Goal: Information Seeking & Learning: Check status

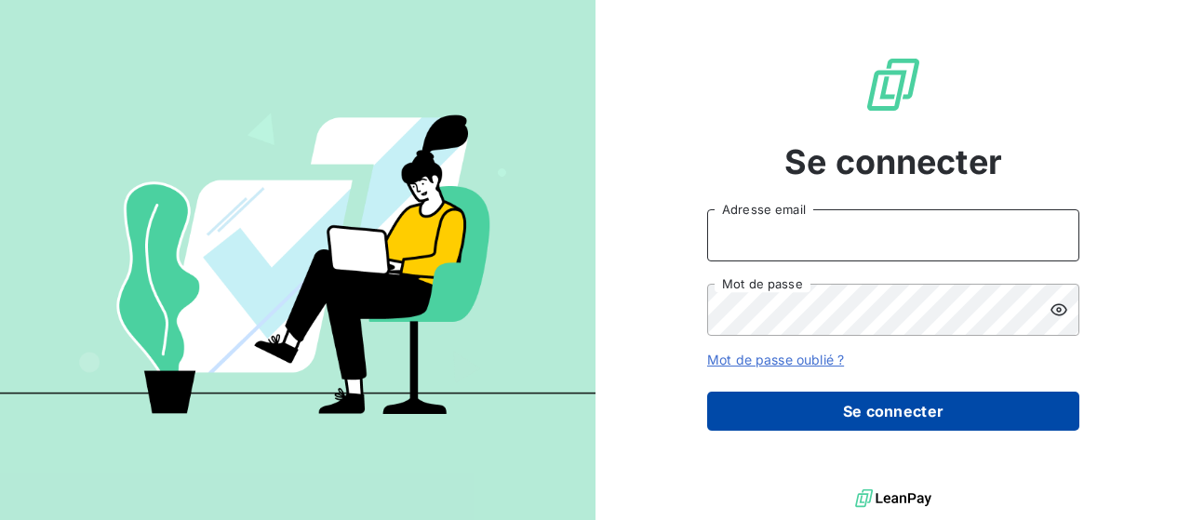
type input "[PERSON_NAME][EMAIL_ADDRESS][DOMAIN_NAME]"
click at [878, 412] on button "Se connecter" at bounding box center [893, 411] width 372 height 39
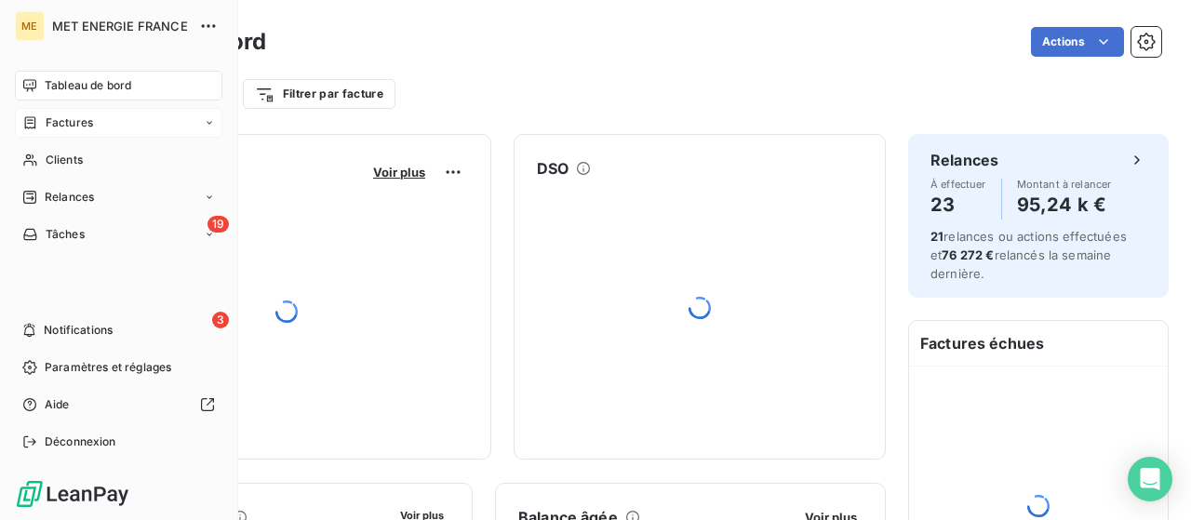
click at [71, 124] on span "Factures" at bounding box center [69, 122] width 47 height 17
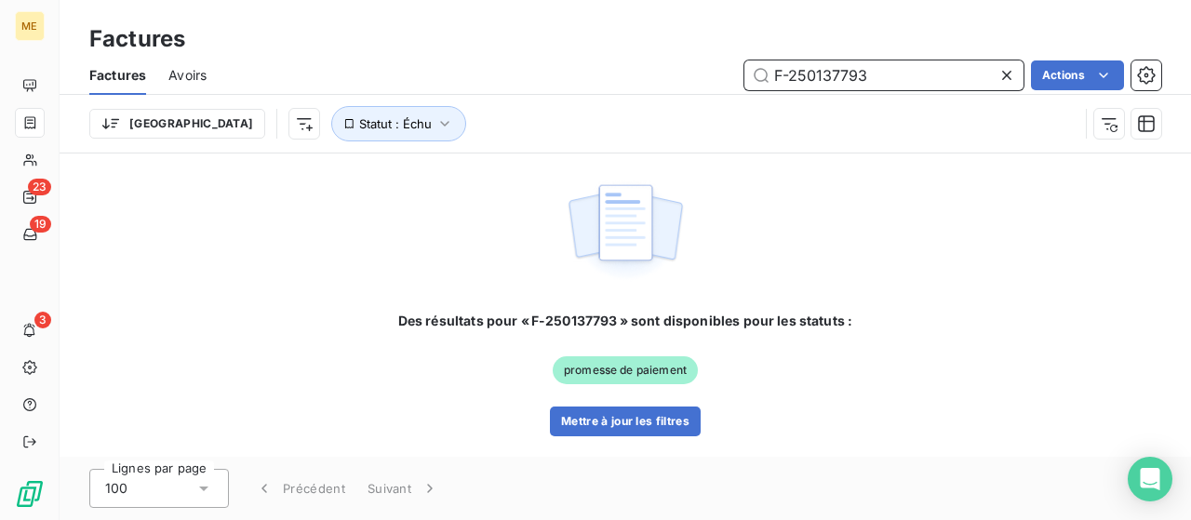
drag, startPoint x: 895, startPoint y: 77, endPoint x: 633, endPoint y: 81, distance: 262.5
click at [633, 81] on div "F-250137793 Actions" at bounding box center [695, 75] width 932 height 30
paste input "000018772"
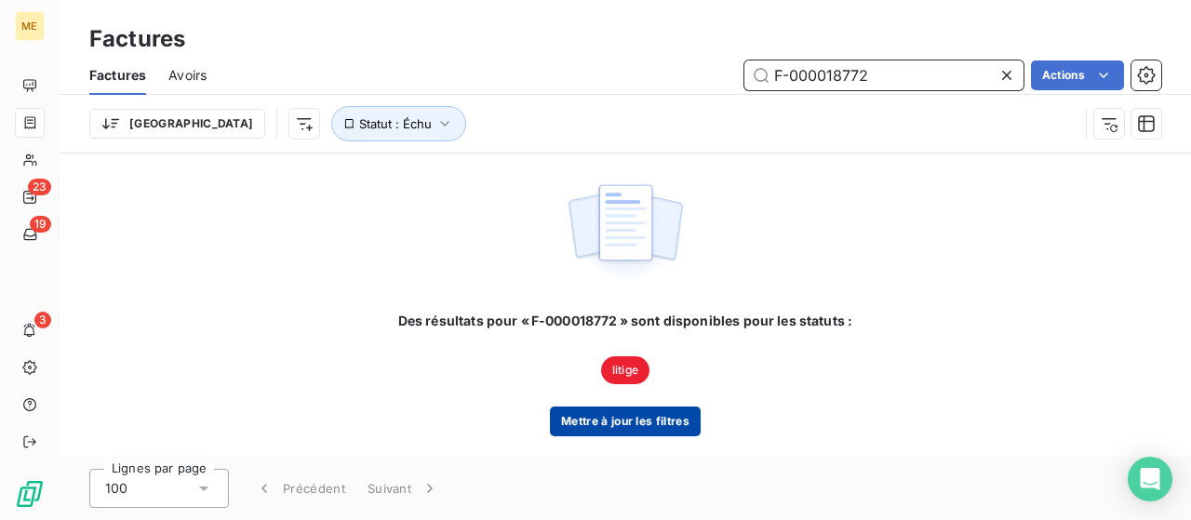
type input "F-000018772"
click at [614, 424] on button "Mettre à jour les filtres" at bounding box center [625, 422] width 151 height 30
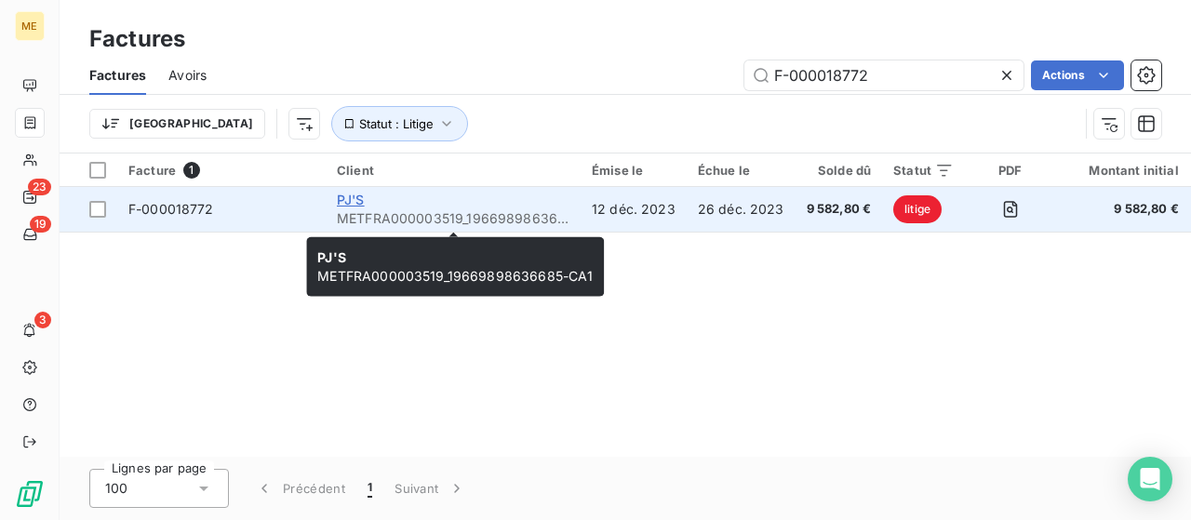
click at [349, 205] on span "PJ'S" at bounding box center [351, 200] width 28 height 16
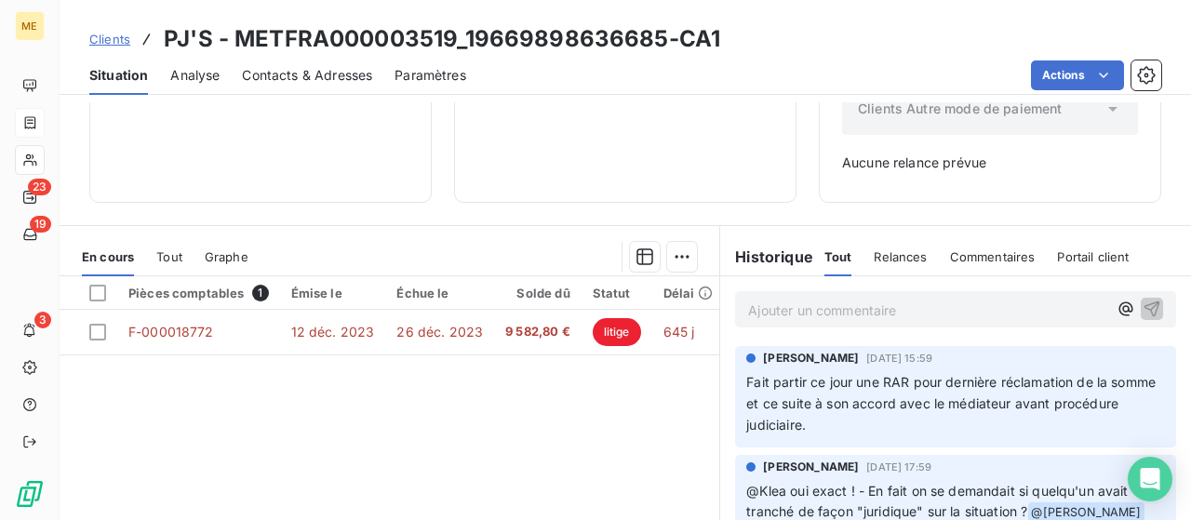
scroll to position [465, 0]
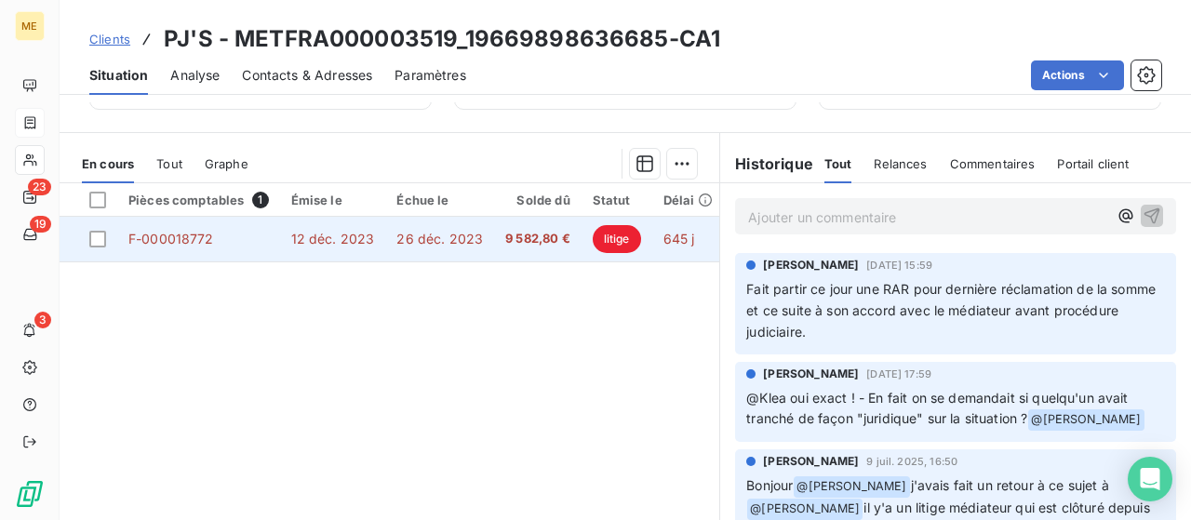
click at [162, 233] on span "F-000018772" at bounding box center [171, 239] width 86 height 16
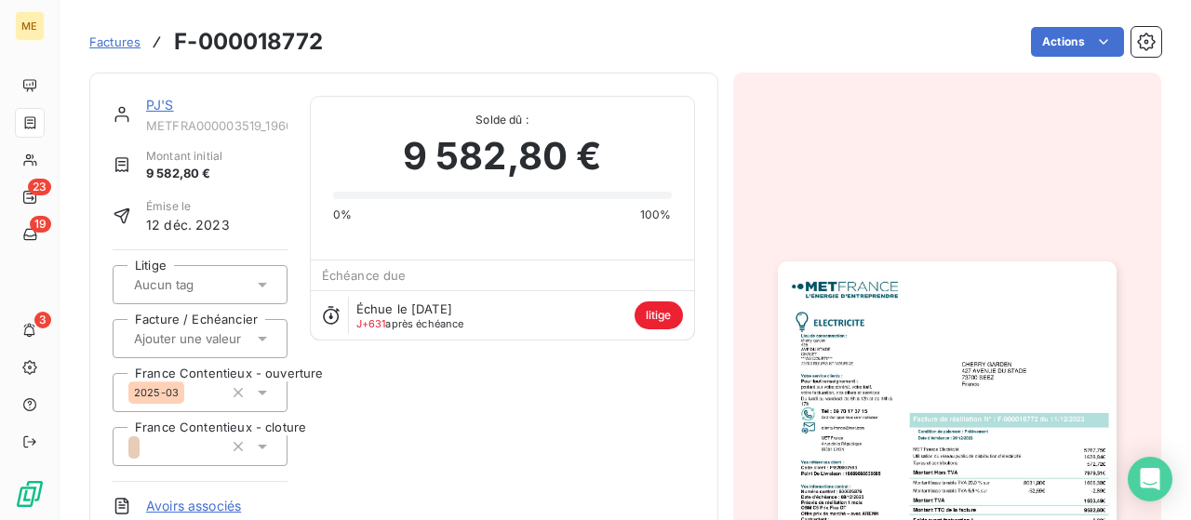
click at [914, 315] on img "button" at bounding box center [947, 501] width 339 height 478
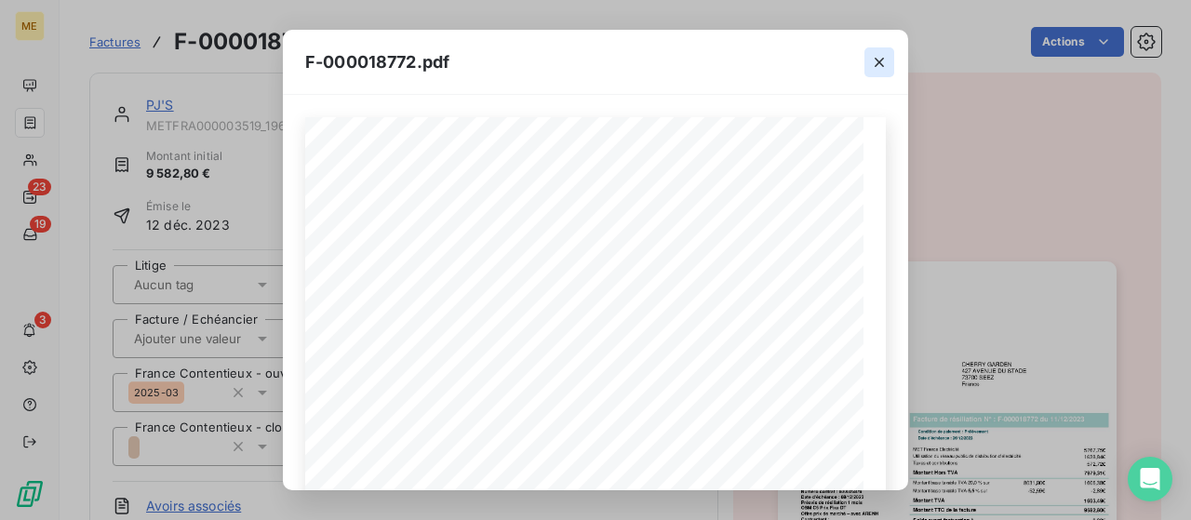
click at [880, 62] on icon "button" at bounding box center [879, 62] width 9 height 9
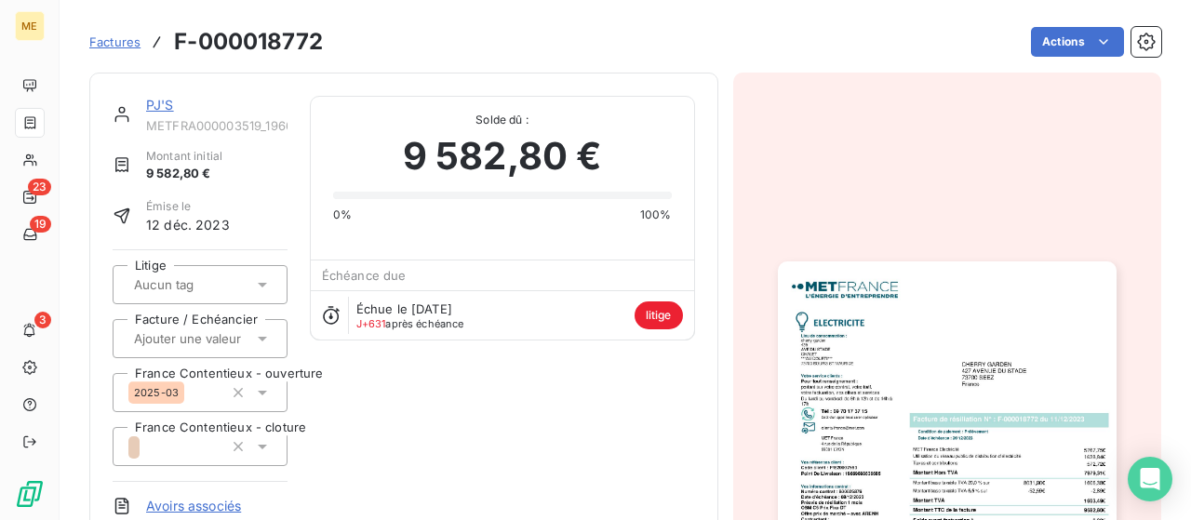
click at [114, 42] on span "Factures" at bounding box center [114, 41] width 51 height 15
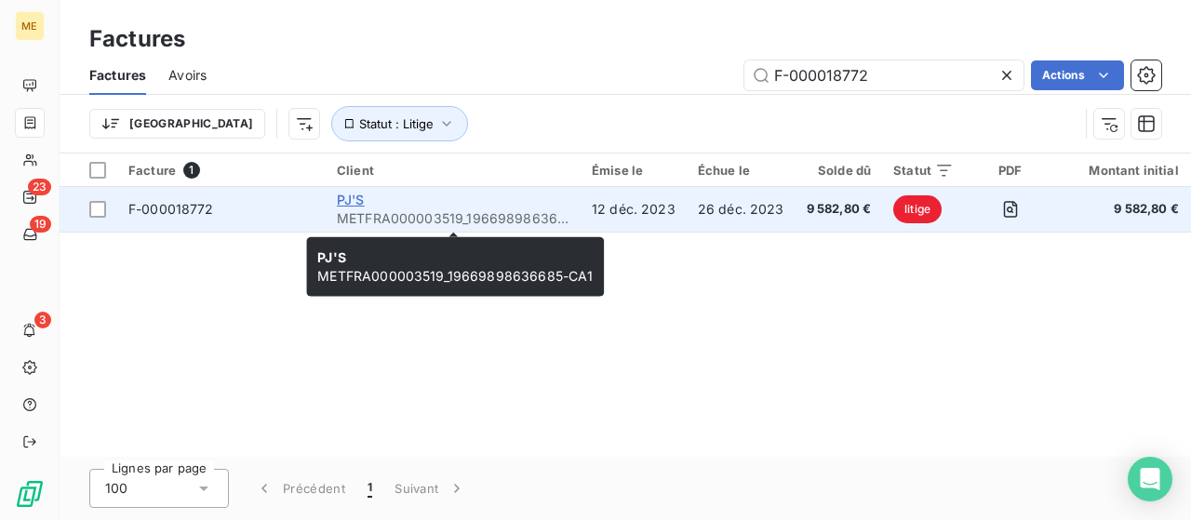
click at [353, 198] on span "PJ'S" at bounding box center [351, 200] width 28 height 16
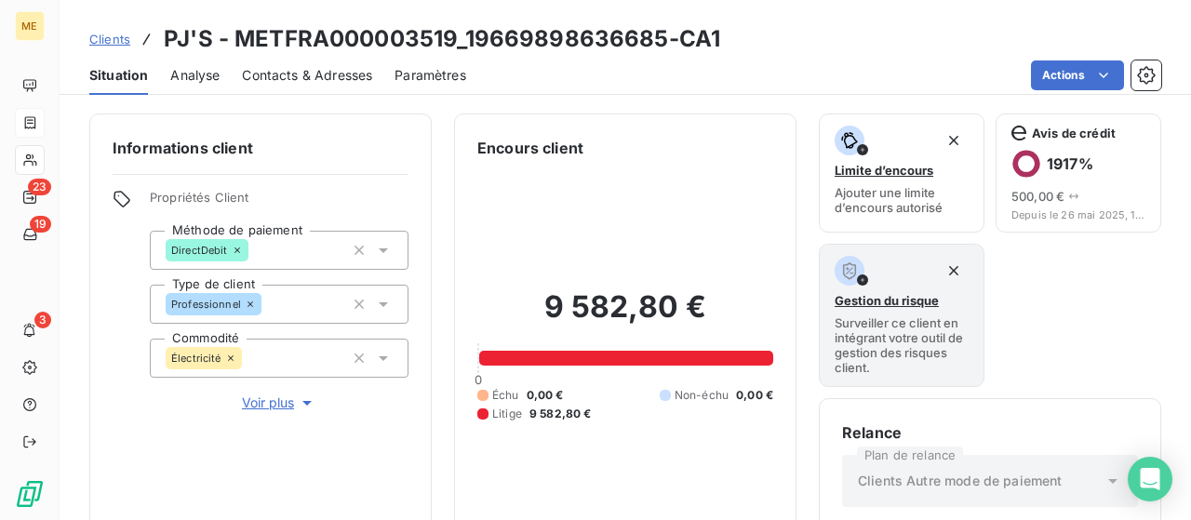
click at [206, 75] on span "Analyse" at bounding box center [194, 75] width 49 height 19
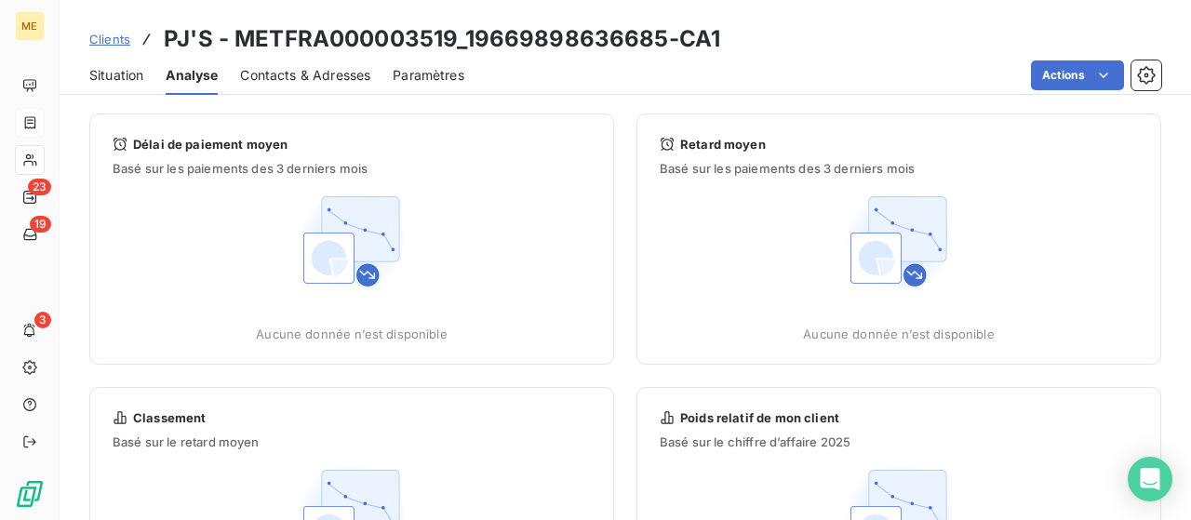
click at [284, 77] on span "Contacts & Adresses" at bounding box center [305, 75] width 130 height 19
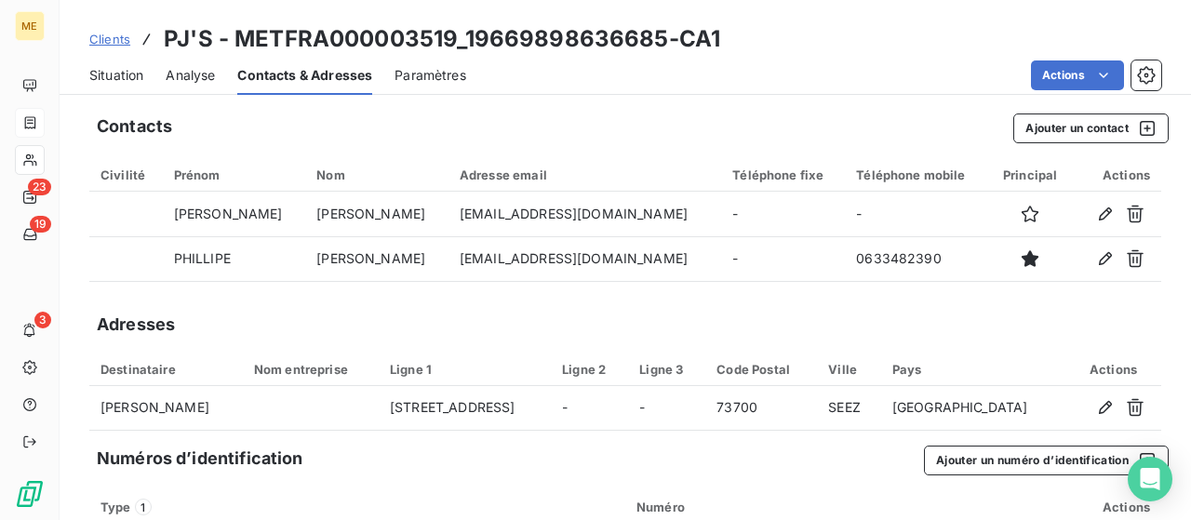
click at [118, 34] on span "Clients" at bounding box center [109, 39] width 41 height 15
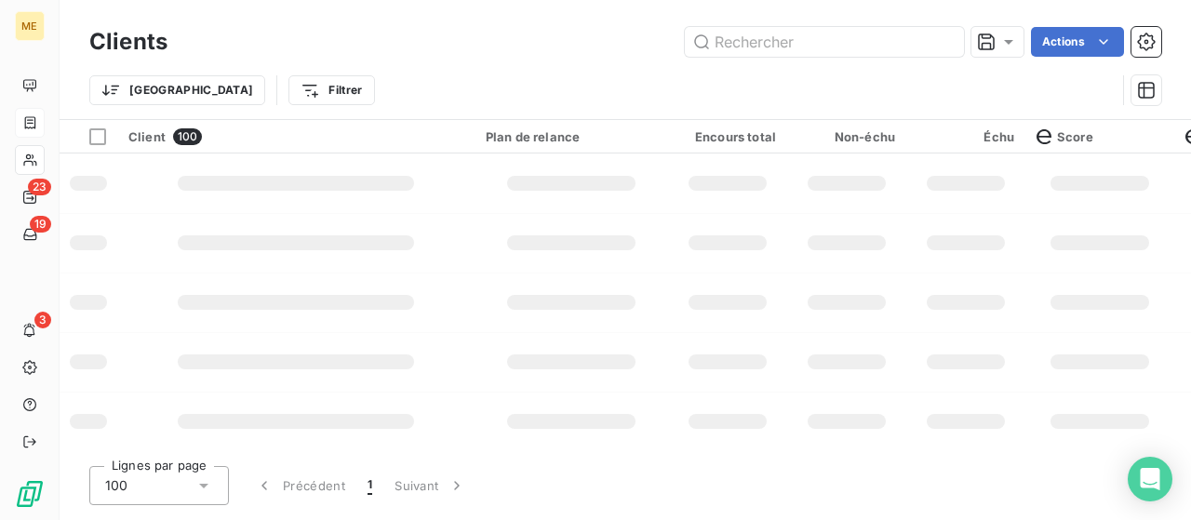
click at [34, 122] on icon at bounding box center [30, 122] width 16 height 15
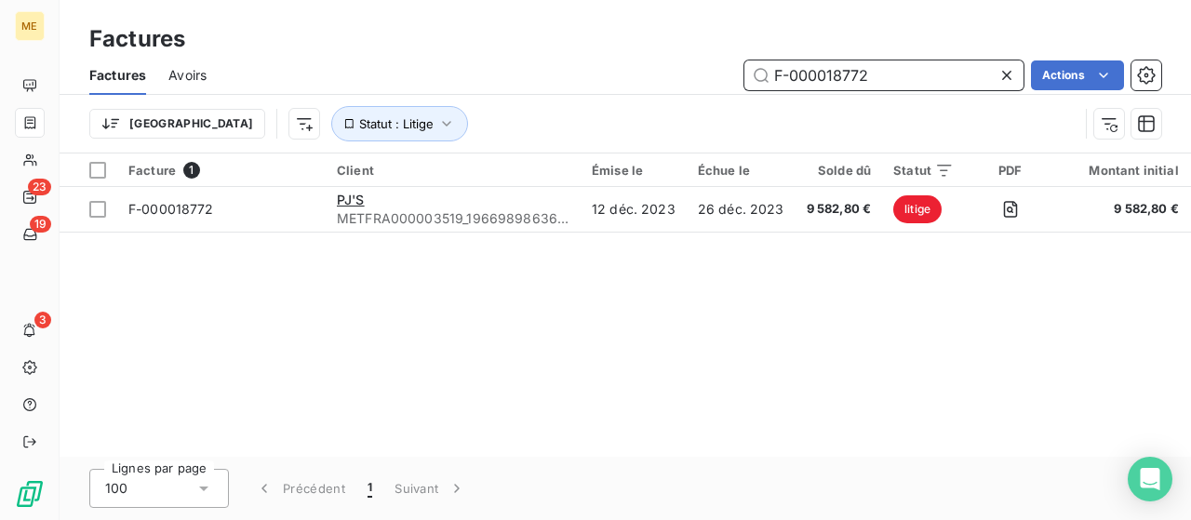
drag, startPoint x: 895, startPoint y: 75, endPoint x: 655, endPoint y: 66, distance: 240.3
click at [655, 66] on div "F-000018772 Actions" at bounding box center [695, 75] width 932 height 30
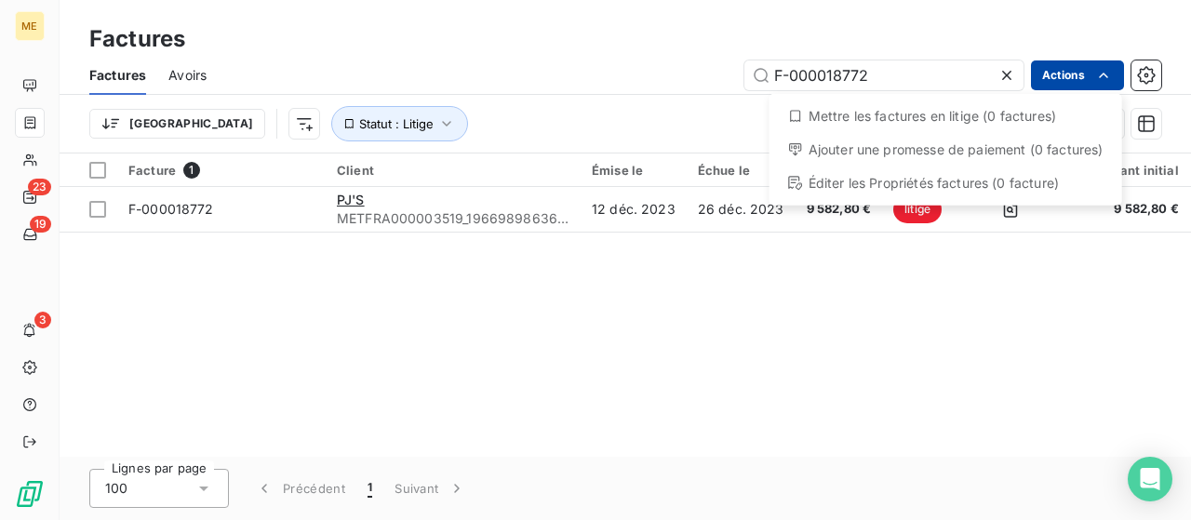
click at [1078, 74] on html "ME 23 19 3 Factures Factures Avoirs F-000018772 Actions Mettre les factures en …" at bounding box center [595, 260] width 1191 height 520
click at [602, 87] on html "ME 23 19 3 Factures Factures Avoirs F-000018772 Actions Mettre les factures en …" at bounding box center [595, 260] width 1191 height 520
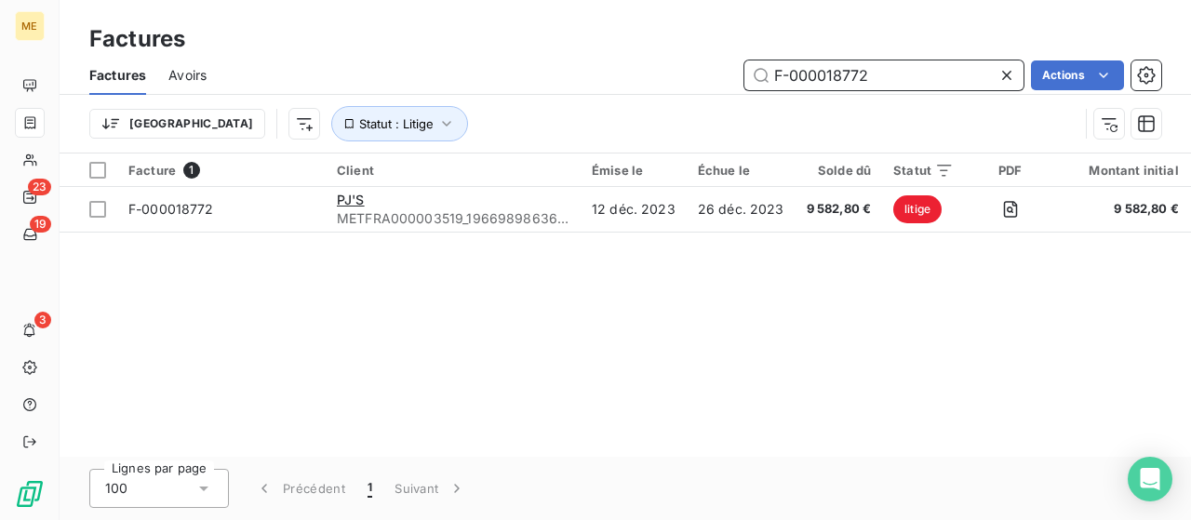
drag, startPoint x: 903, startPoint y: 75, endPoint x: 659, endPoint y: 81, distance: 243.9
click at [659, 81] on div "F-000018772 Actions" at bounding box center [695, 75] width 932 height 30
paste input "40815"
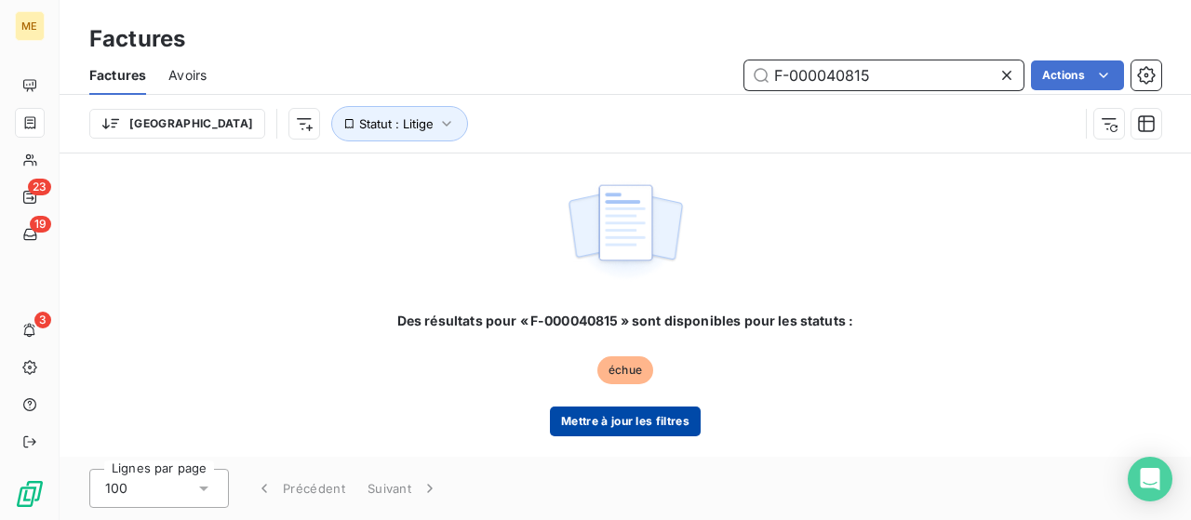
type input "F-000040815"
click at [644, 420] on button "Mettre à jour les filtres" at bounding box center [625, 422] width 151 height 30
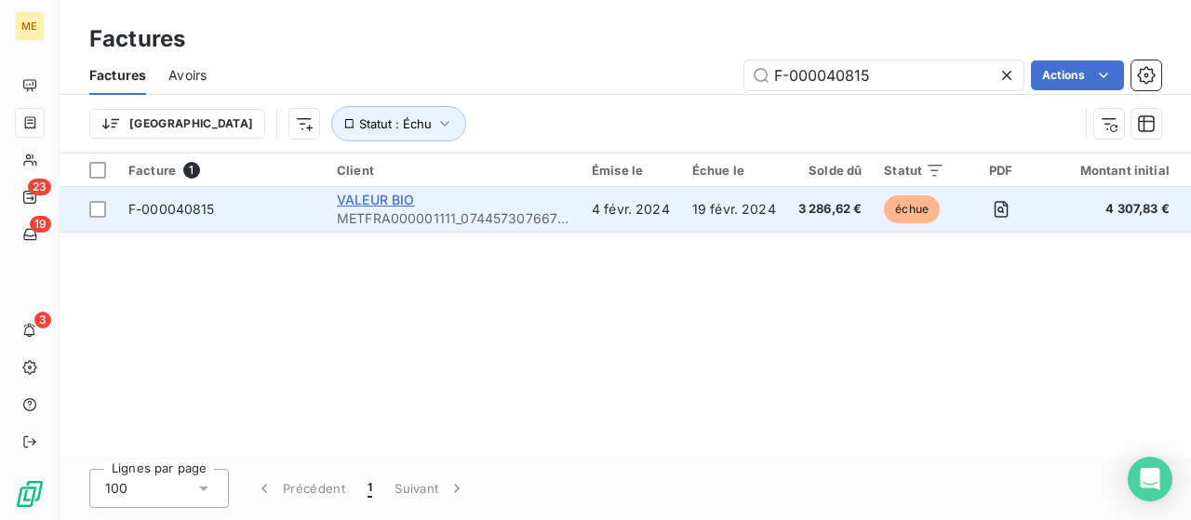
click at [383, 197] on span "VALEUR BIO" at bounding box center [376, 200] width 78 height 16
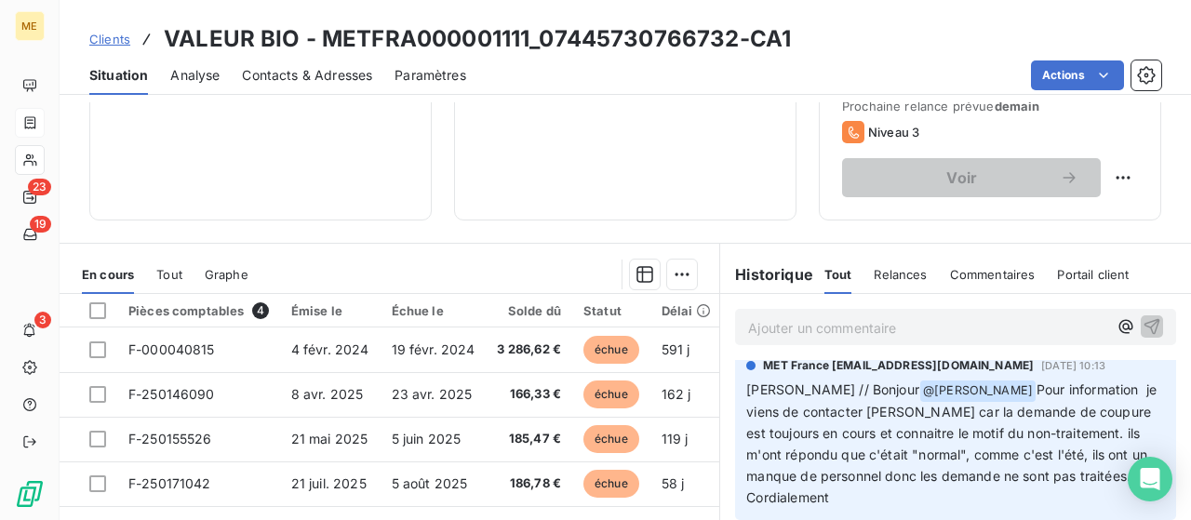
scroll to position [236, 0]
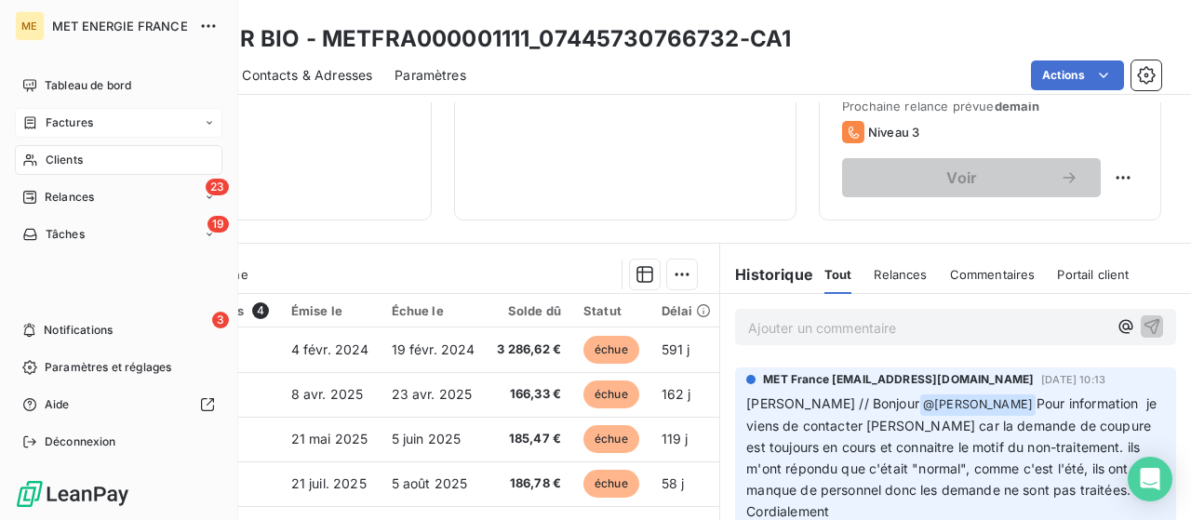
click at [78, 116] on span "Factures" at bounding box center [69, 122] width 47 height 17
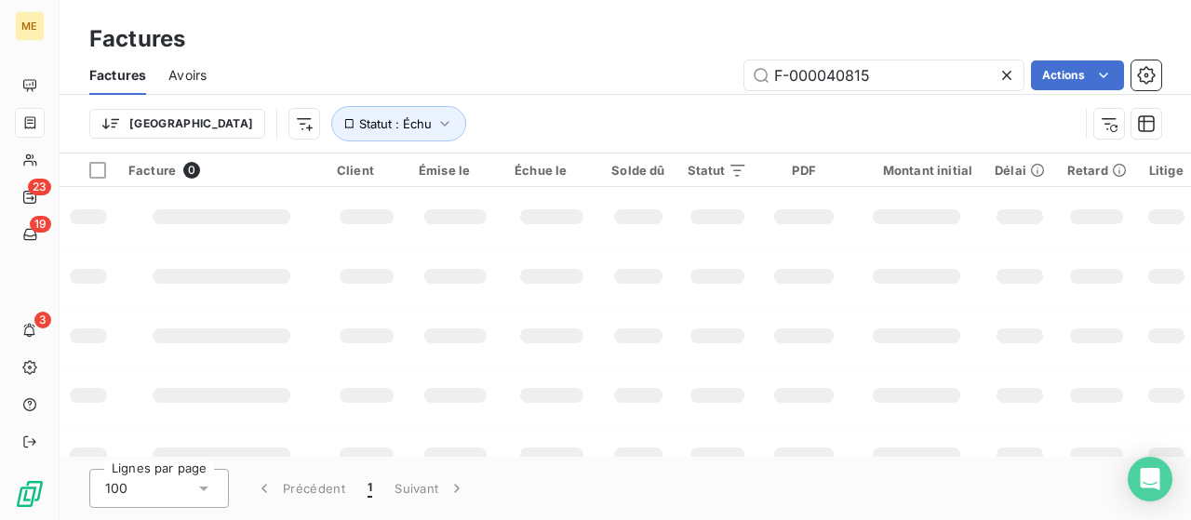
drag, startPoint x: 918, startPoint y: 72, endPoint x: 655, endPoint y: 64, distance: 262.5
click at [655, 64] on div "F-000040815 Actions" at bounding box center [695, 75] width 932 height 30
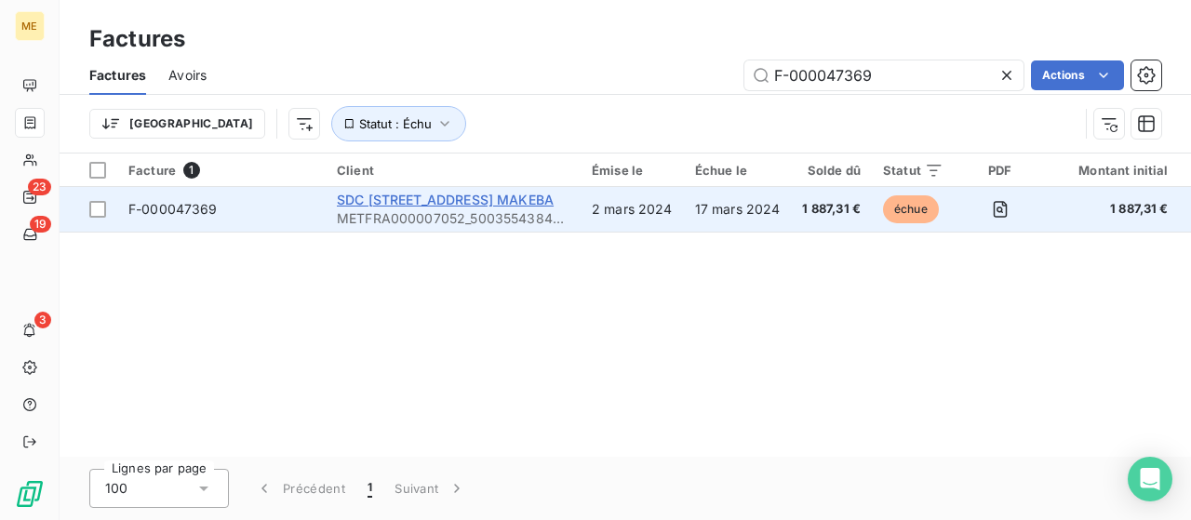
type input "F-000047369"
click at [406, 201] on span "SDC [STREET_ADDRESS] MAKEBA" at bounding box center [445, 200] width 217 height 16
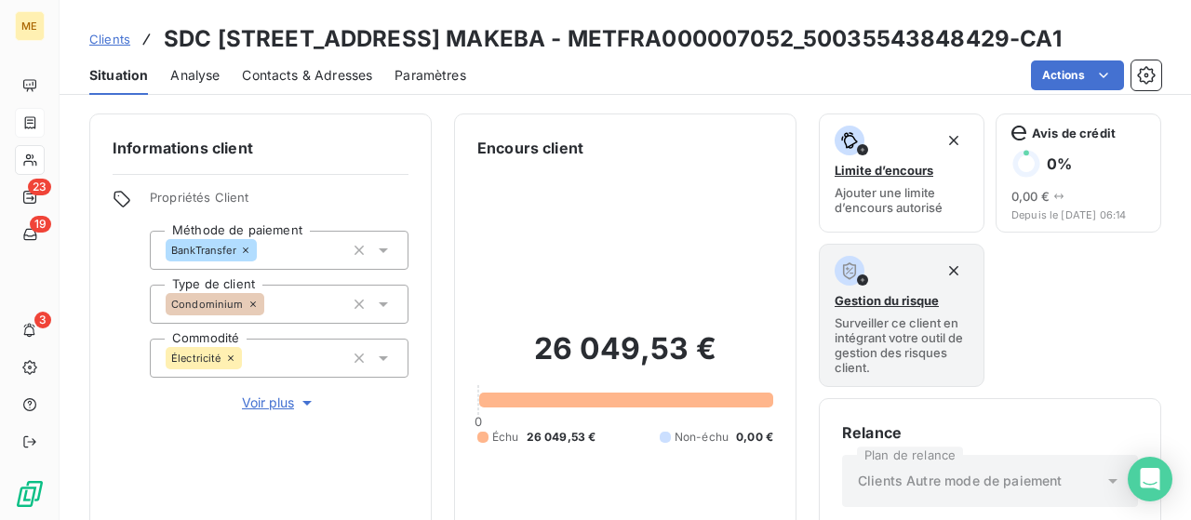
click at [257, 73] on span "Contacts & Adresses" at bounding box center [307, 75] width 130 height 19
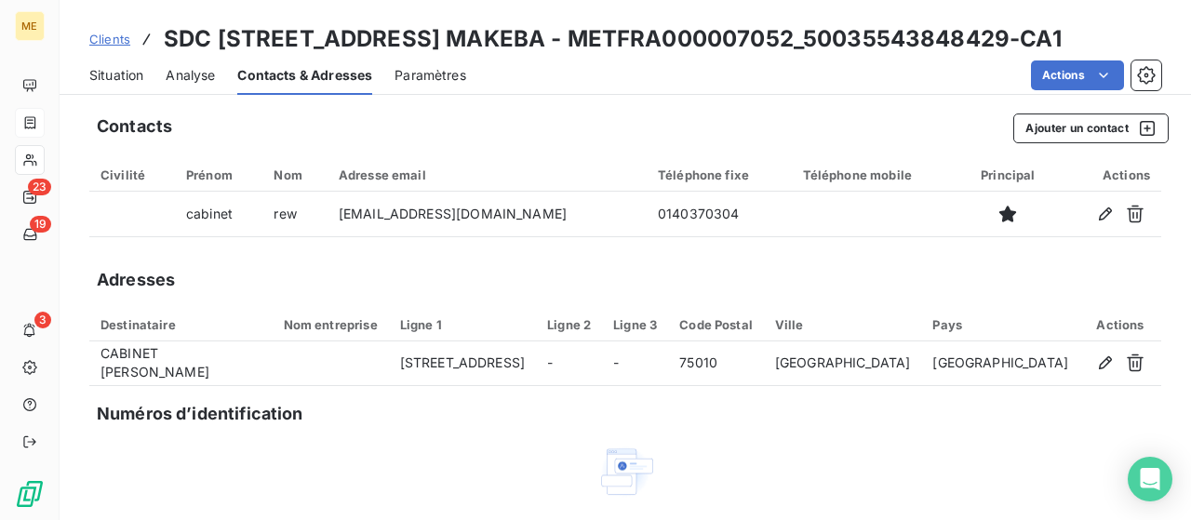
click at [121, 75] on span "Situation" at bounding box center [116, 75] width 54 height 19
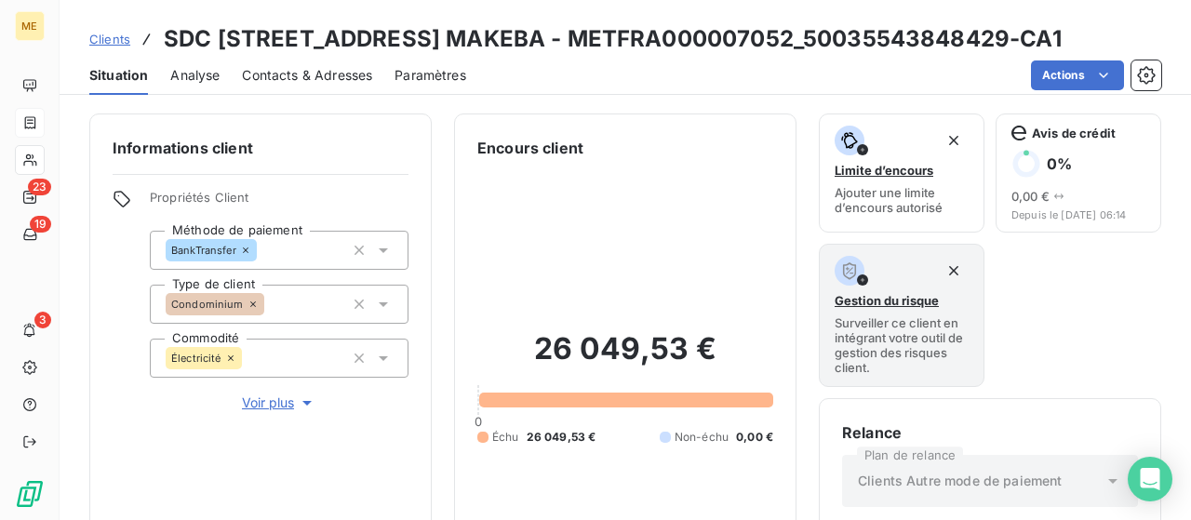
click at [105, 35] on span "Clients" at bounding box center [109, 39] width 41 height 15
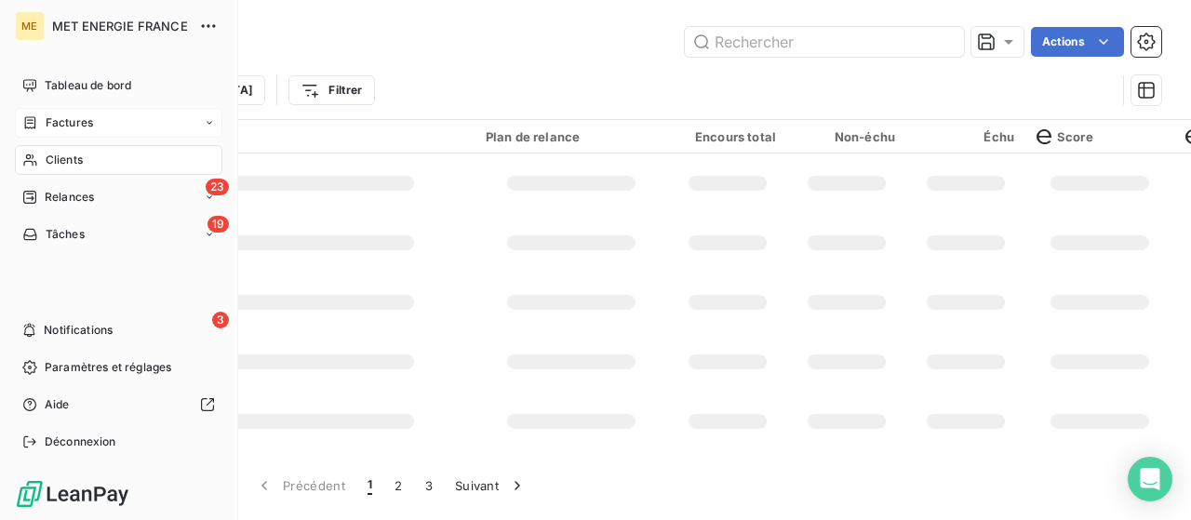
click at [109, 127] on div "Factures" at bounding box center [119, 123] width 208 height 30
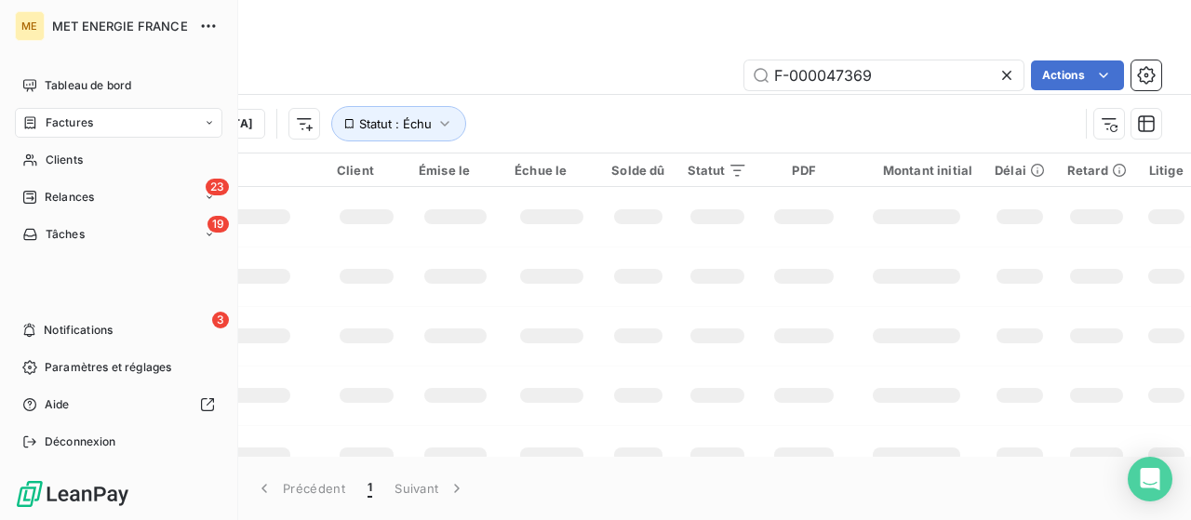
click at [71, 123] on span "Factures" at bounding box center [69, 122] width 47 height 17
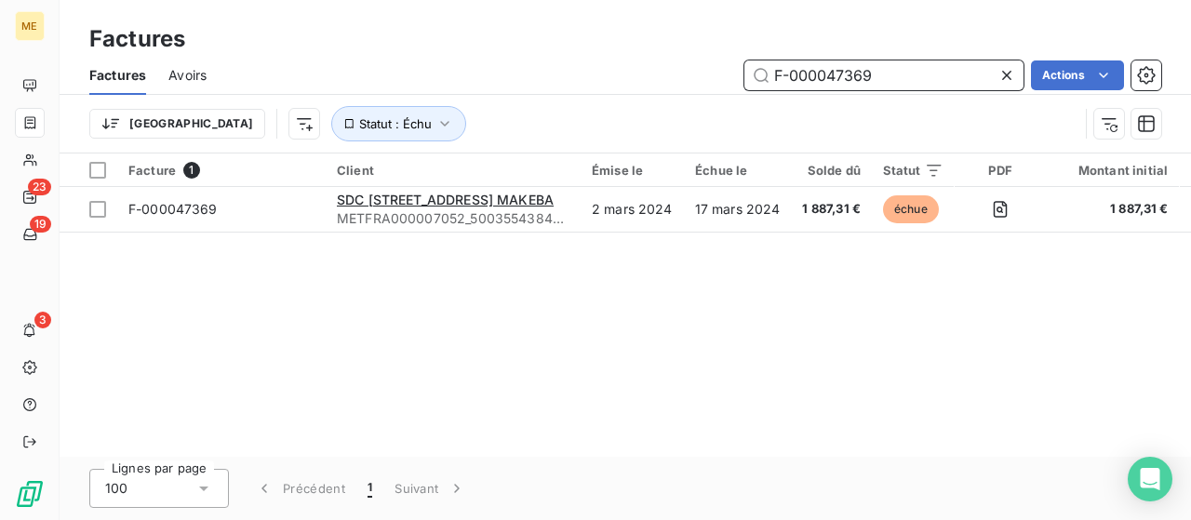
drag, startPoint x: 916, startPoint y: 75, endPoint x: 620, endPoint y: 74, distance: 295.9
click at [620, 74] on div "F-000047369 Actions" at bounding box center [695, 75] width 932 height 30
paste input "250148643"
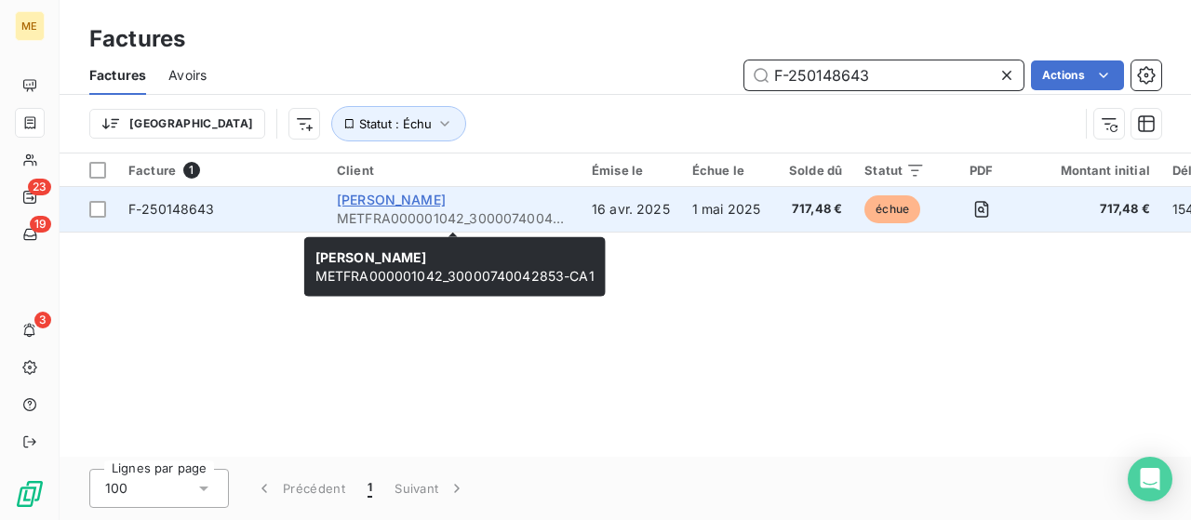
type input "F-250148643"
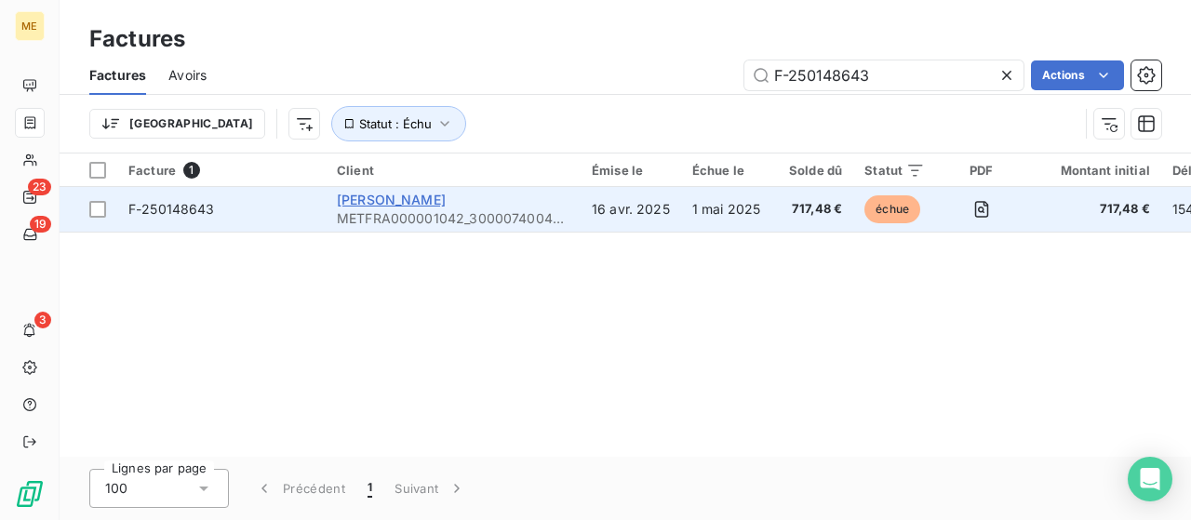
click at [370, 196] on span "[PERSON_NAME]" at bounding box center [391, 200] width 109 height 16
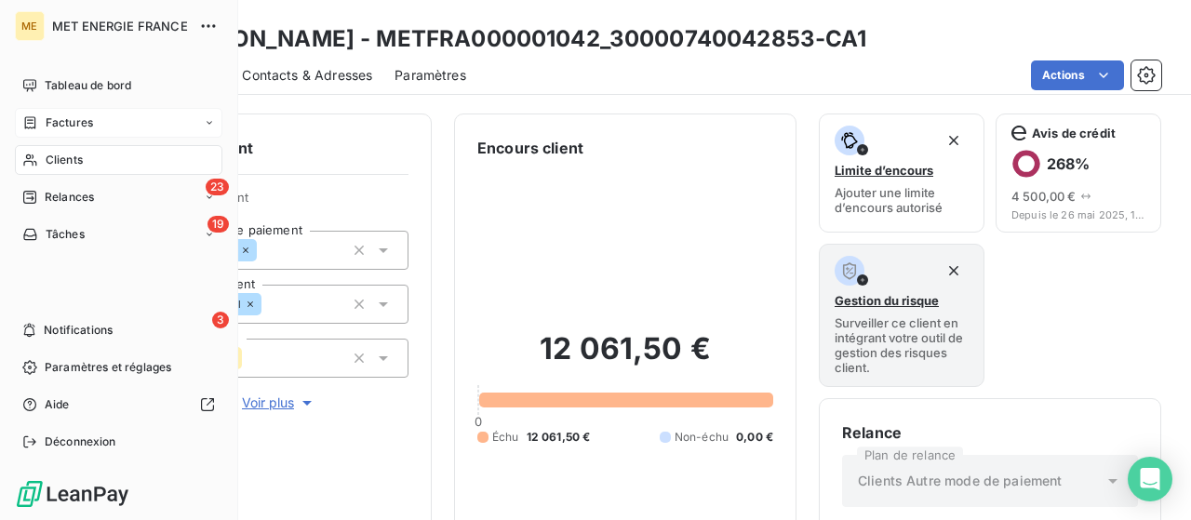
click at [62, 122] on span "Factures" at bounding box center [69, 122] width 47 height 17
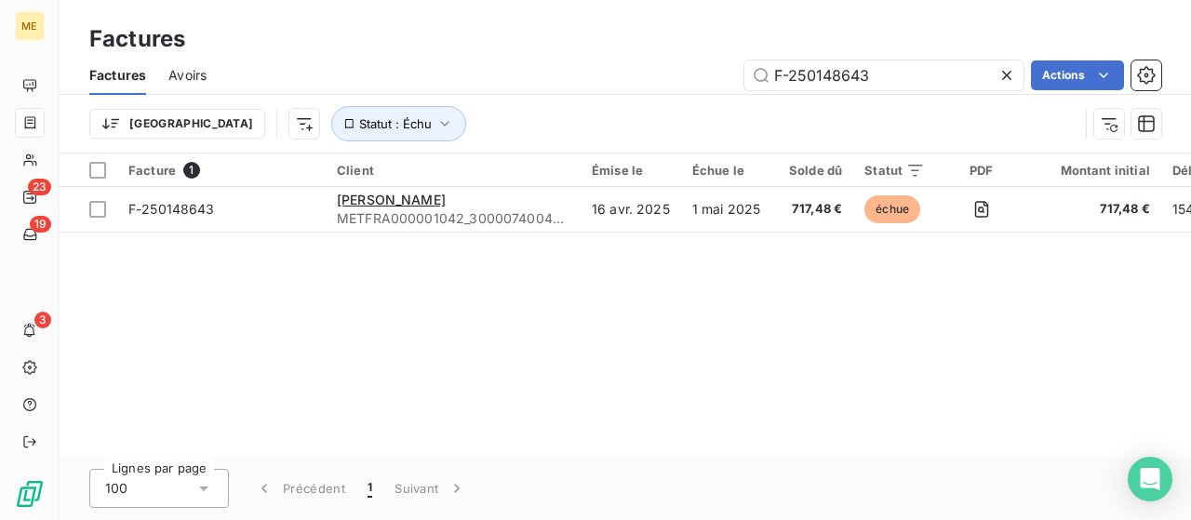
drag, startPoint x: 883, startPoint y: 77, endPoint x: 676, endPoint y: 79, distance: 207.5
click at [676, 79] on div "F-250148643 Actions" at bounding box center [695, 75] width 932 height 30
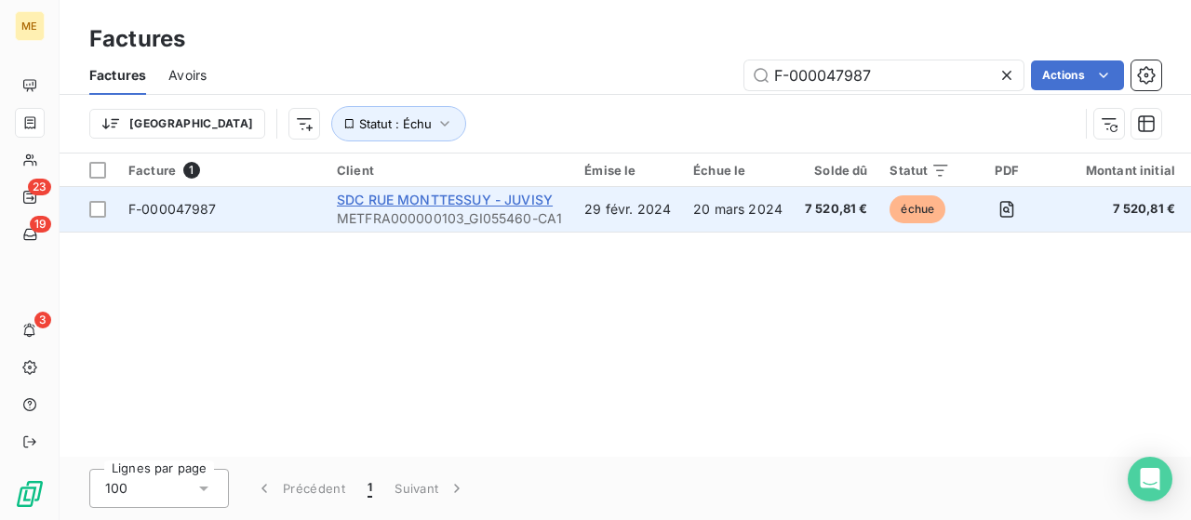
type input "F-000047987"
click at [412, 194] on span "SDC RUE MONTTESSUY - JUVISY" at bounding box center [445, 200] width 216 height 16
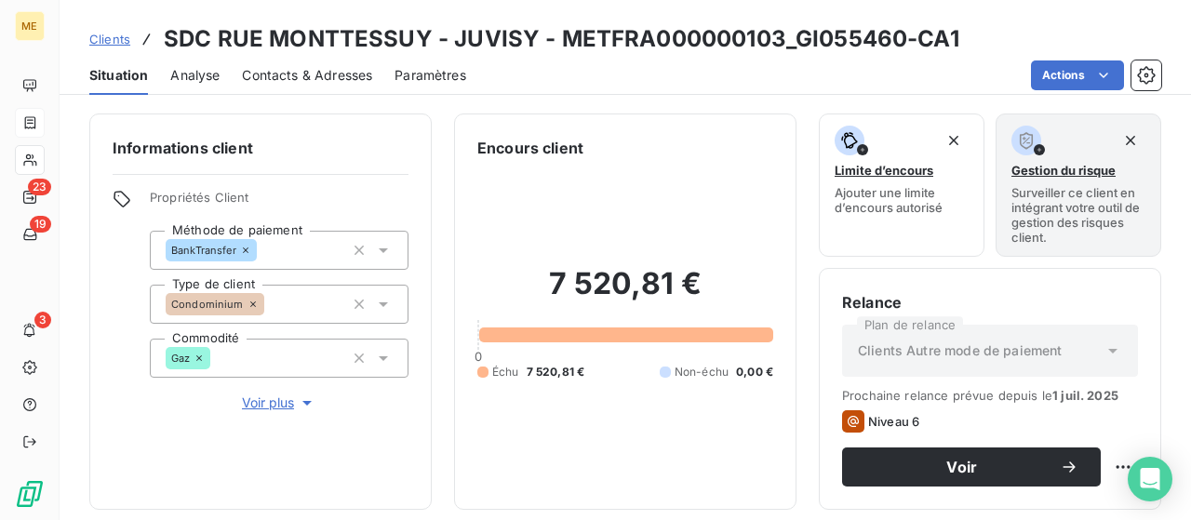
scroll to position [279, 0]
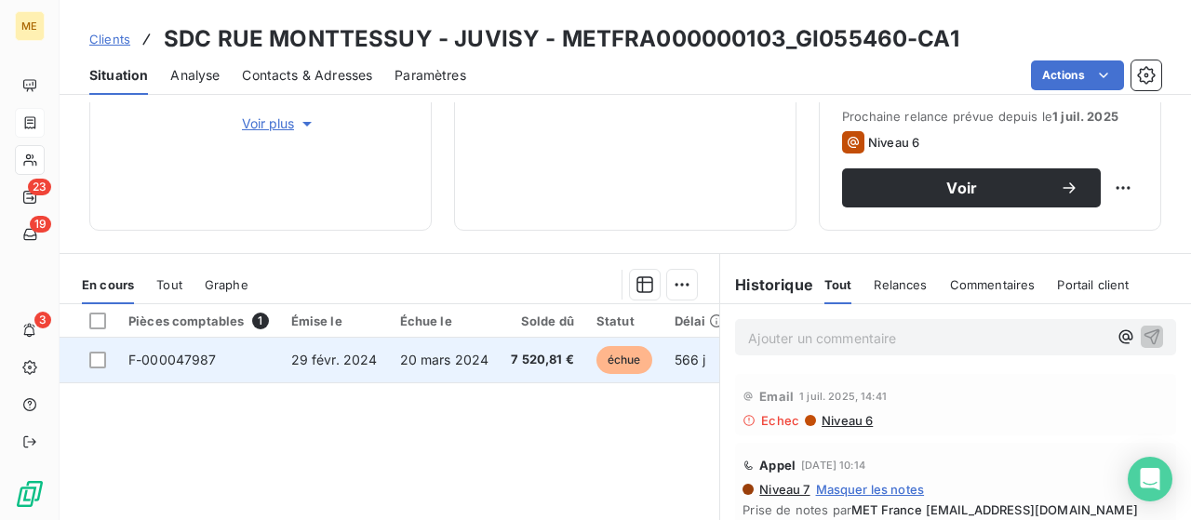
click at [190, 354] on span "F-000047987" at bounding box center [172, 360] width 88 height 16
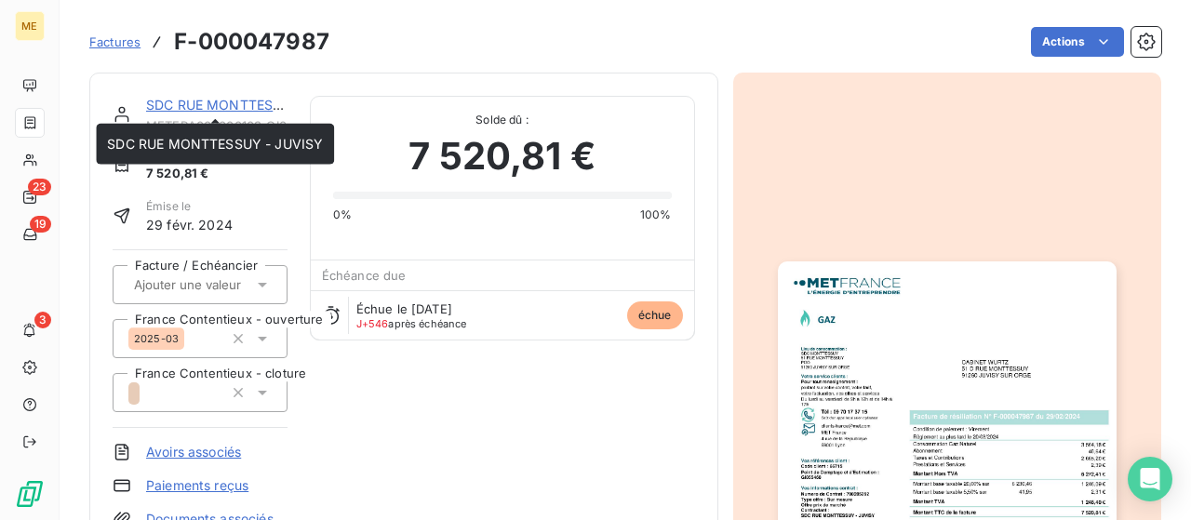
click at [210, 102] on link "SDC RUE MONTTESSUY - JUVISY" at bounding box center [254, 105] width 216 height 16
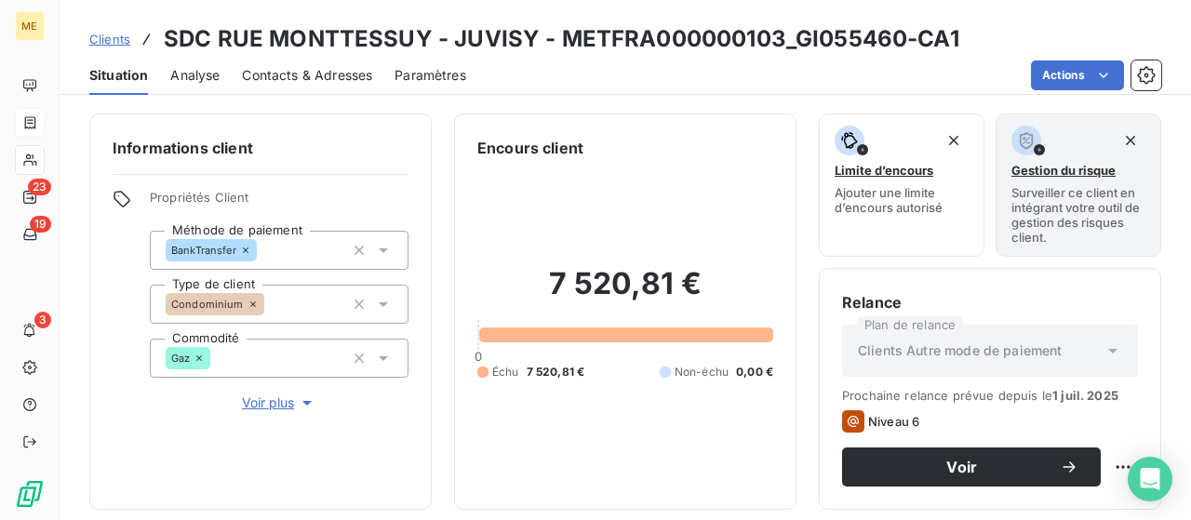
click at [275, 78] on span "Contacts & Adresses" at bounding box center [307, 75] width 130 height 19
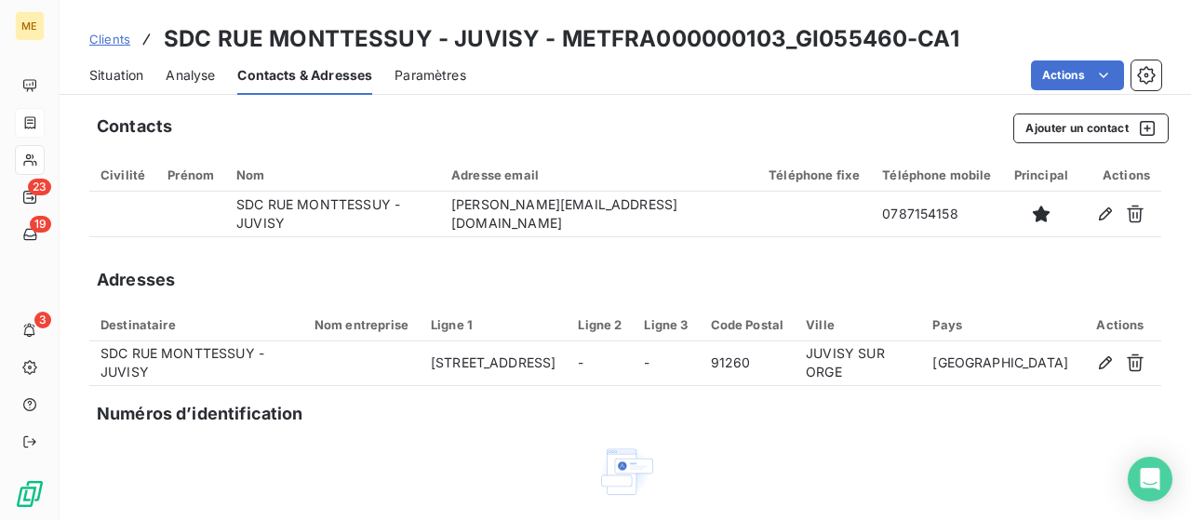
click at [194, 74] on span "Analyse" at bounding box center [190, 75] width 49 height 19
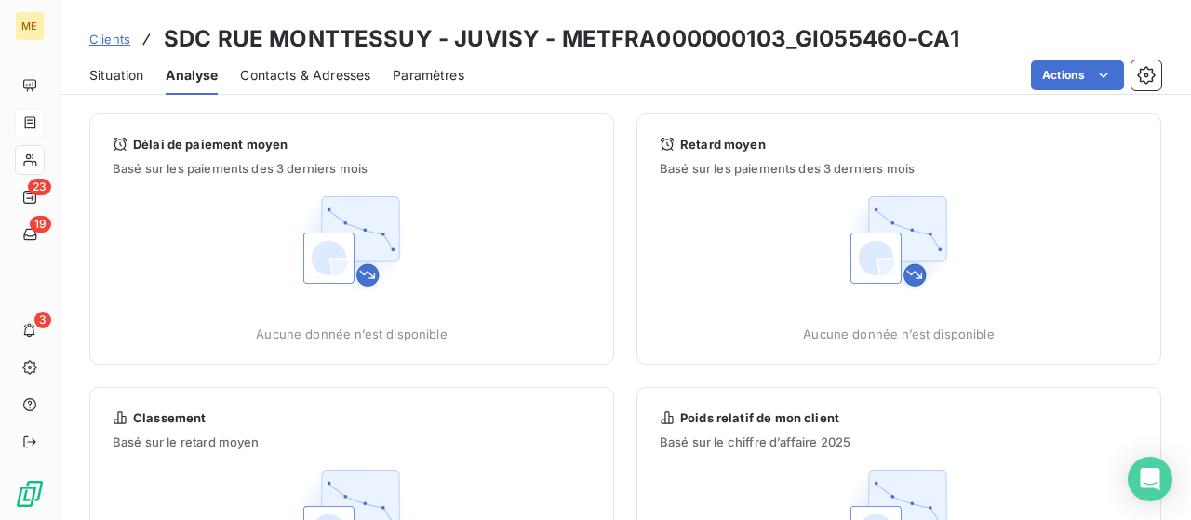
click at [130, 75] on span "Situation" at bounding box center [116, 75] width 54 height 19
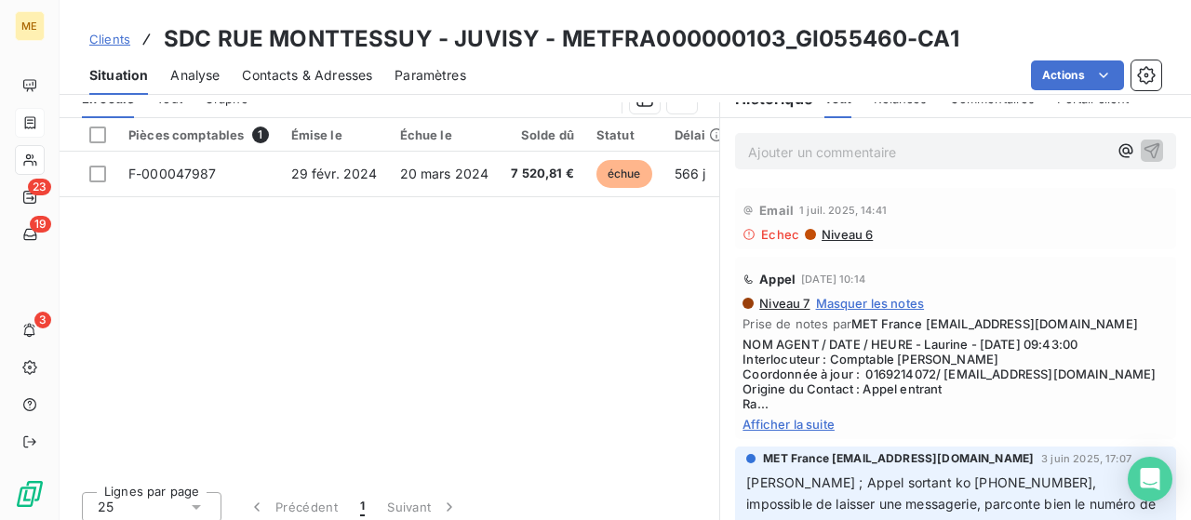
scroll to position [476, 0]
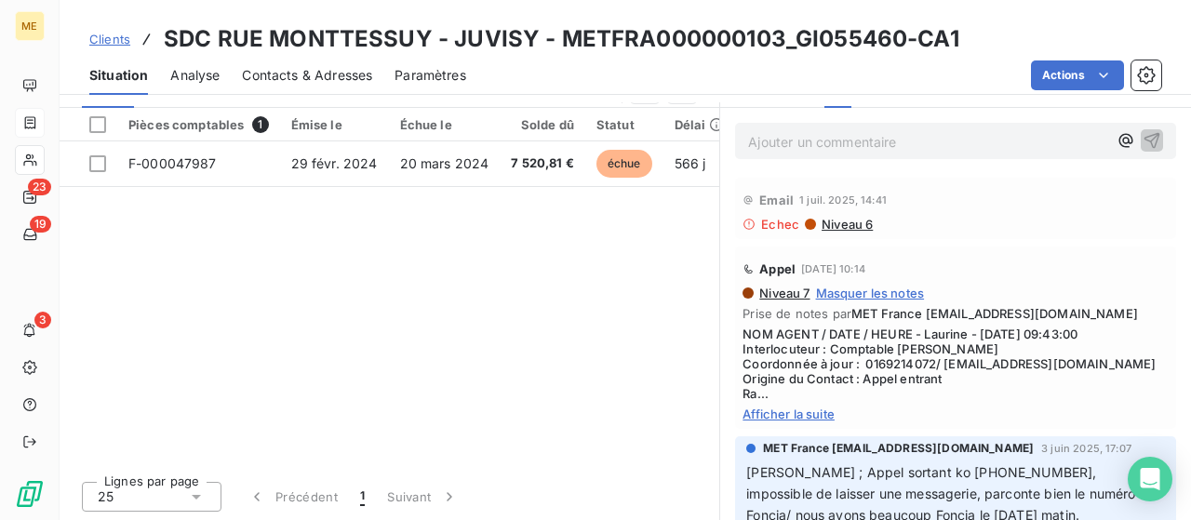
click at [751, 414] on span "Afficher la suite" at bounding box center [956, 414] width 426 height 15
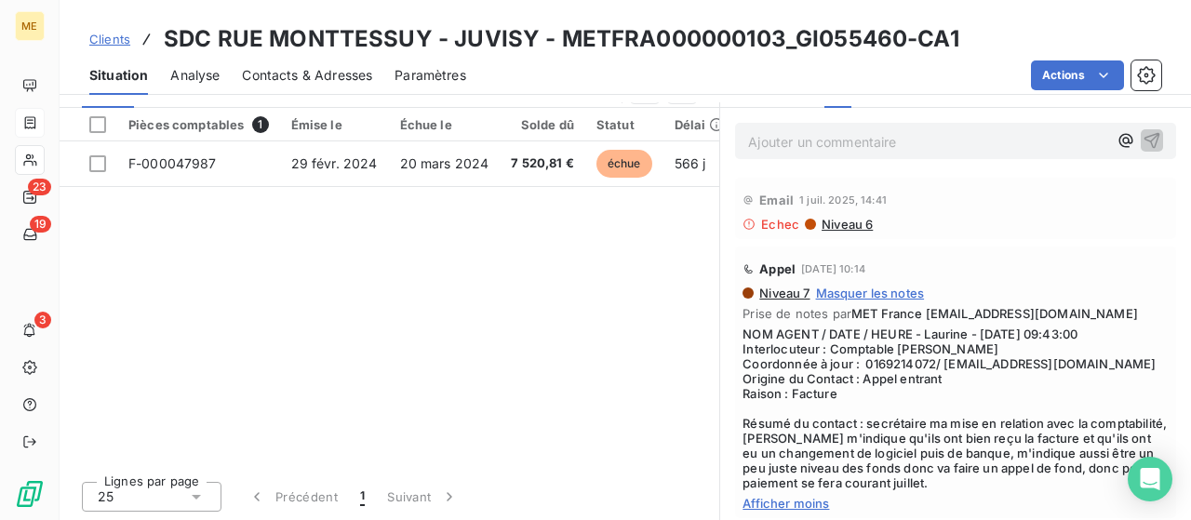
click at [588, 319] on div "Pièces comptables 1 Émise le Échue le Solde dû Statut Délai Retard France Conte…" at bounding box center [390, 287] width 660 height 358
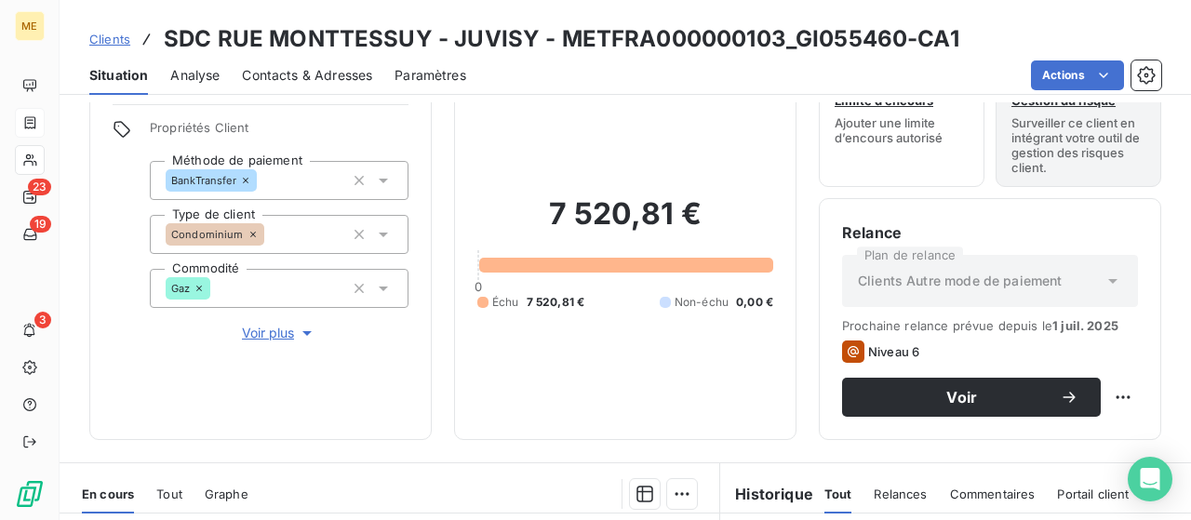
scroll to position [0, 0]
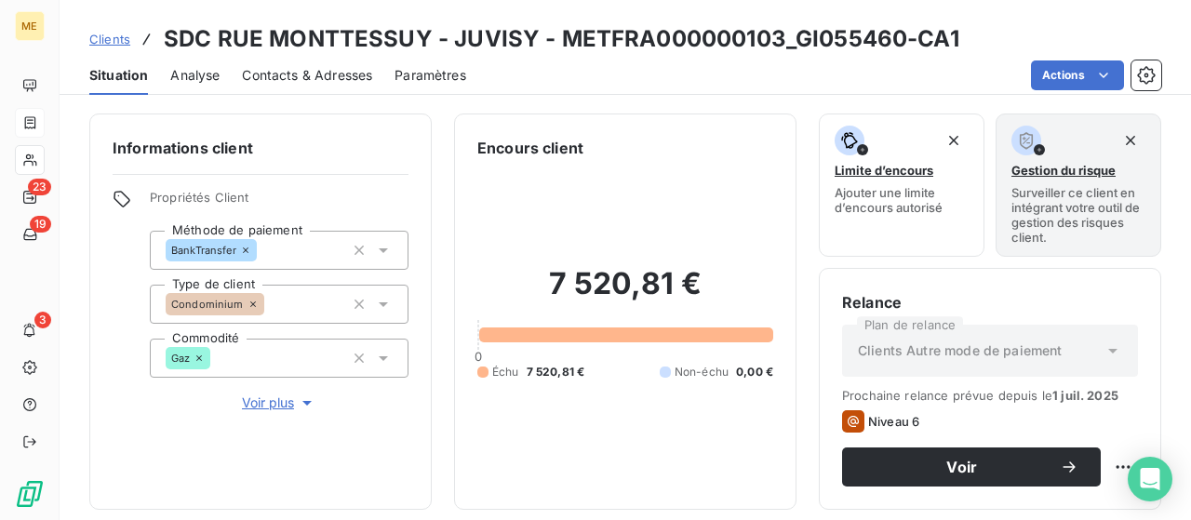
click at [286, 75] on span "Contacts & Adresses" at bounding box center [307, 75] width 130 height 19
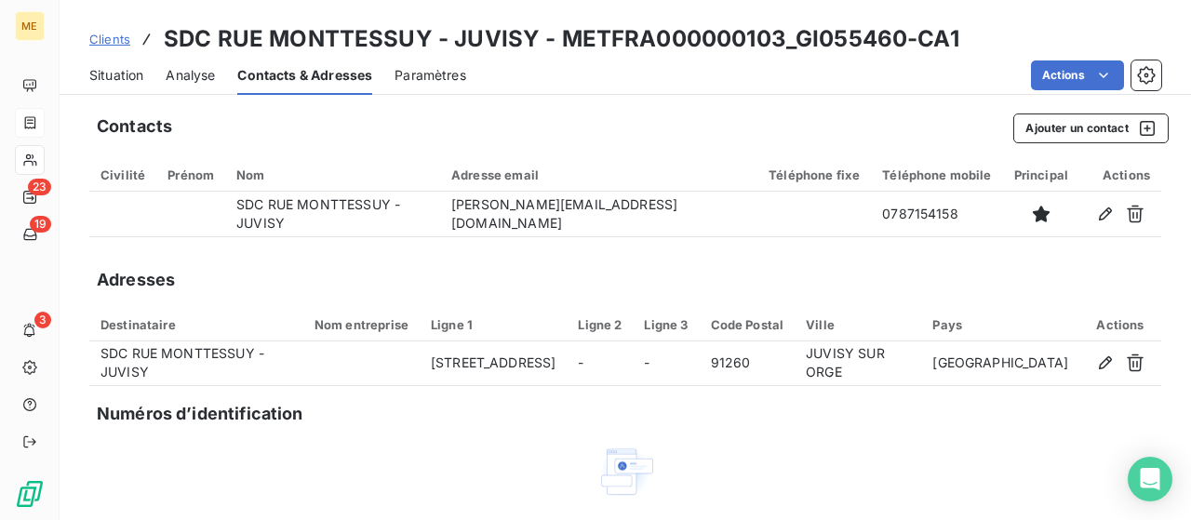
click at [128, 67] on span "Situation" at bounding box center [116, 75] width 54 height 19
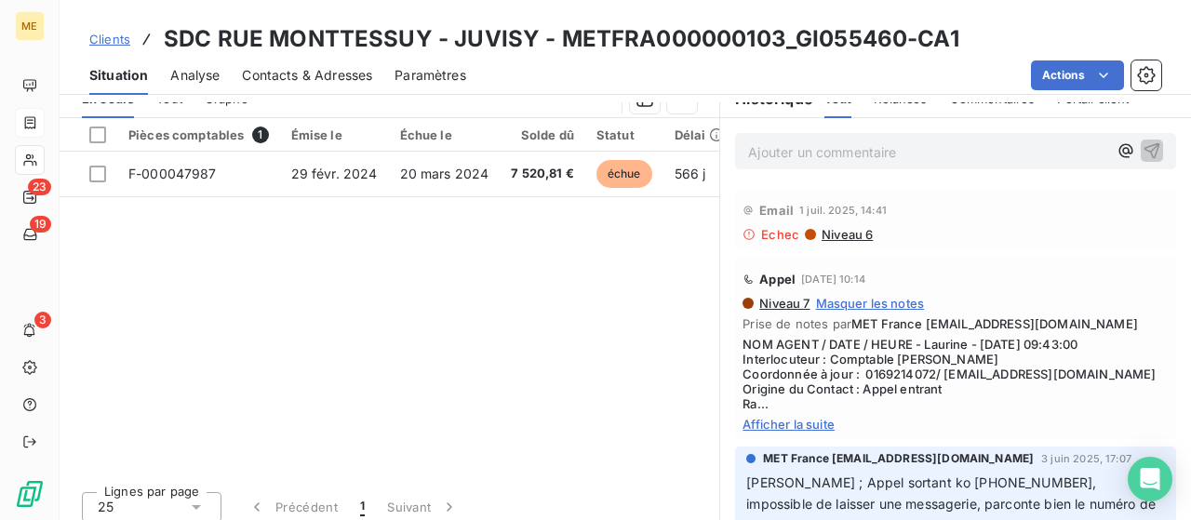
scroll to position [476, 0]
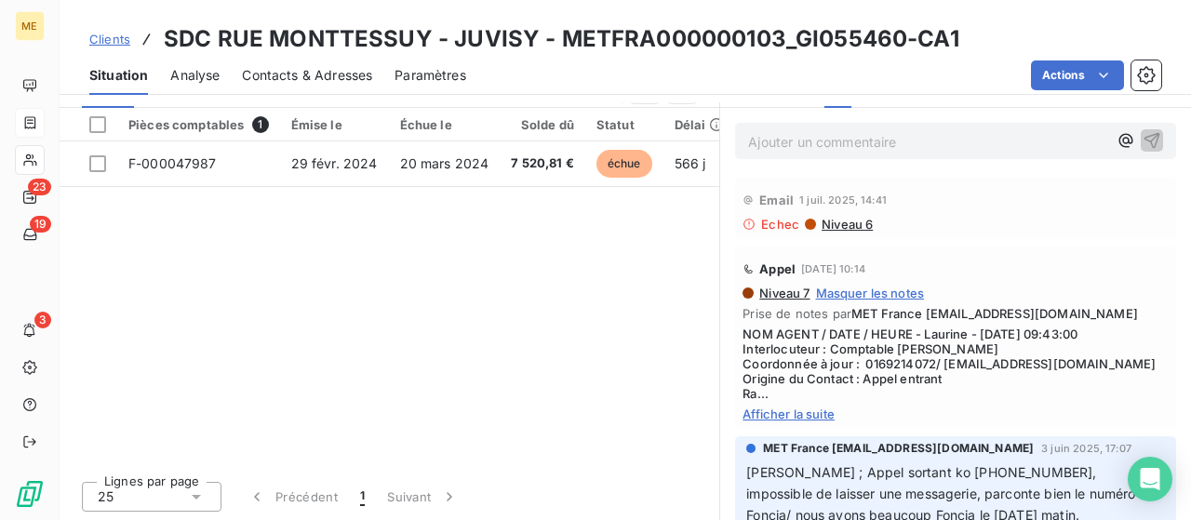
click at [785, 416] on span "Afficher la suite" at bounding box center [956, 414] width 426 height 15
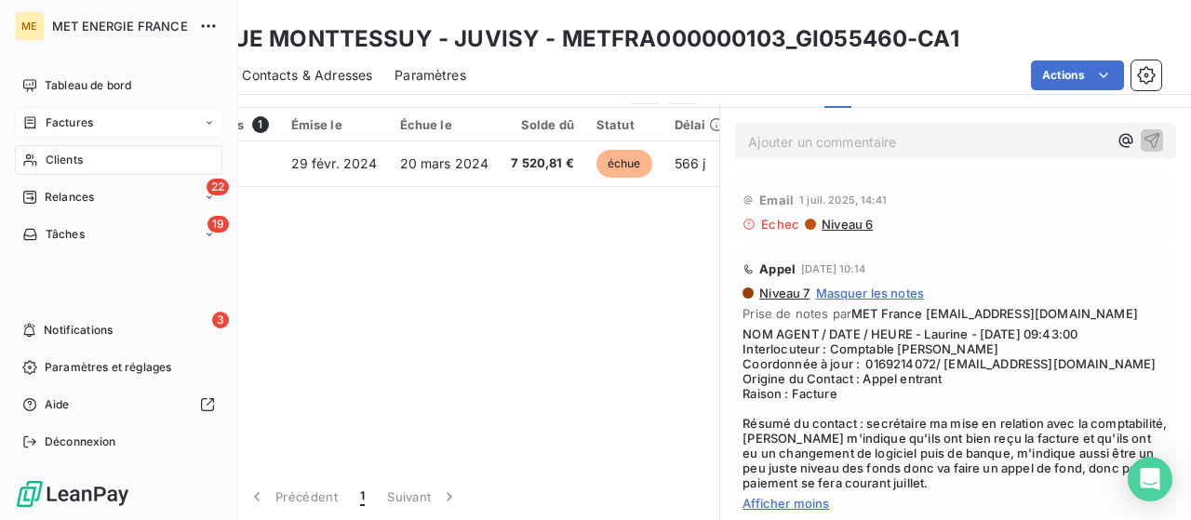
click at [68, 123] on span "Factures" at bounding box center [69, 122] width 47 height 17
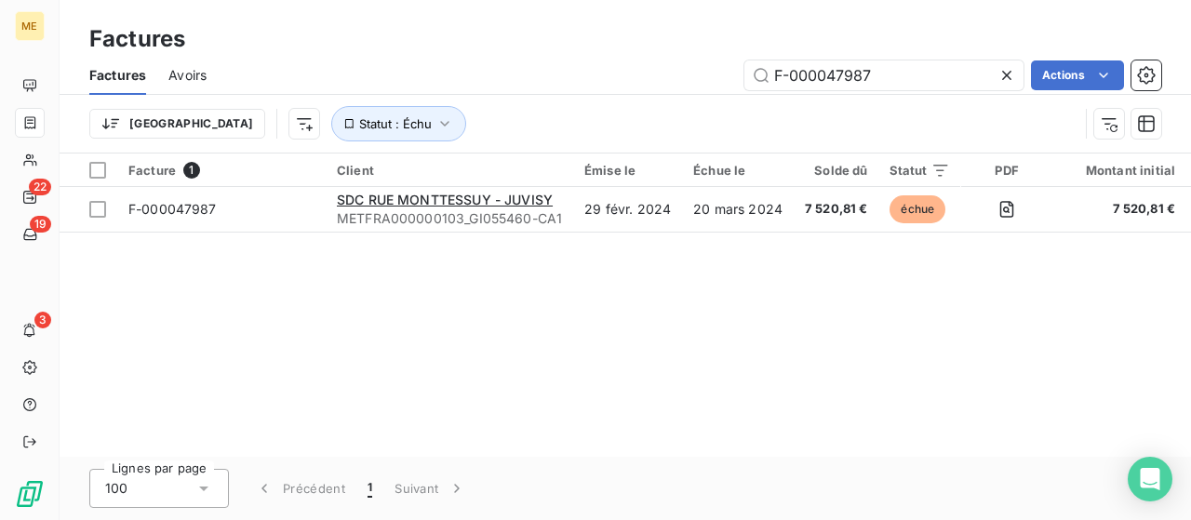
drag, startPoint x: 892, startPoint y: 76, endPoint x: 632, endPoint y: 63, distance: 260.0
click at [632, 63] on div "F-000047987 Actions" at bounding box center [695, 75] width 932 height 30
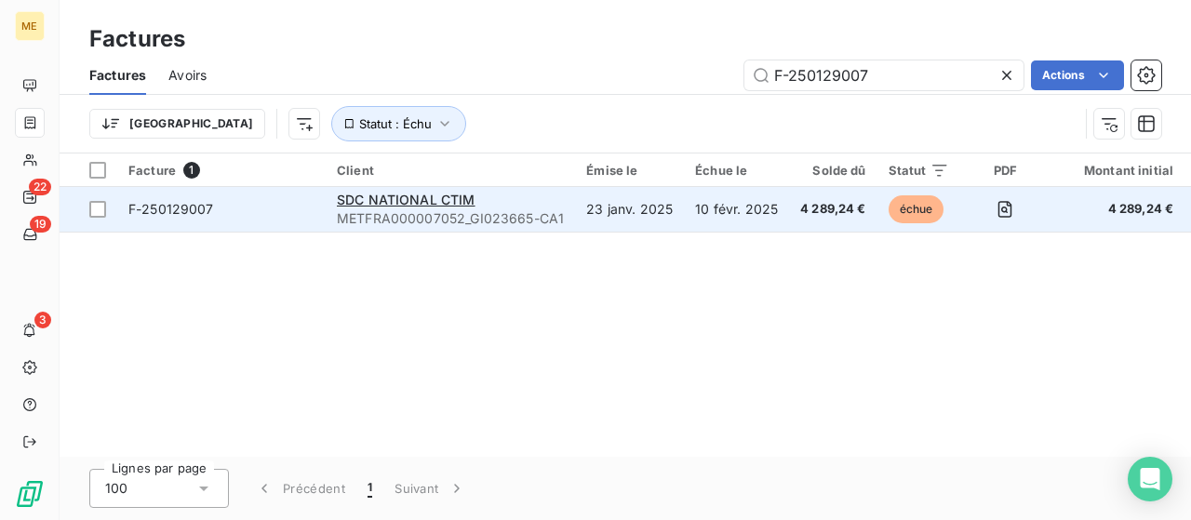
type input "F-250129007"
click at [389, 208] on div "SDC NATIONAL CTIM" at bounding box center [450, 200] width 227 height 19
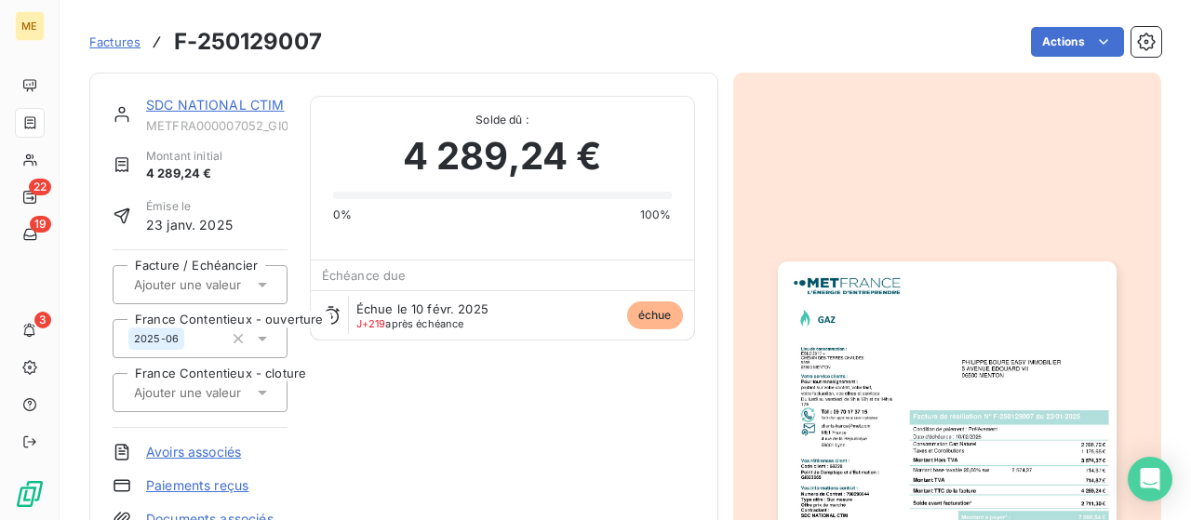
click at [927, 325] on img "button" at bounding box center [947, 501] width 339 height 478
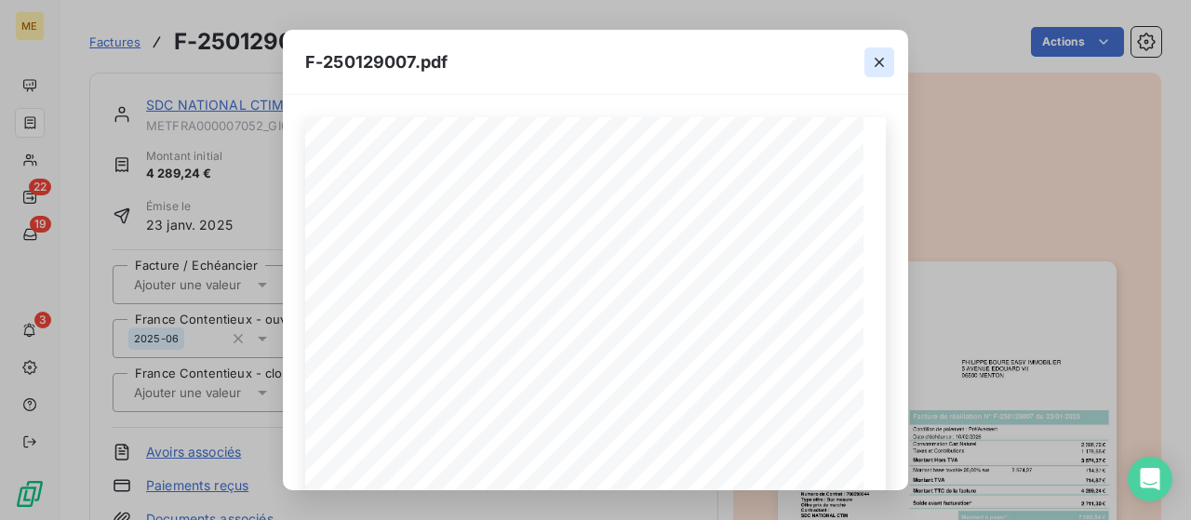
click at [878, 61] on icon "button" at bounding box center [879, 62] width 19 height 19
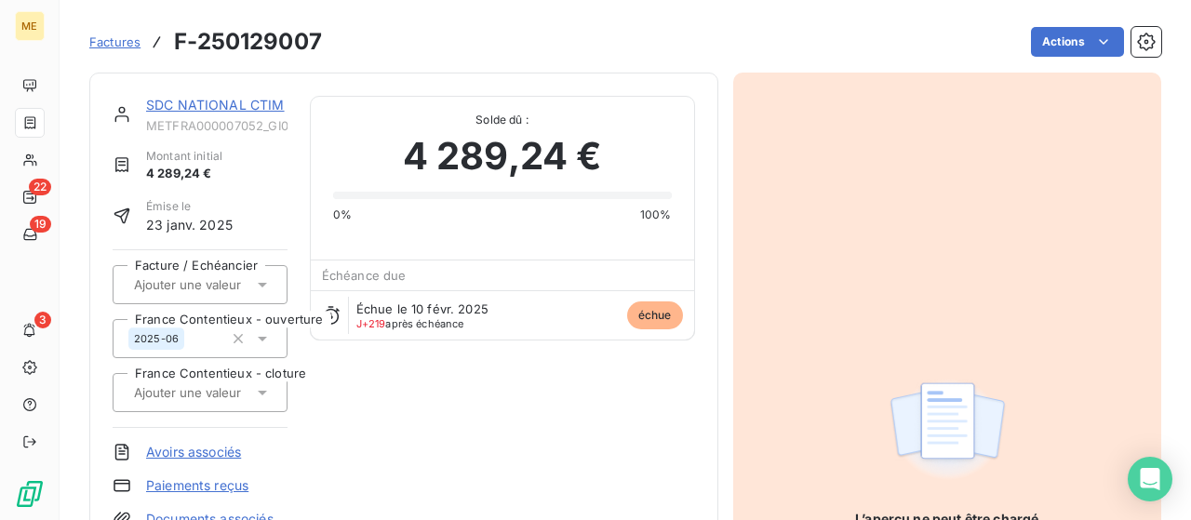
click at [109, 39] on span "Factures" at bounding box center [114, 41] width 51 height 15
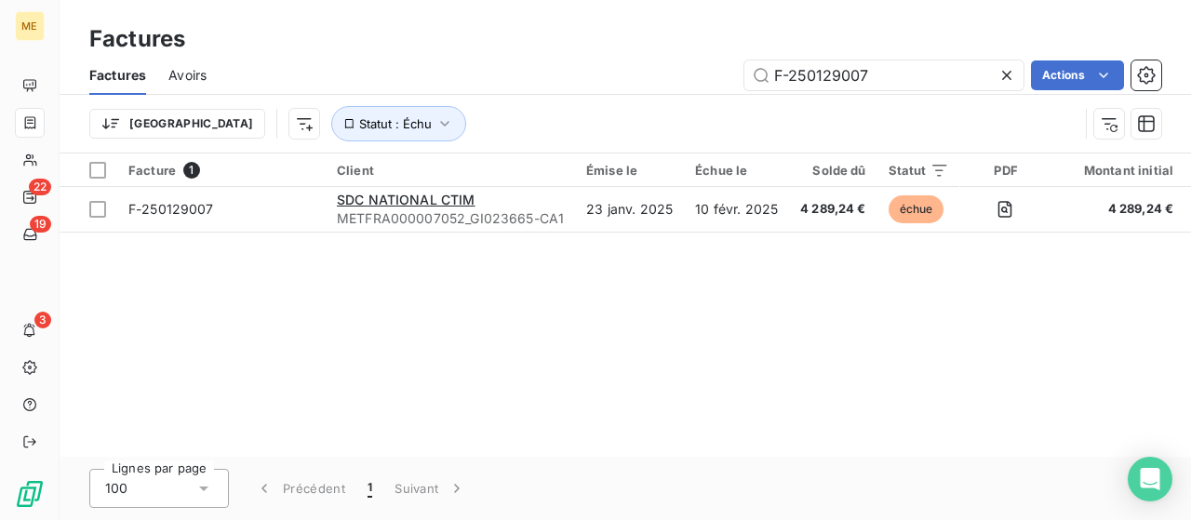
drag, startPoint x: 893, startPoint y: 71, endPoint x: 601, endPoint y: 53, distance: 292.7
click at [602, 53] on div "Factures Factures Avoirs F-250129007 Actions Trier Statut : Échu" at bounding box center [626, 77] width 1132 height 154
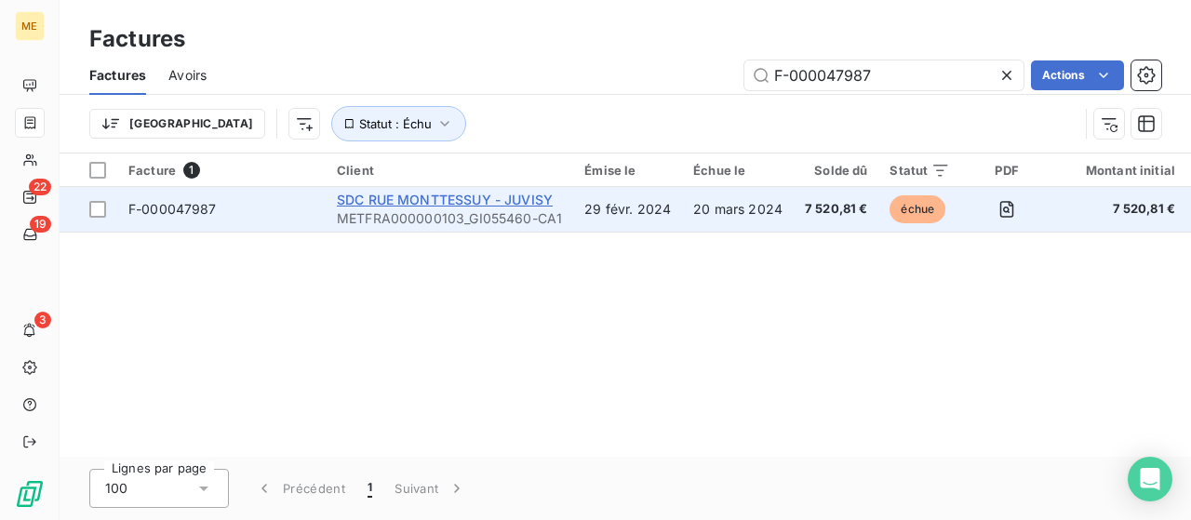
type input "F-000047987"
click at [438, 192] on span "SDC RUE MONTTESSUY - JUVISY" at bounding box center [445, 200] width 216 height 16
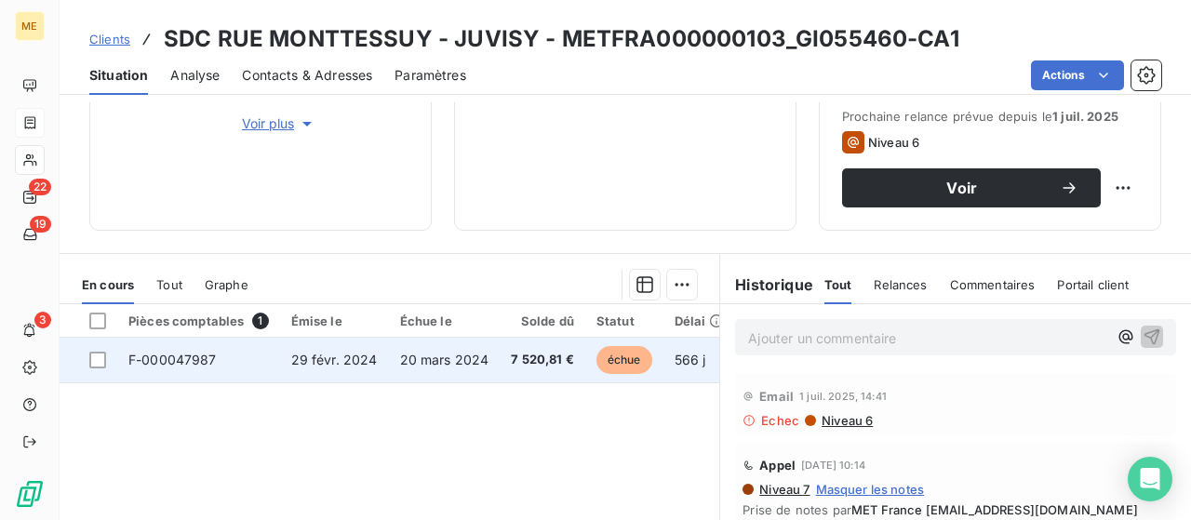
scroll to position [465, 0]
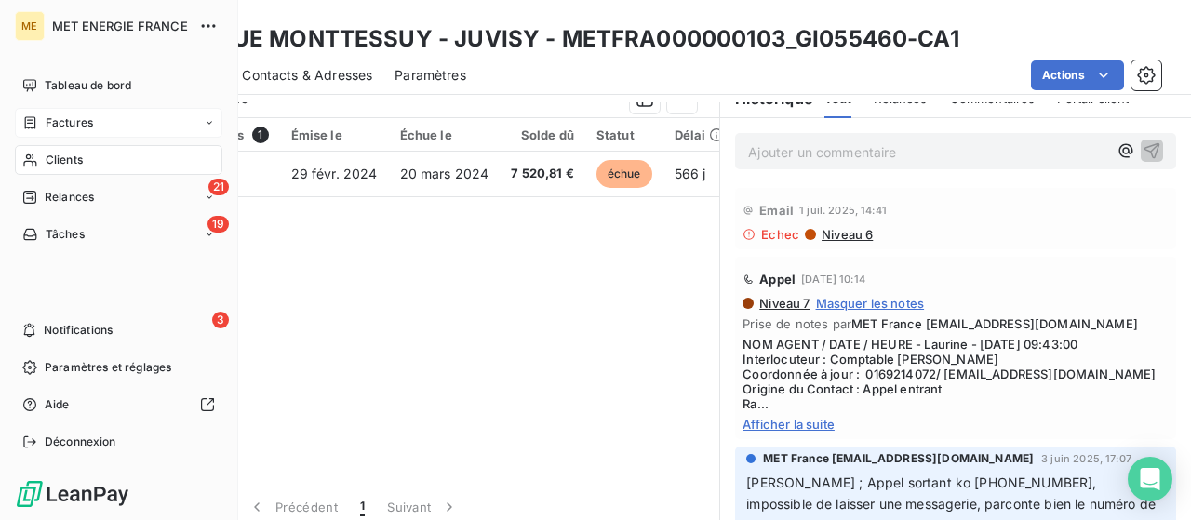
click at [79, 122] on span "Factures" at bounding box center [69, 122] width 47 height 17
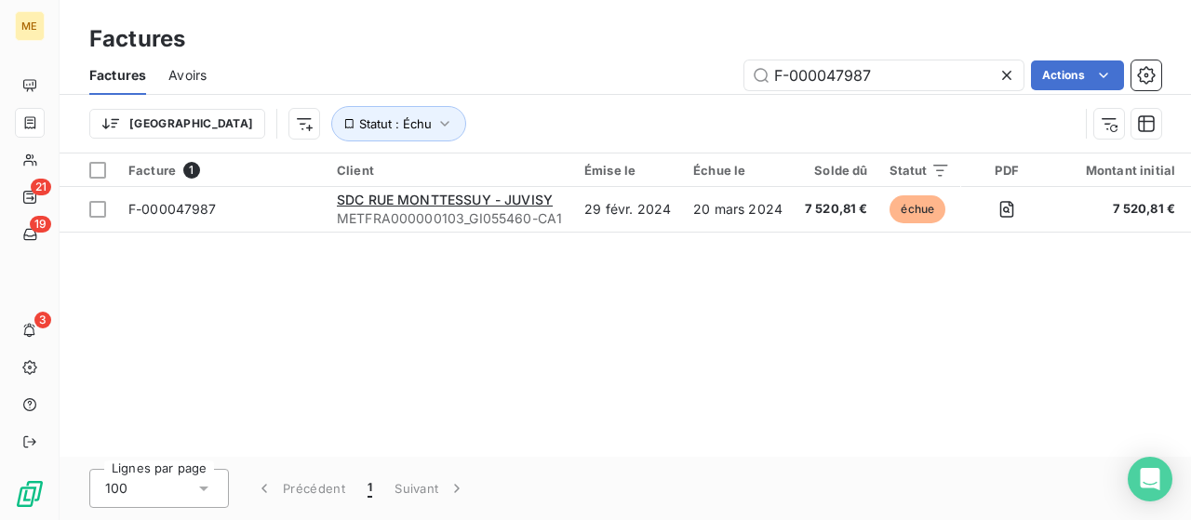
drag, startPoint x: 875, startPoint y: 74, endPoint x: 678, endPoint y: 73, distance: 196.4
click at [678, 73] on div "F-000047987 Actions" at bounding box center [695, 75] width 932 height 30
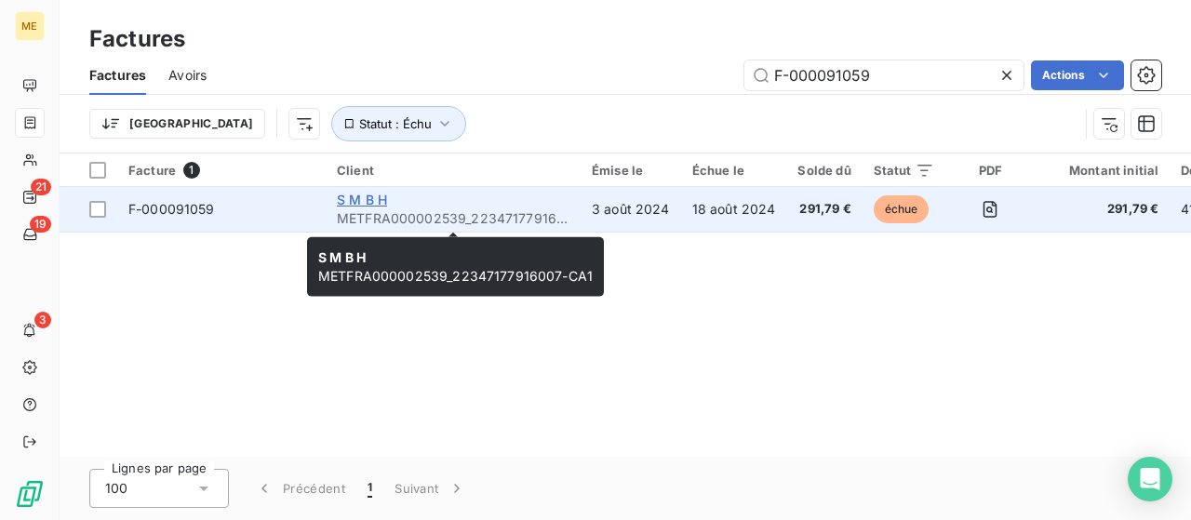
type input "F-000091059"
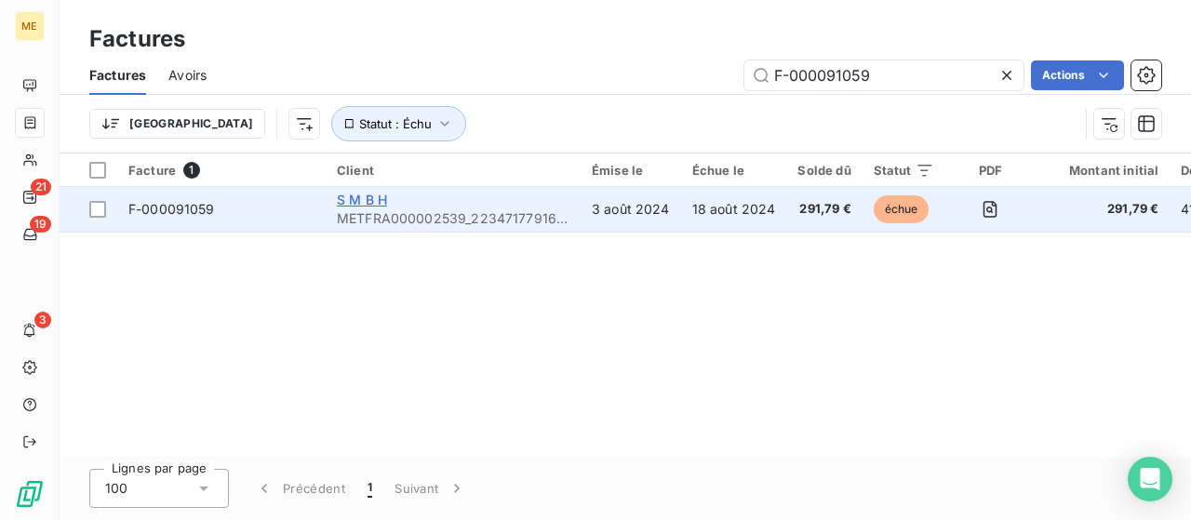
click at [364, 198] on span "S M B H" at bounding box center [362, 200] width 50 height 16
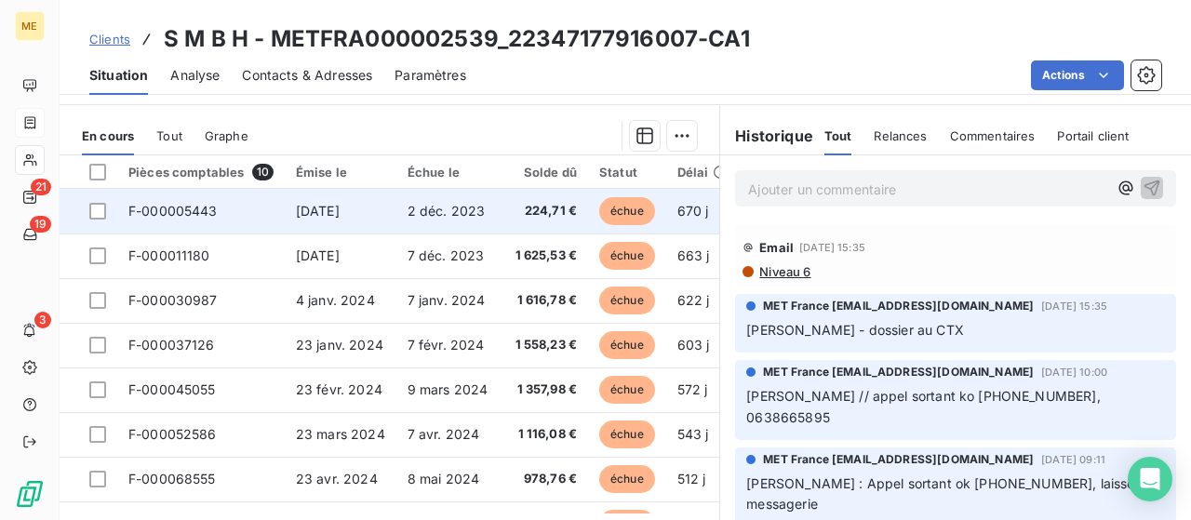
scroll to position [93, 0]
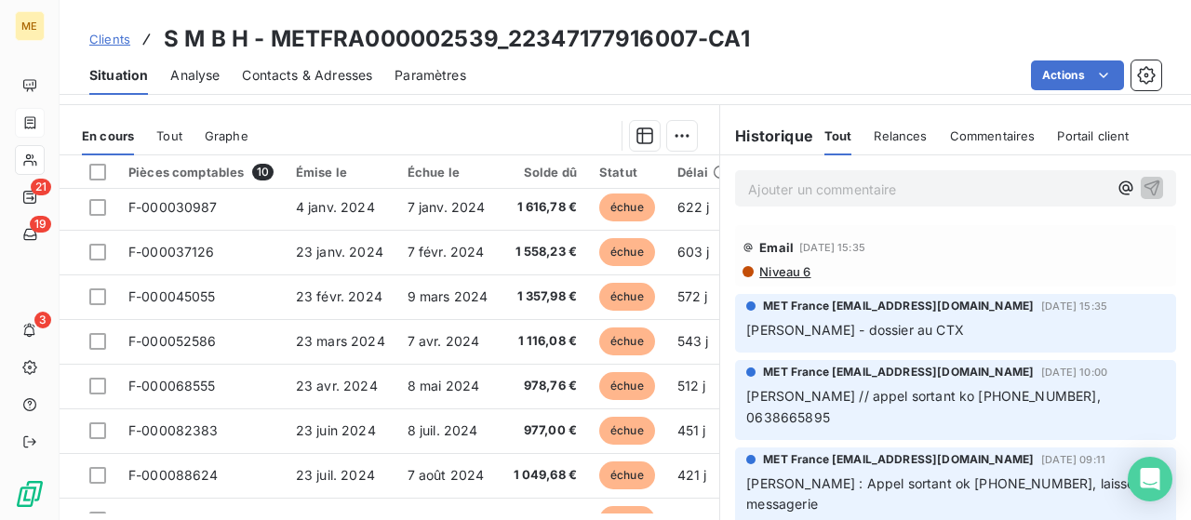
click at [910, 476] on span "[PERSON_NAME] : Appel sortant ok [PHONE_NUMBER], laissée messagerie" at bounding box center [946, 494] width 400 height 37
drag, startPoint x: 905, startPoint y: 461, endPoint x: 981, endPoint y: 461, distance: 76.3
click at [981, 476] on span "[PERSON_NAME] : Appel sortant ok [PHONE_NUMBER], laissée messagerie" at bounding box center [946, 494] width 400 height 37
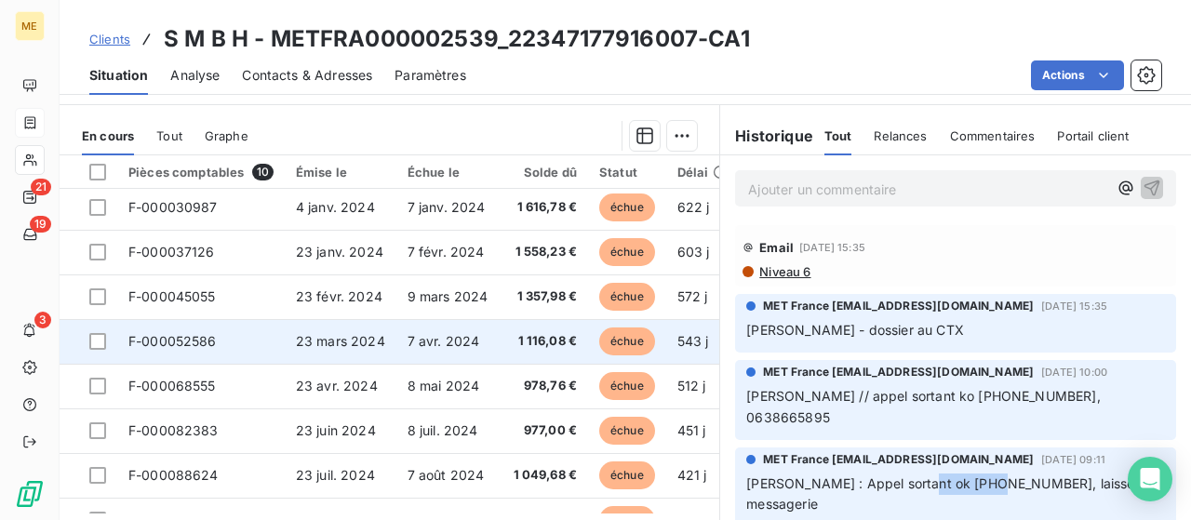
copy span "0954272591"
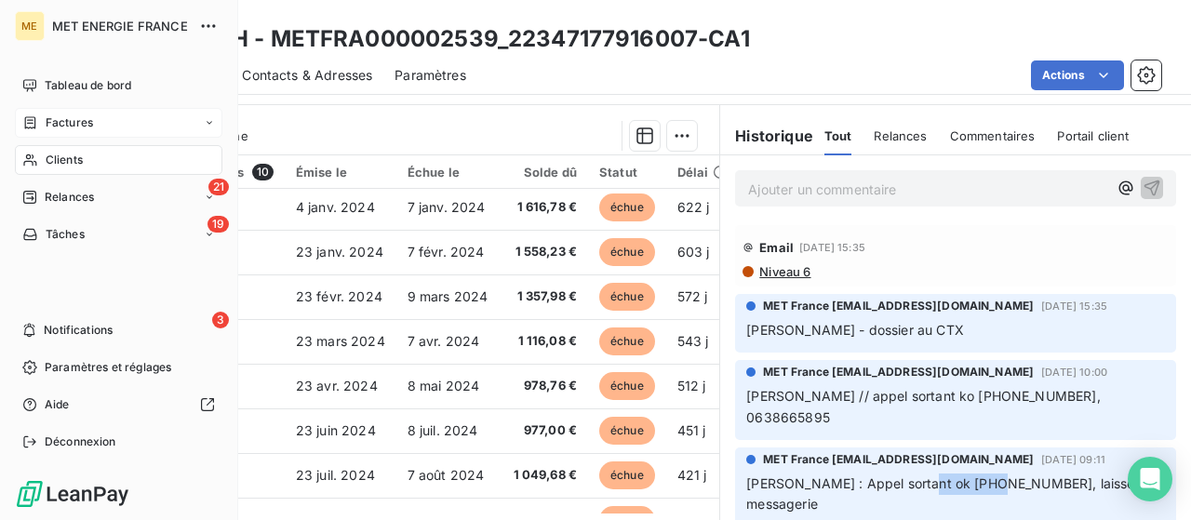
click at [61, 120] on span "Factures" at bounding box center [69, 122] width 47 height 17
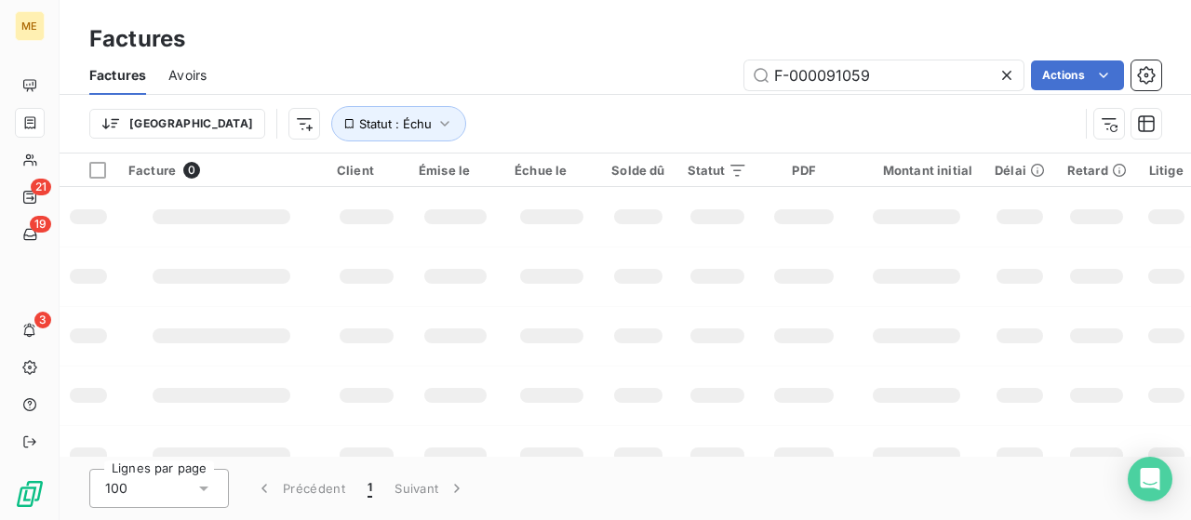
drag, startPoint x: 880, startPoint y: 72, endPoint x: 686, endPoint y: 68, distance: 194.5
click at [688, 68] on div "F-000091059 Actions" at bounding box center [695, 75] width 932 height 30
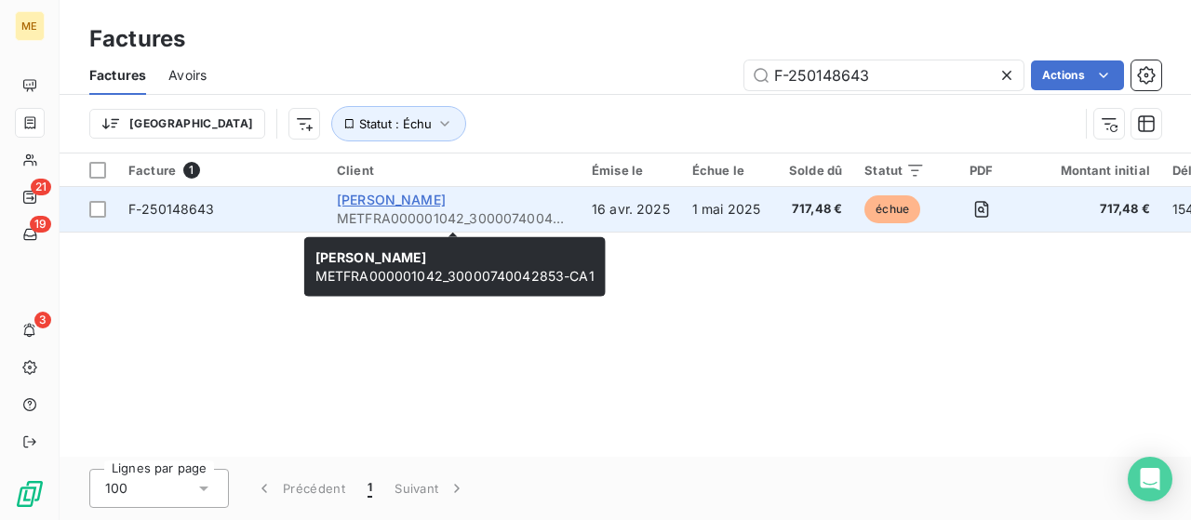
type input "F-250148643"
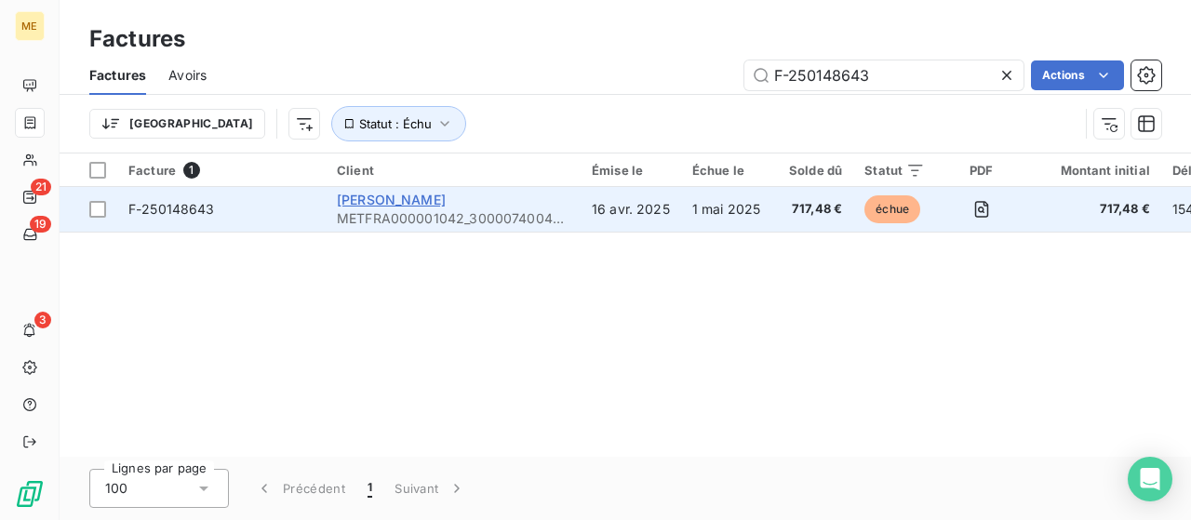
click at [376, 199] on span "[PERSON_NAME]" at bounding box center [391, 200] width 109 height 16
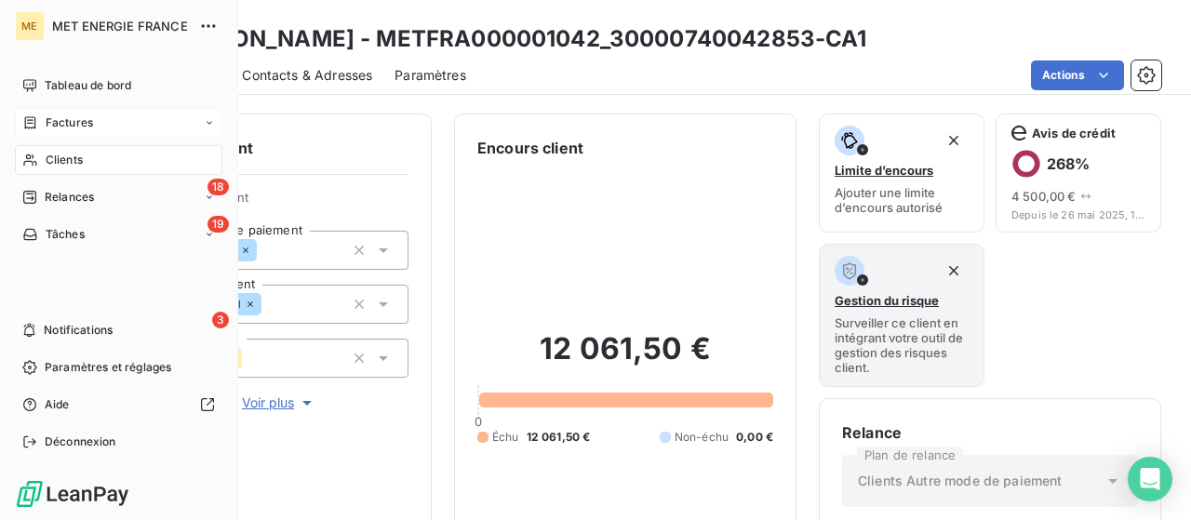
click at [68, 124] on span "Factures" at bounding box center [69, 122] width 47 height 17
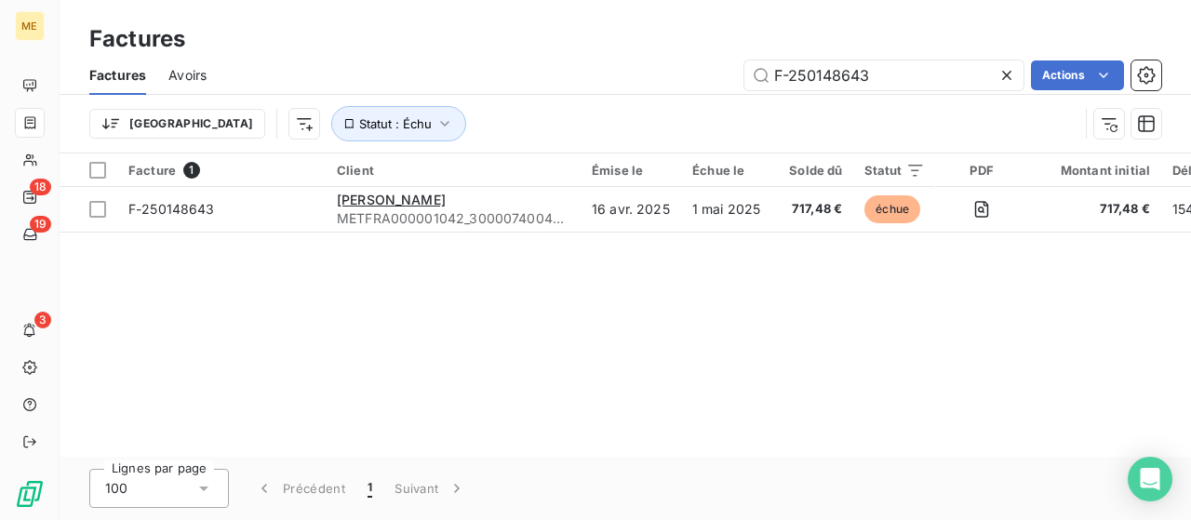
drag, startPoint x: 813, startPoint y: 74, endPoint x: 657, endPoint y: 74, distance: 156.3
click at [657, 74] on div "F-250148643 Actions" at bounding box center [695, 75] width 932 height 30
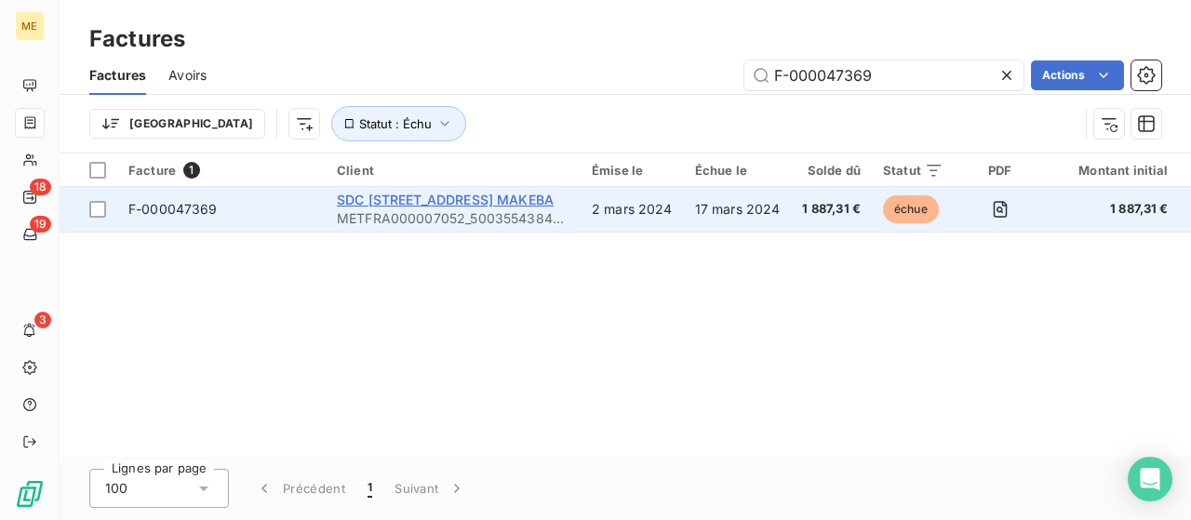
type input "F-000047369"
click at [424, 198] on span "SDC [STREET_ADDRESS] MAKEBA" at bounding box center [445, 200] width 217 height 16
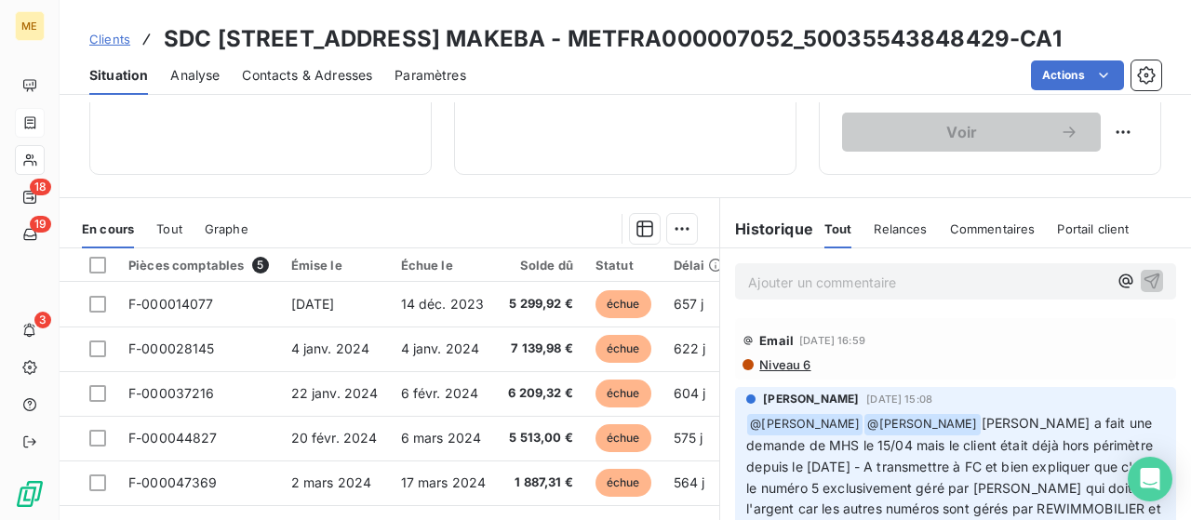
scroll to position [558, 0]
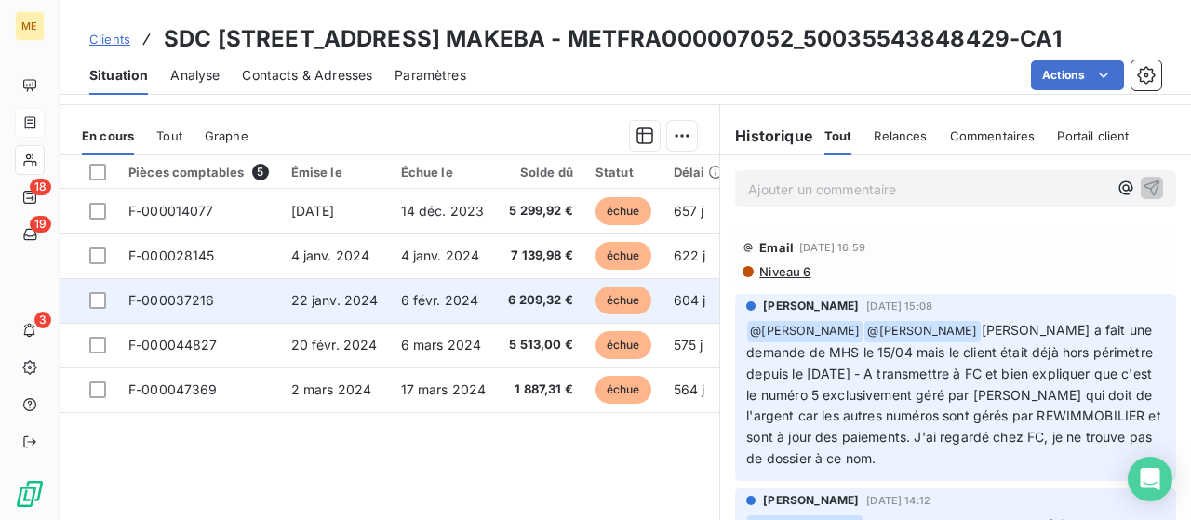
click at [209, 302] on span "F-000037216" at bounding box center [171, 300] width 87 height 16
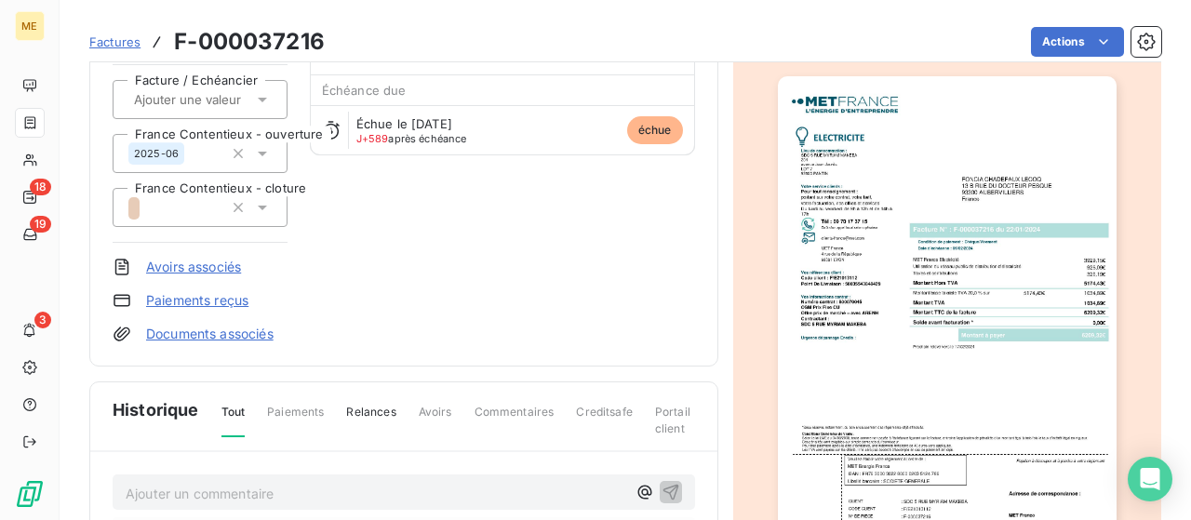
scroll to position [372, 0]
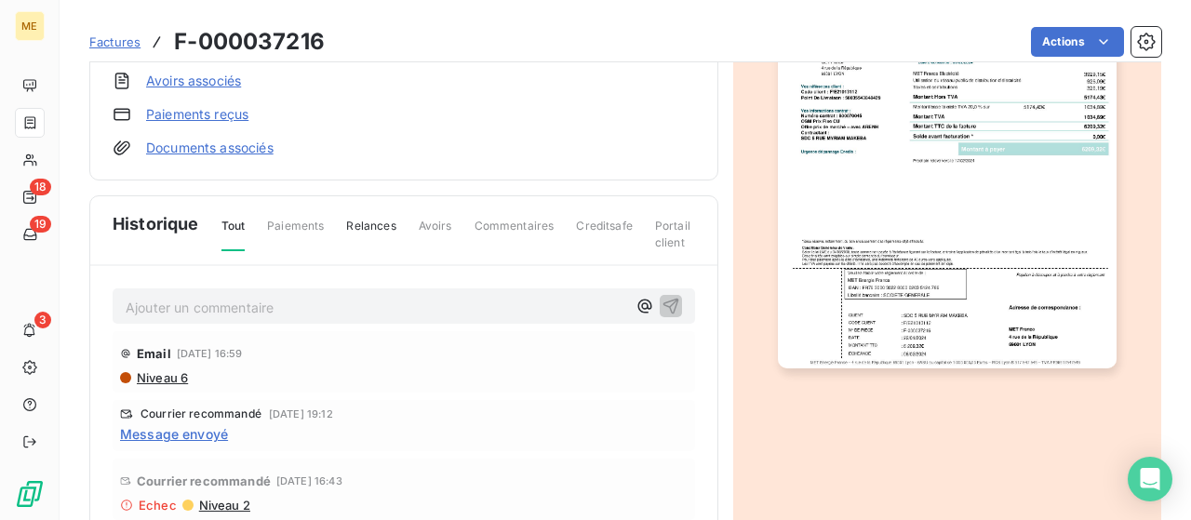
click at [922, 196] on img "button" at bounding box center [947, 129] width 339 height 478
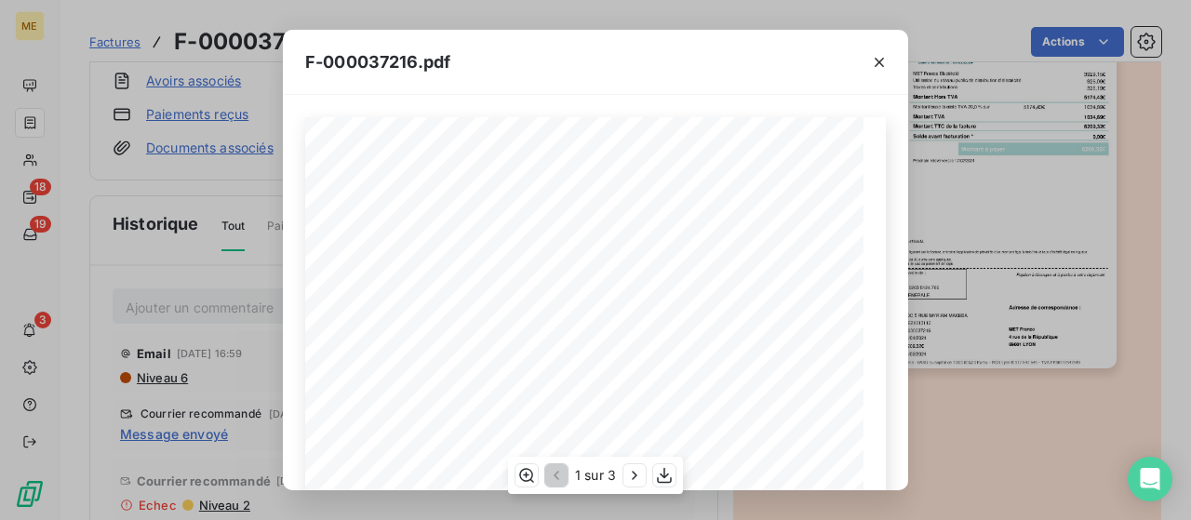
scroll to position [279, 0]
click at [661, 477] on icon "button" at bounding box center [664, 475] width 19 height 19
click at [876, 60] on icon "button" at bounding box center [879, 62] width 19 height 19
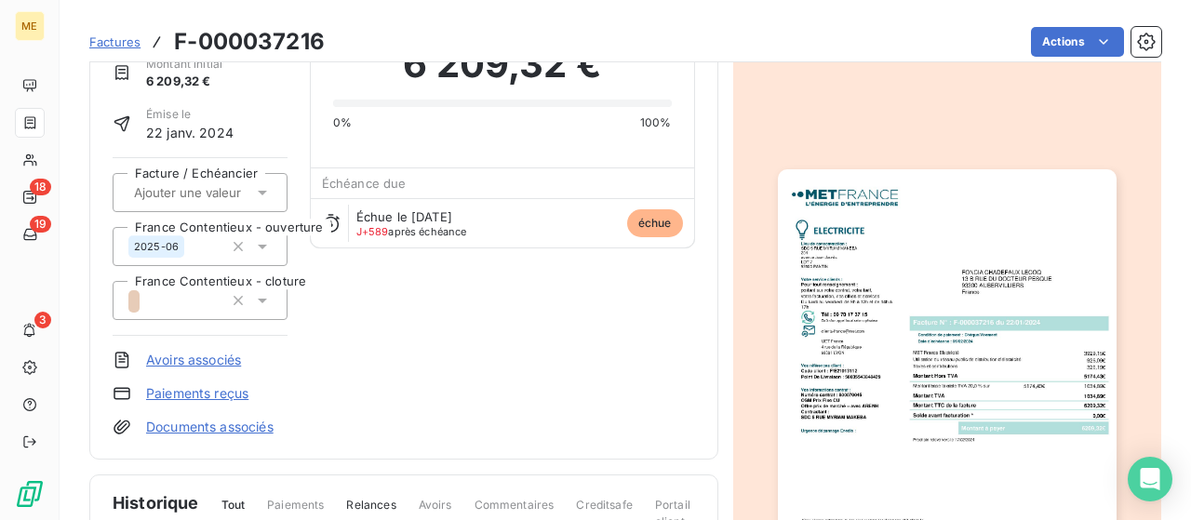
scroll to position [0, 0]
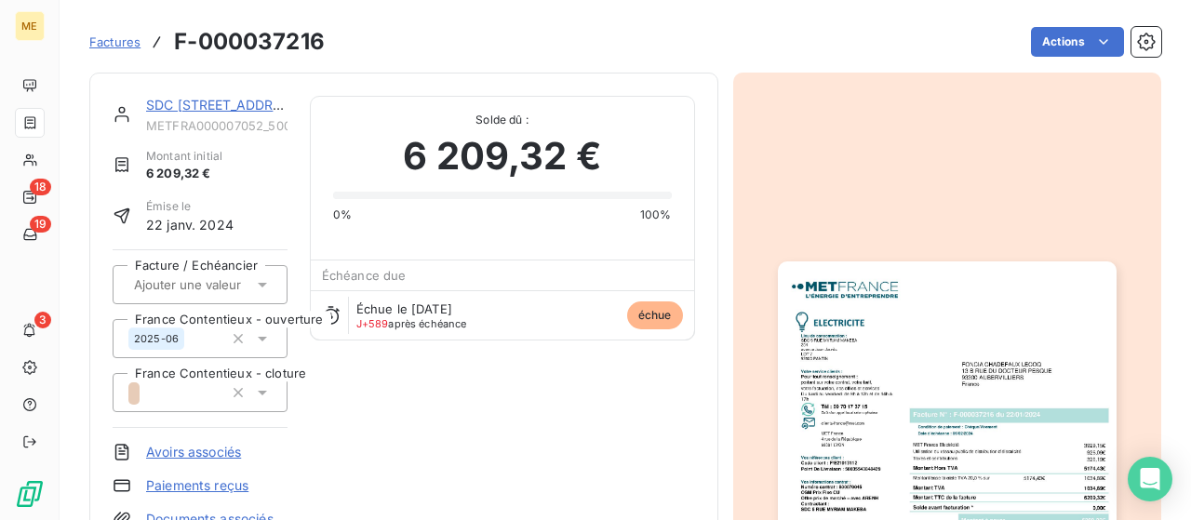
click at [200, 104] on link "SDC [STREET_ADDRESS] MAKEBA" at bounding box center [254, 105] width 216 height 16
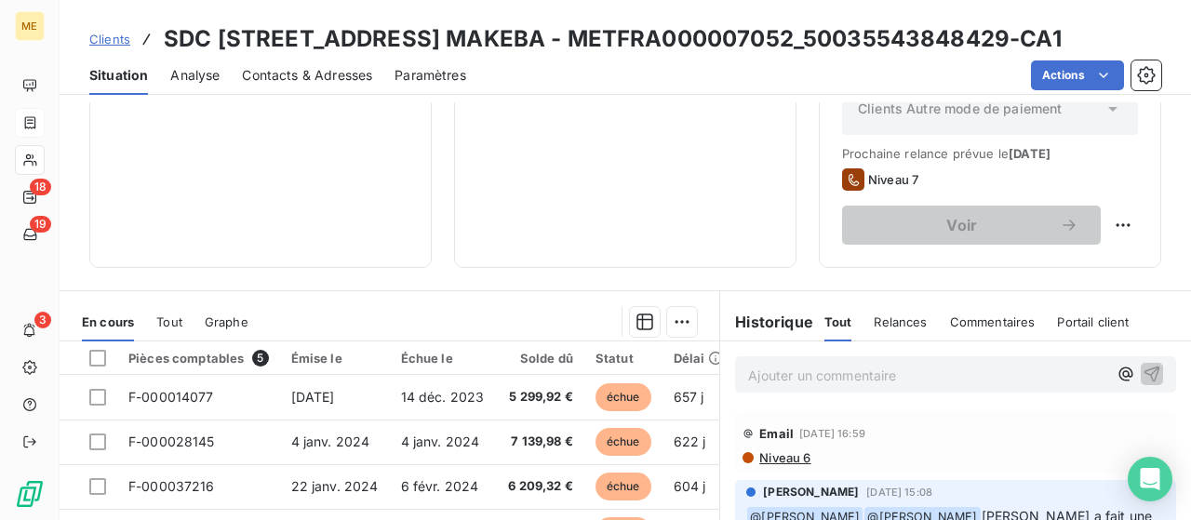
scroll to position [606, 0]
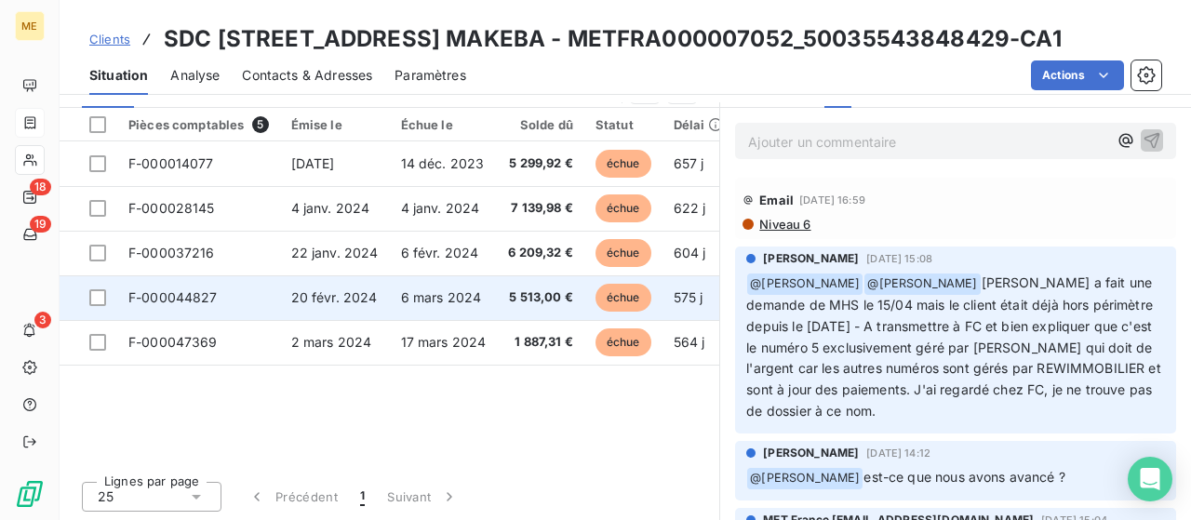
click at [338, 294] on span "20 févr. 2024" at bounding box center [334, 297] width 87 height 16
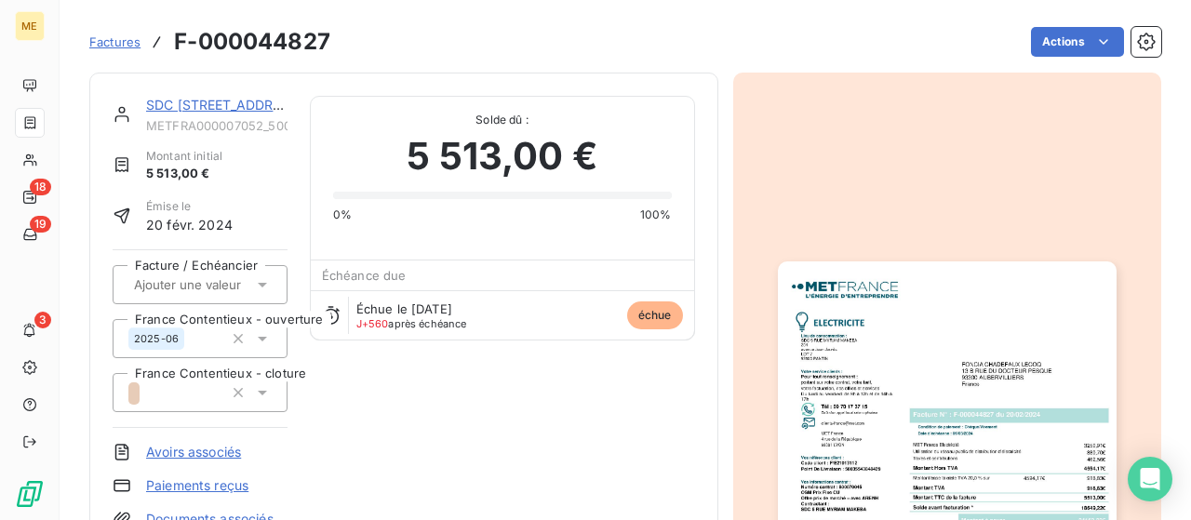
click at [921, 353] on img "button" at bounding box center [947, 501] width 339 height 478
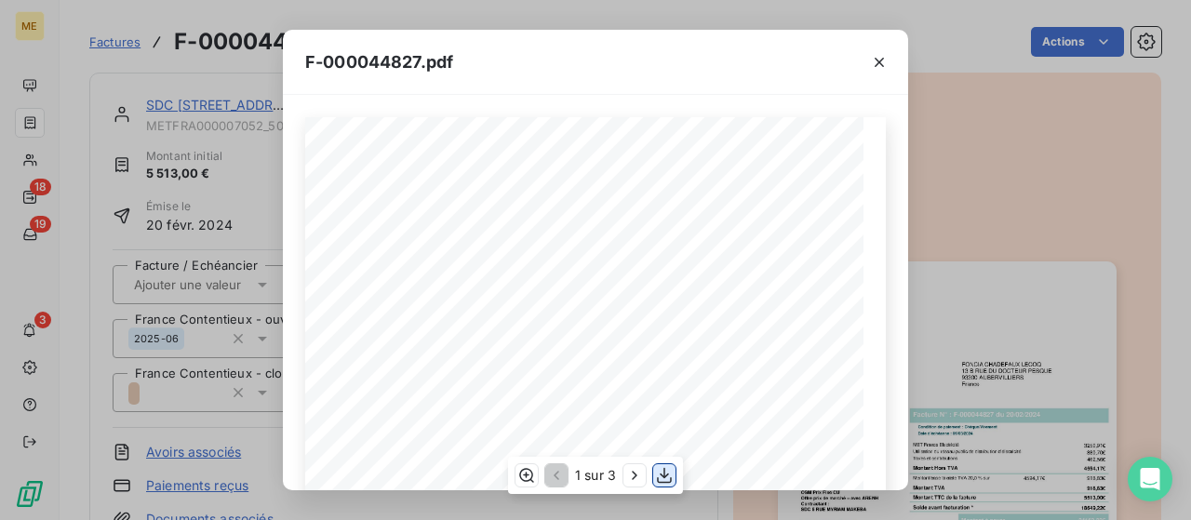
click at [666, 476] on icon "button" at bounding box center [664, 476] width 15 height 16
click at [885, 59] on icon "button" at bounding box center [879, 62] width 19 height 19
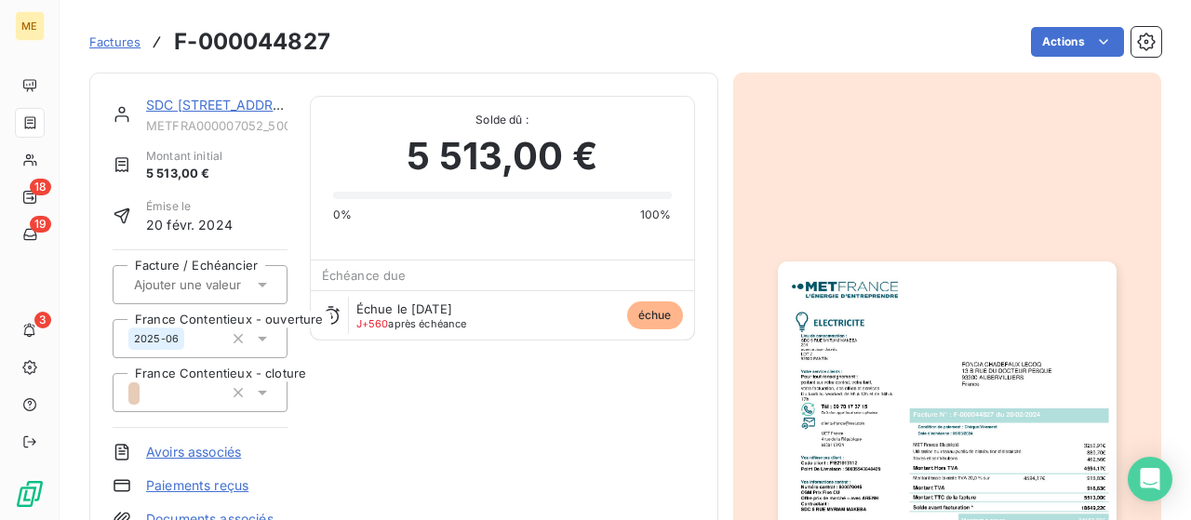
click at [244, 105] on link "SDC [STREET_ADDRESS] MAKEBA" at bounding box center [254, 105] width 216 height 16
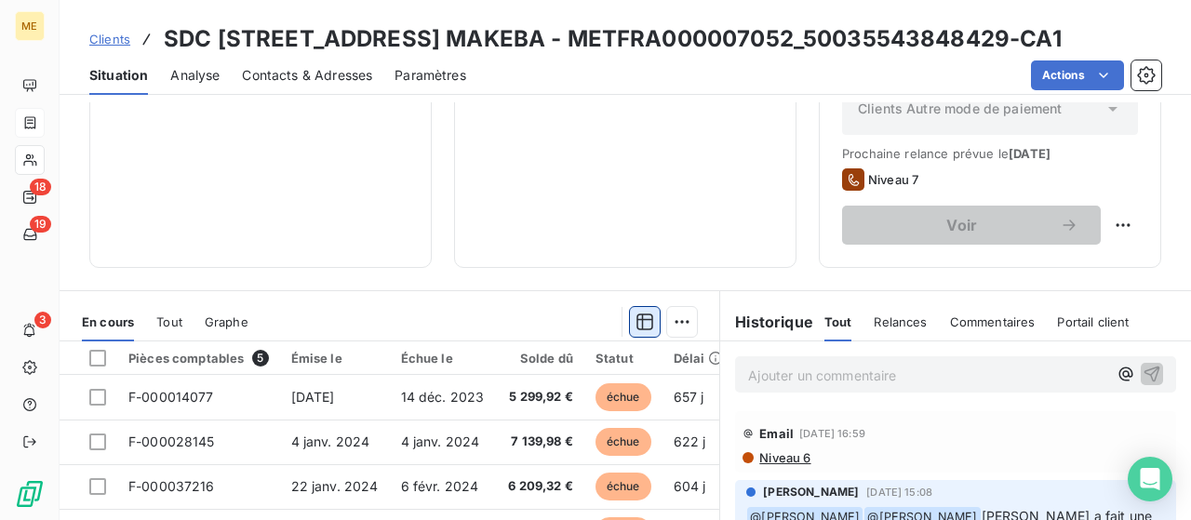
scroll to position [606, 0]
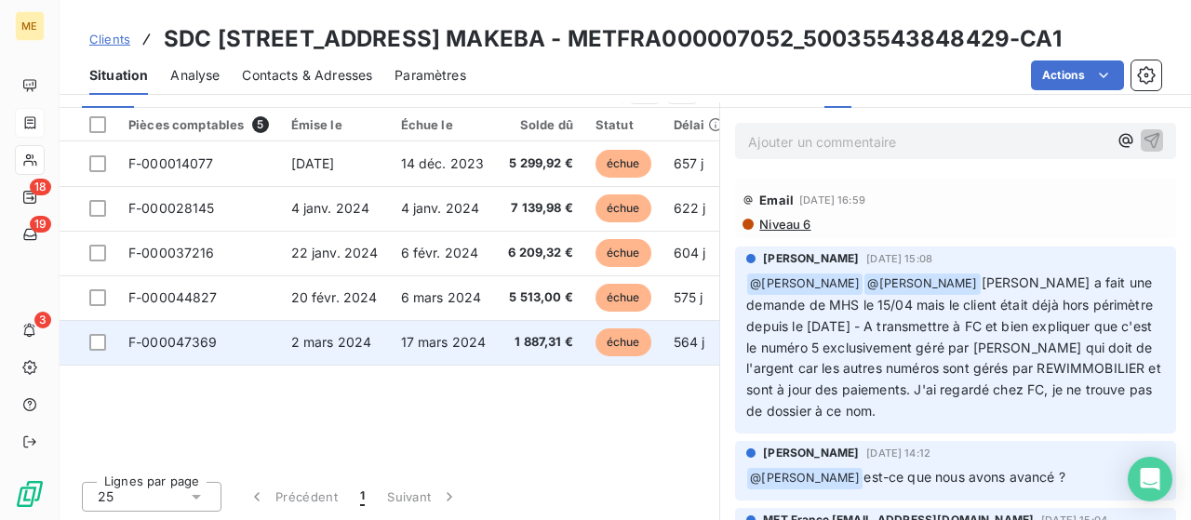
click at [338, 336] on span "2 mars 2024" at bounding box center [331, 342] width 81 height 16
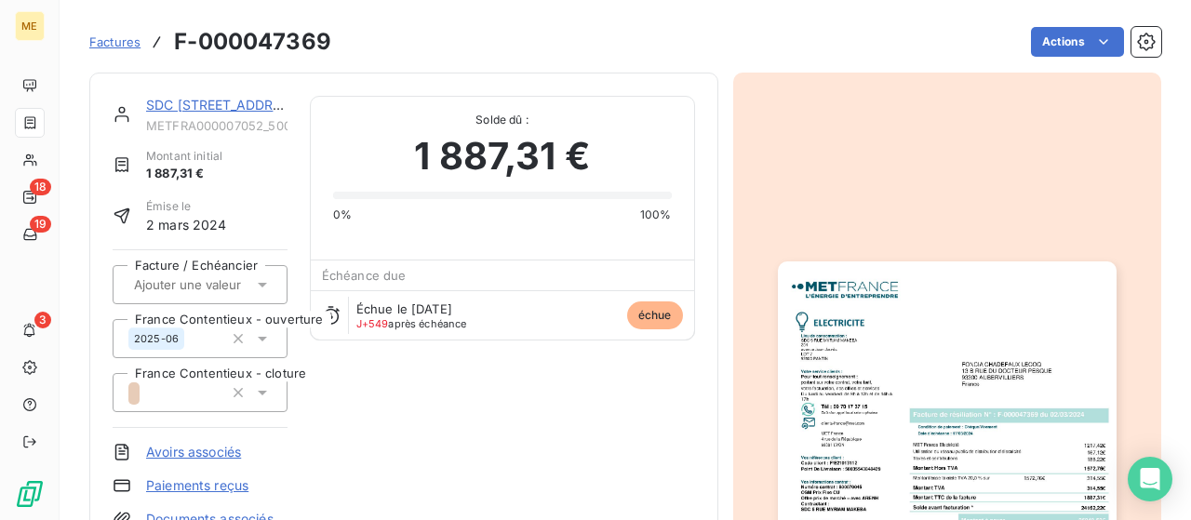
click at [943, 329] on img "button" at bounding box center [947, 501] width 339 height 478
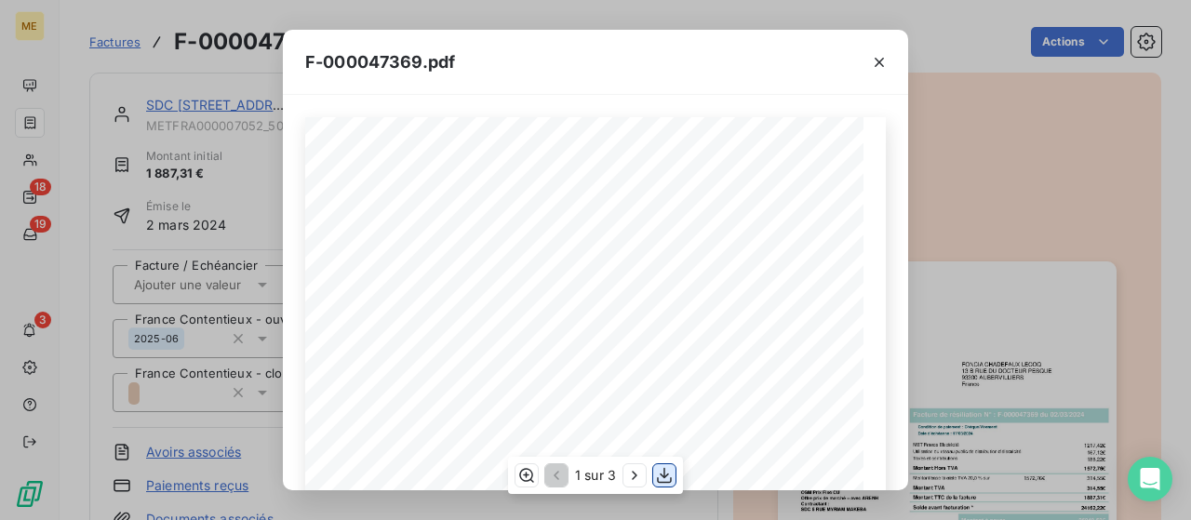
click at [661, 473] on icon "button" at bounding box center [664, 475] width 19 height 19
click at [880, 57] on icon "button" at bounding box center [879, 62] width 19 height 19
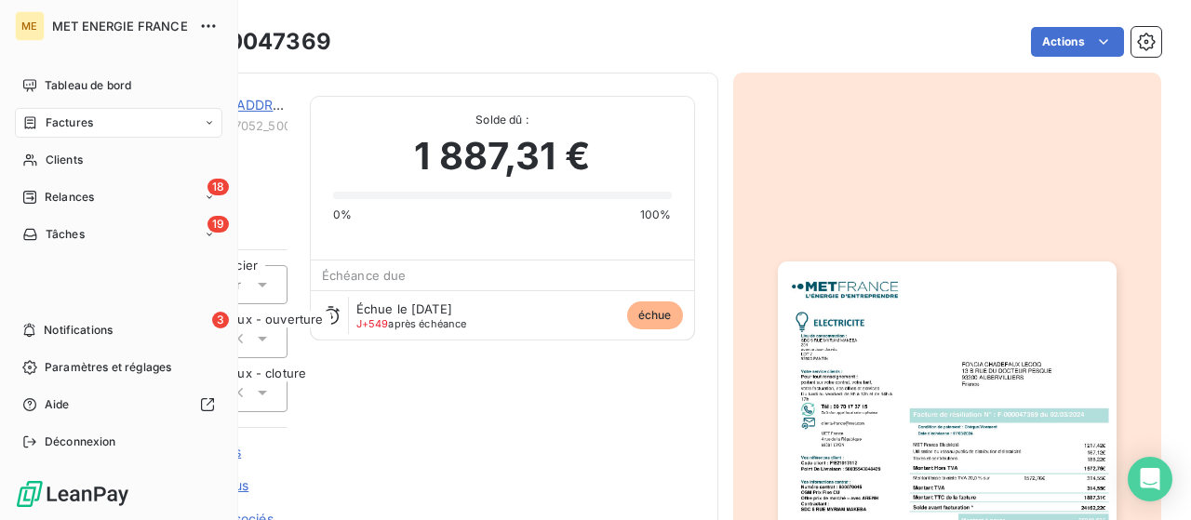
click at [76, 129] on span "Factures" at bounding box center [69, 122] width 47 height 17
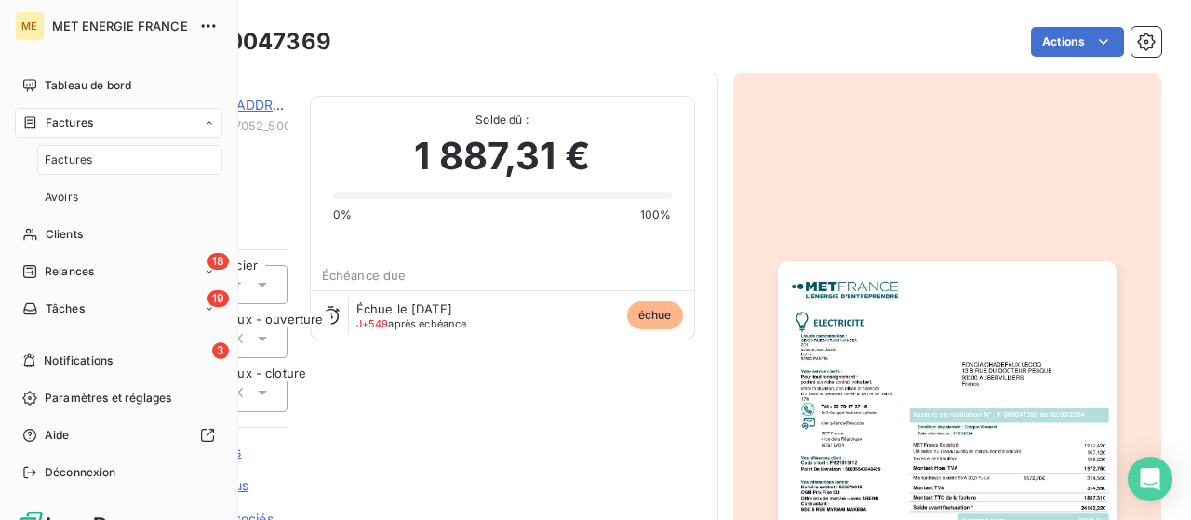
click at [85, 123] on span "Factures" at bounding box center [69, 122] width 47 height 17
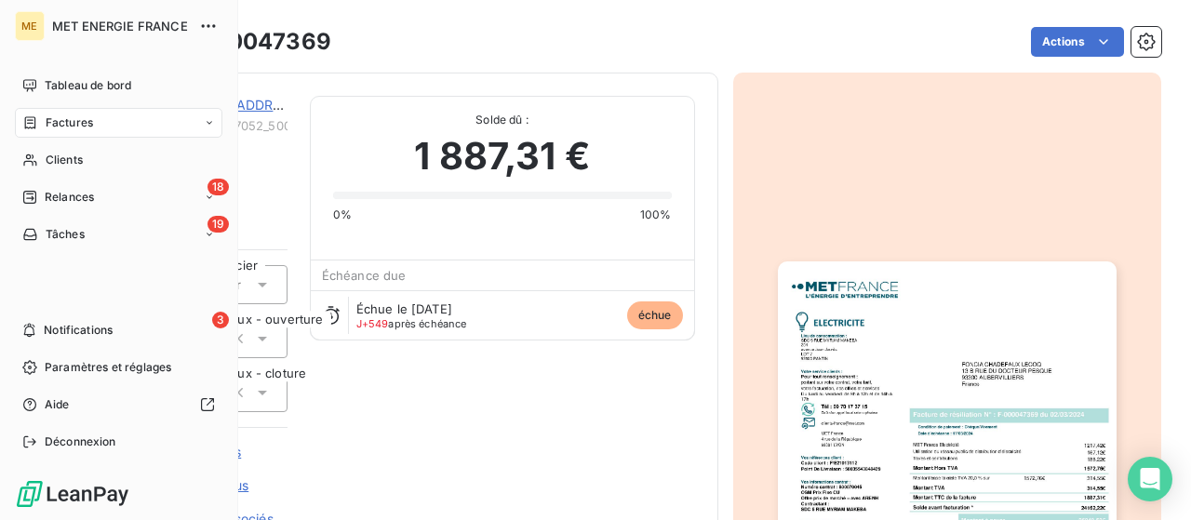
click at [85, 121] on span "Factures" at bounding box center [69, 122] width 47 height 17
click at [90, 120] on span "Factures" at bounding box center [69, 122] width 47 height 17
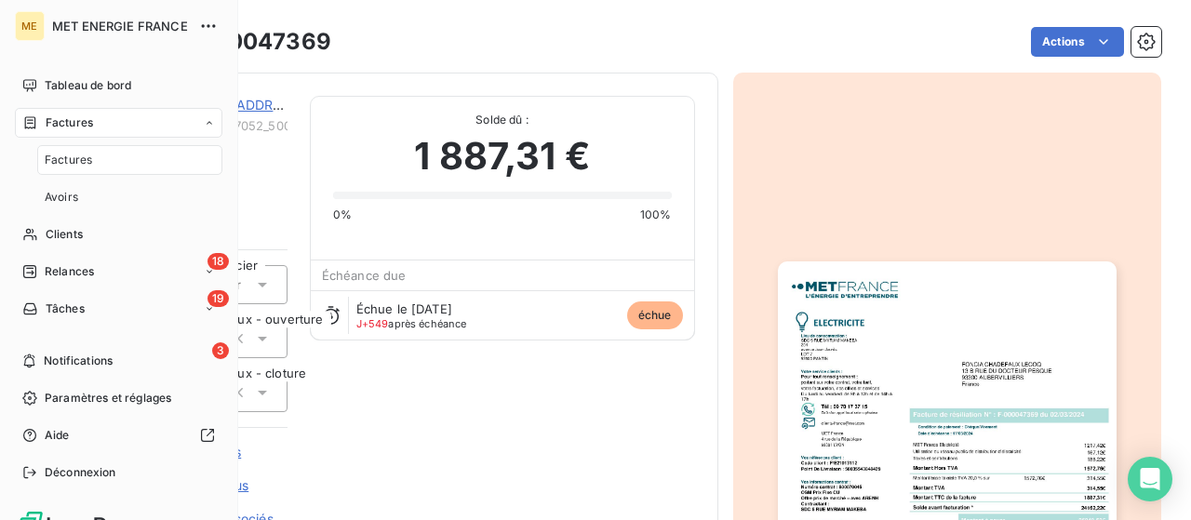
click at [97, 170] on div "Factures" at bounding box center [129, 160] width 185 height 30
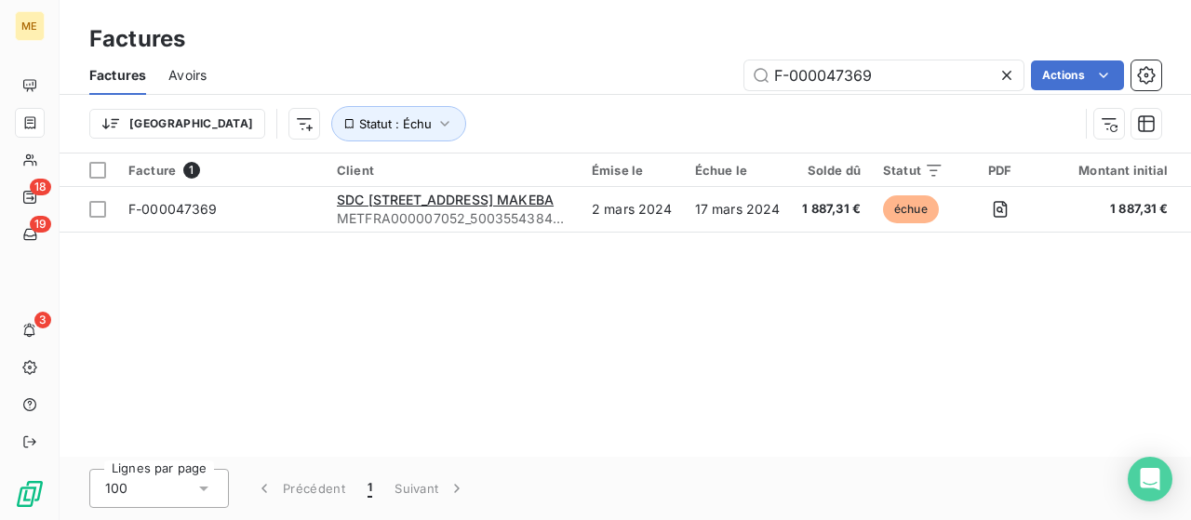
drag, startPoint x: 911, startPoint y: 68, endPoint x: 681, endPoint y: 71, distance: 229.9
click at [681, 72] on div "F-000047369 Actions" at bounding box center [695, 75] width 932 height 30
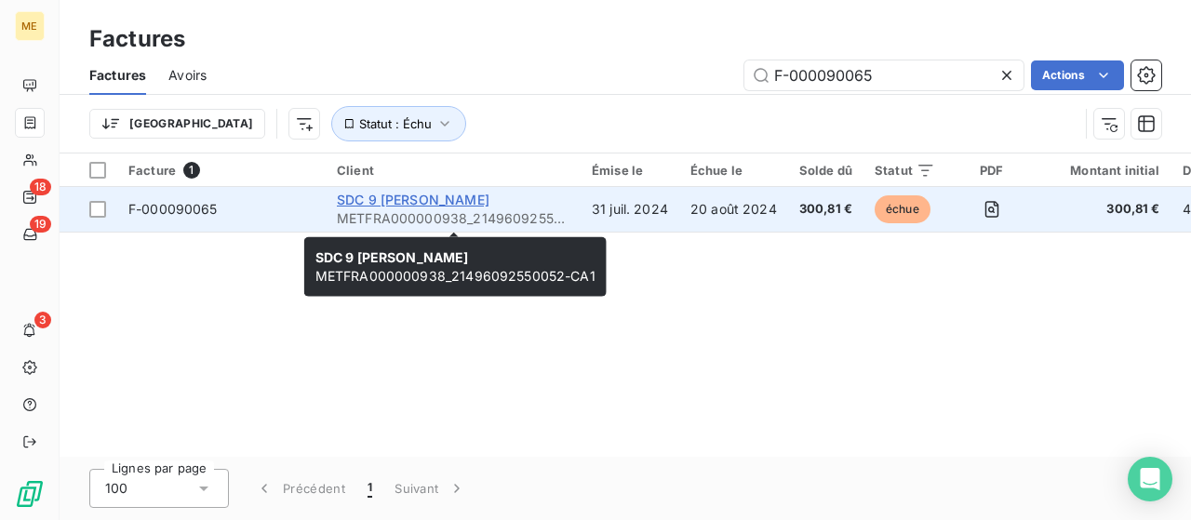
type input "F-000090065"
click at [439, 194] on span "SDC 9 [PERSON_NAME]" at bounding box center [413, 200] width 153 height 16
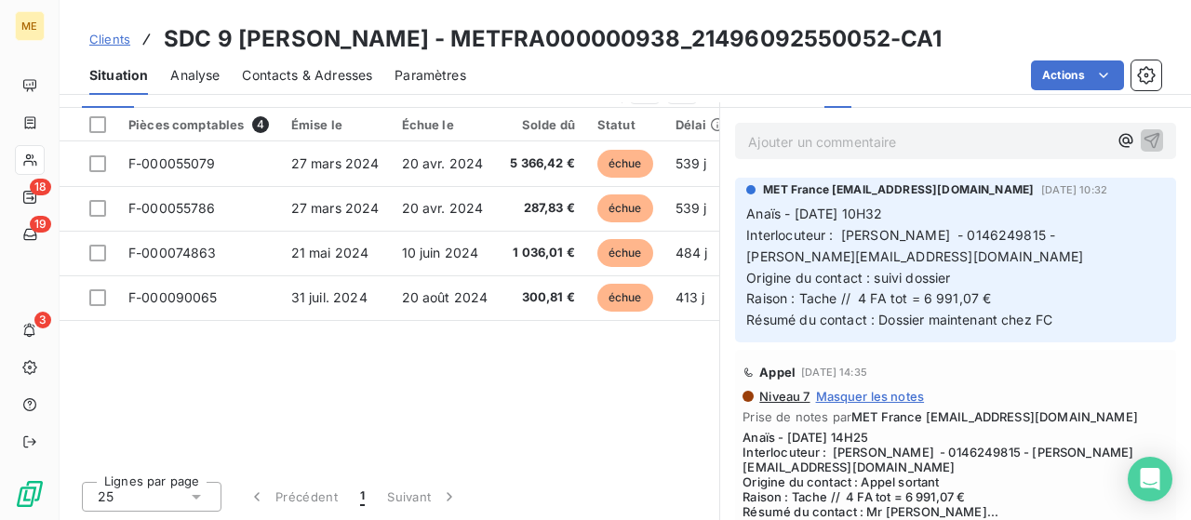
scroll to position [186, 0]
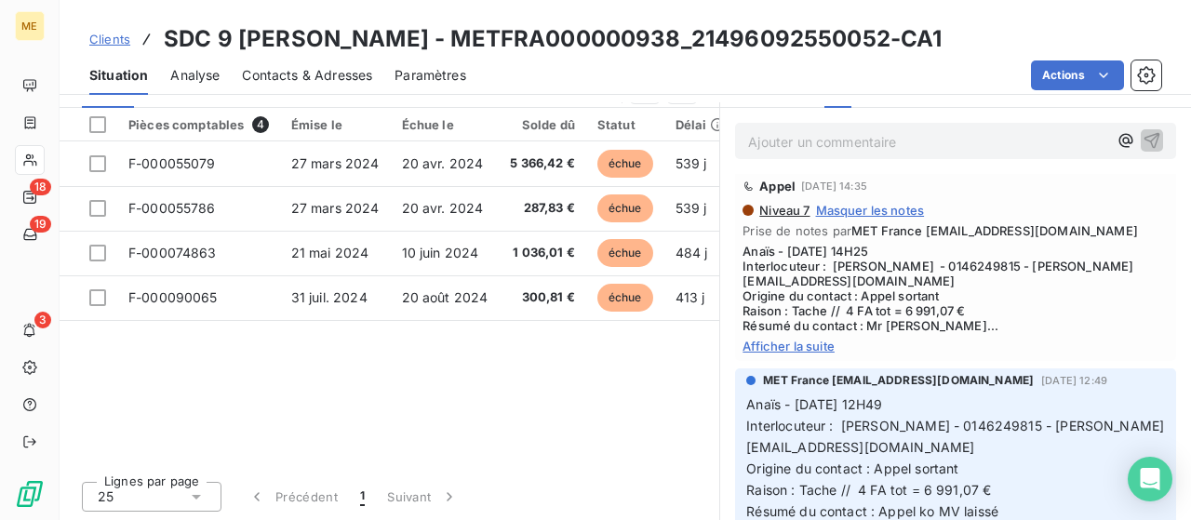
click at [784, 349] on span "Afficher la suite" at bounding box center [956, 346] width 426 height 15
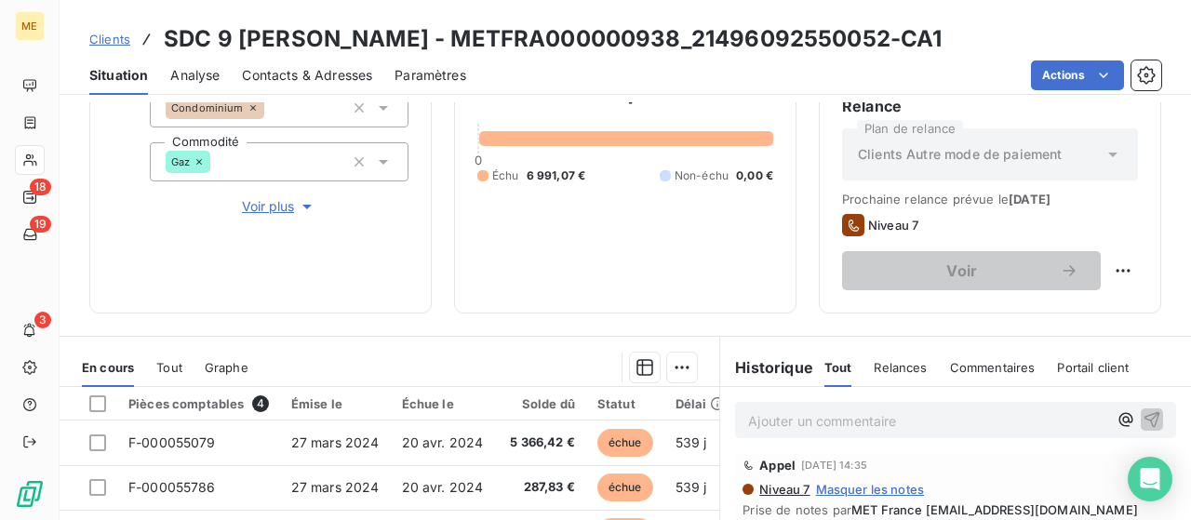
scroll to position [10, 0]
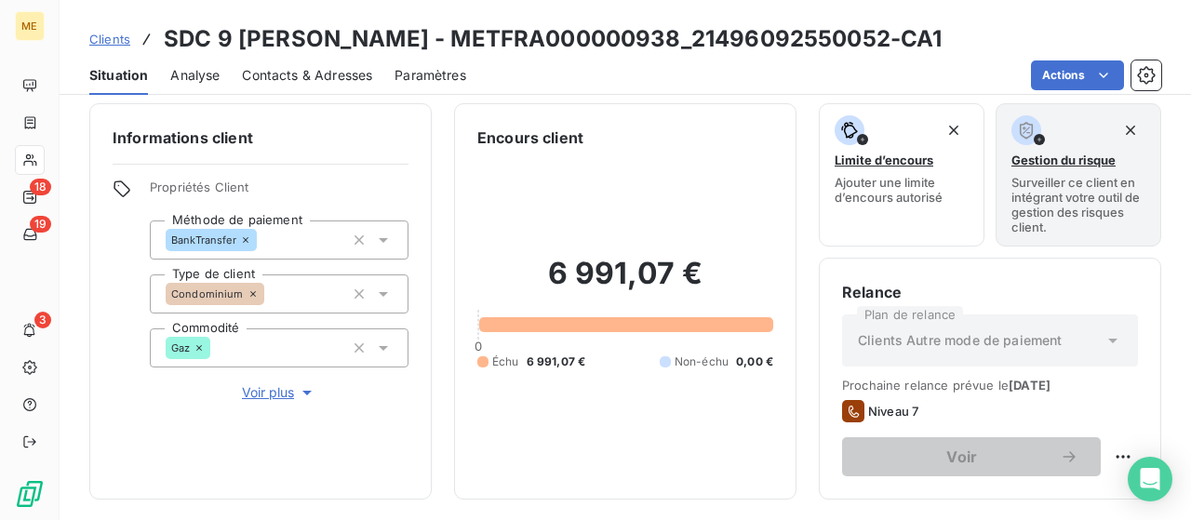
click at [316, 74] on span "Contacts & Adresses" at bounding box center [307, 75] width 130 height 19
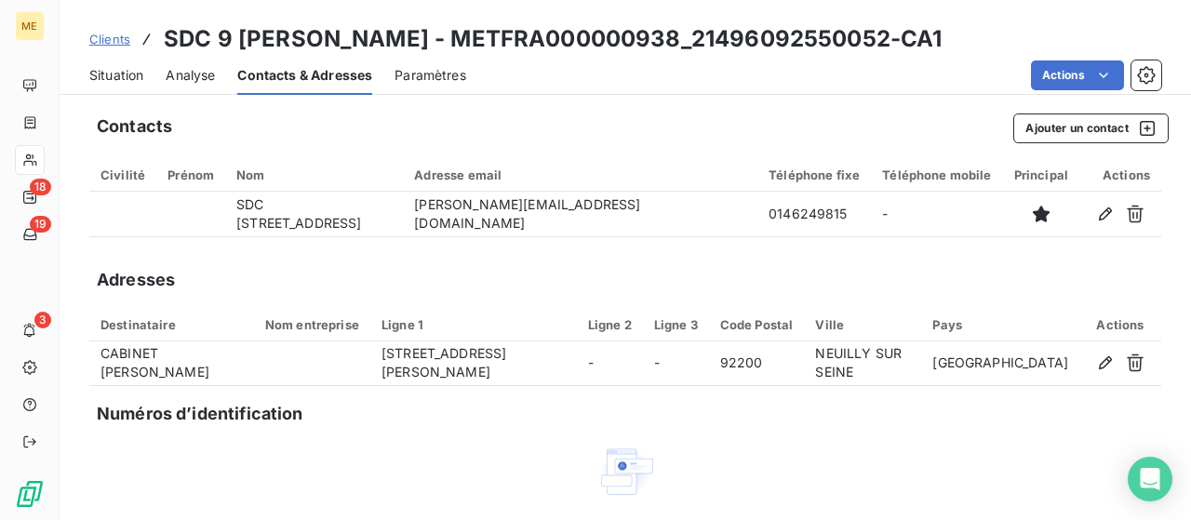
click at [186, 75] on span "Analyse" at bounding box center [190, 75] width 49 height 19
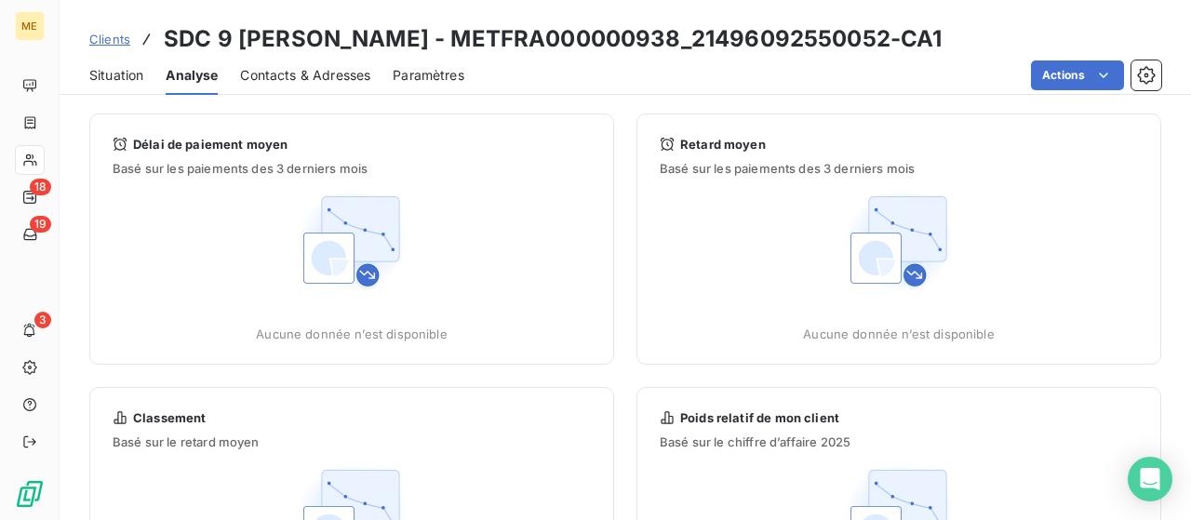
click at [130, 73] on span "Situation" at bounding box center [116, 75] width 54 height 19
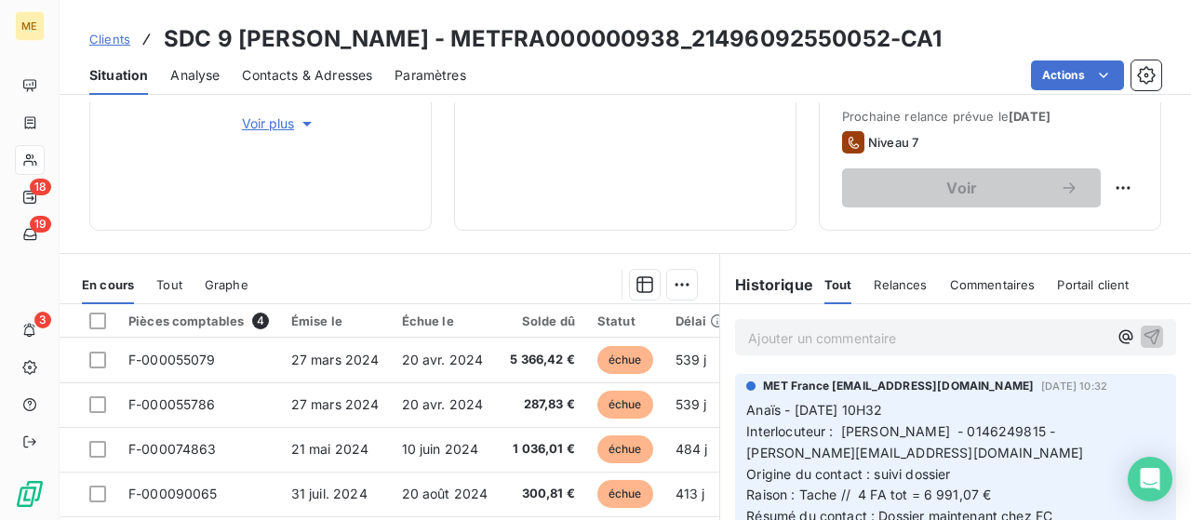
scroll to position [465, 0]
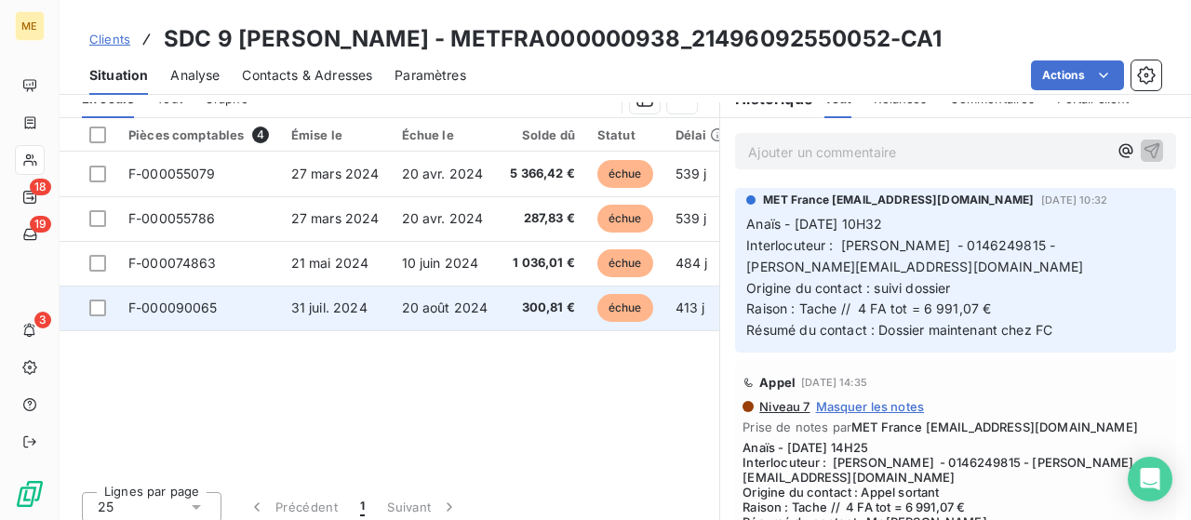
click at [194, 312] on span "F-000090065" at bounding box center [172, 308] width 89 height 16
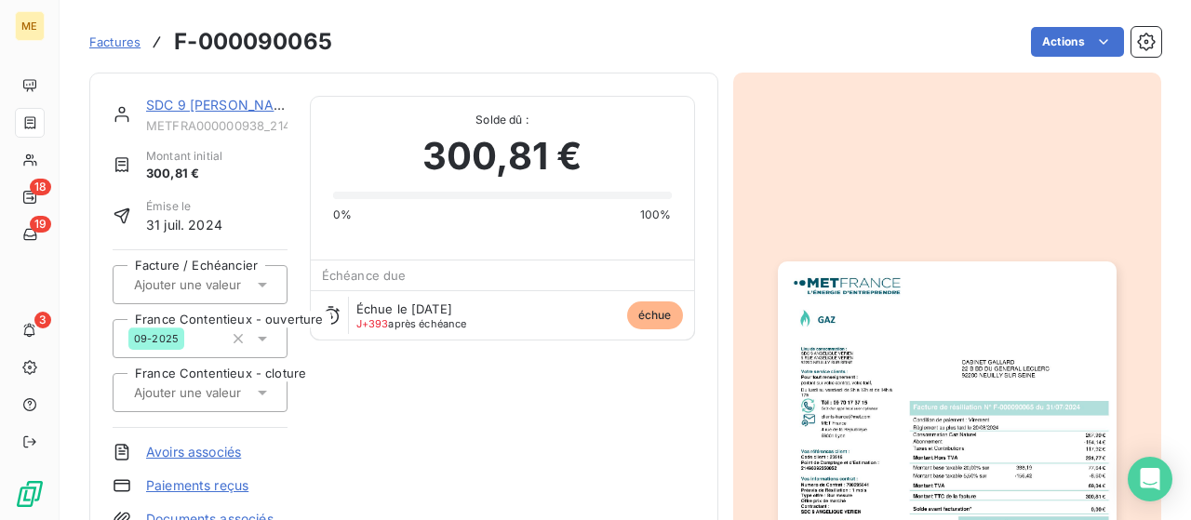
click at [940, 342] on img "button" at bounding box center [947, 501] width 339 height 478
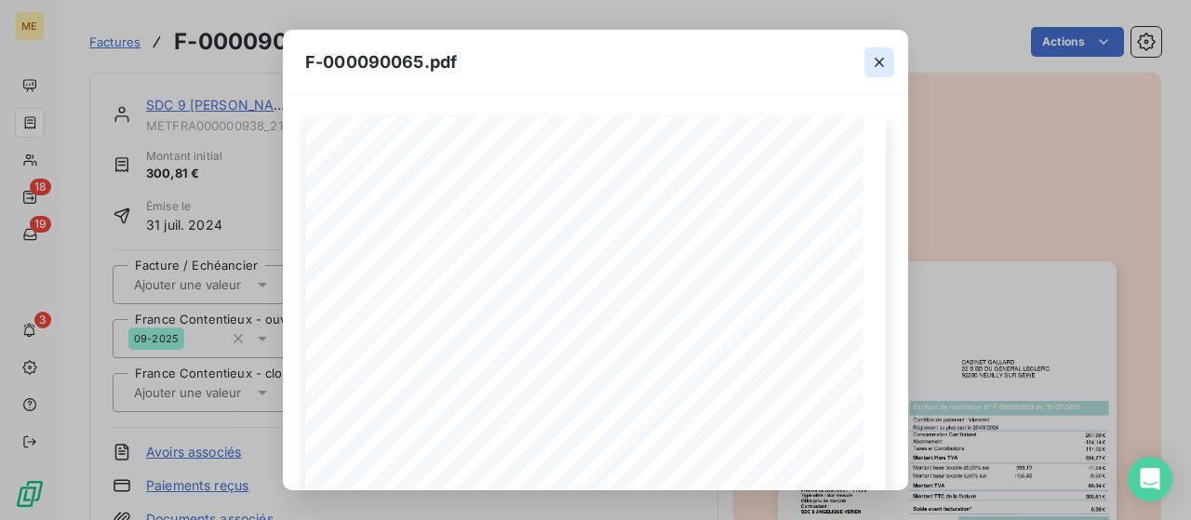
click at [881, 64] on icon "button" at bounding box center [879, 62] width 9 height 9
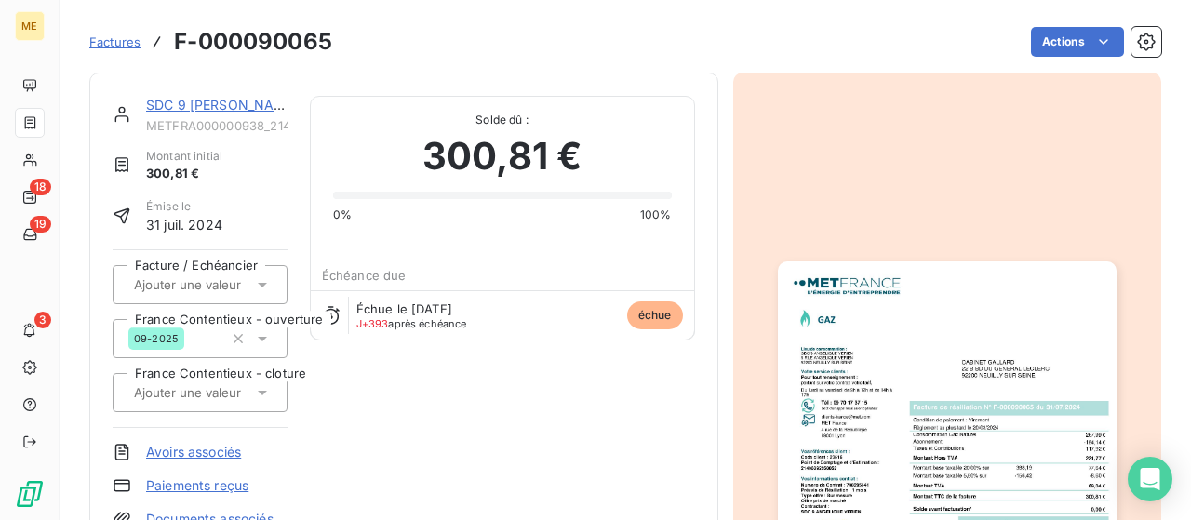
click at [832, 286] on img "button" at bounding box center [947, 501] width 339 height 478
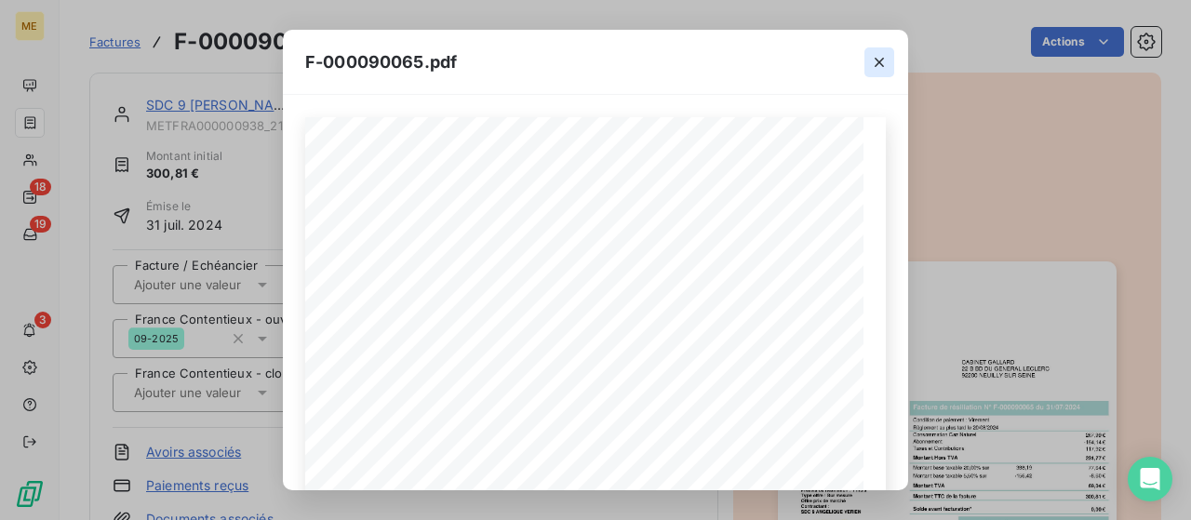
click at [881, 60] on icon "button" at bounding box center [879, 62] width 19 height 19
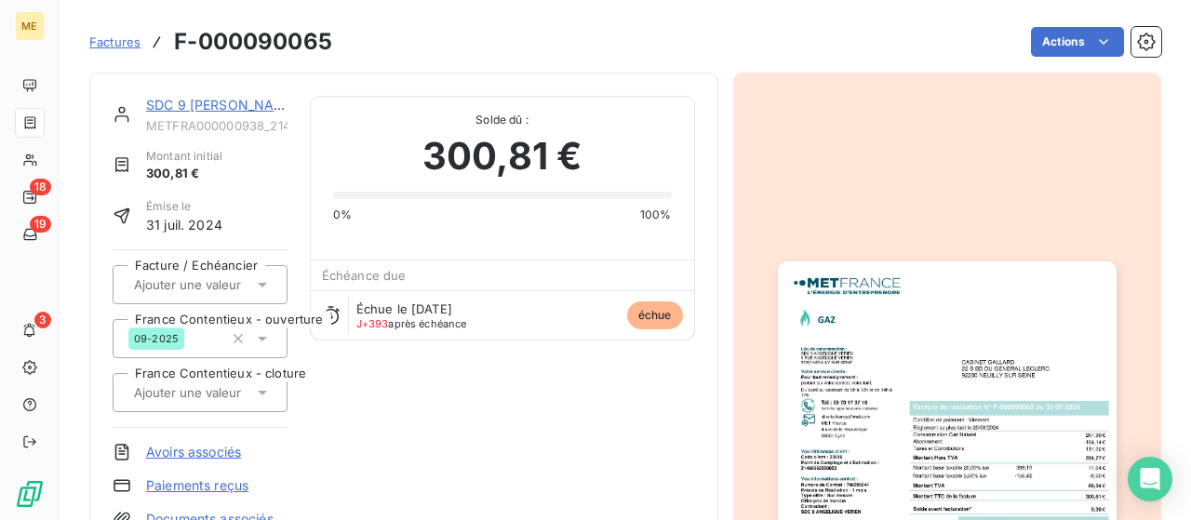
click at [237, 97] on link "SDC 9 [PERSON_NAME]" at bounding box center [222, 105] width 153 height 16
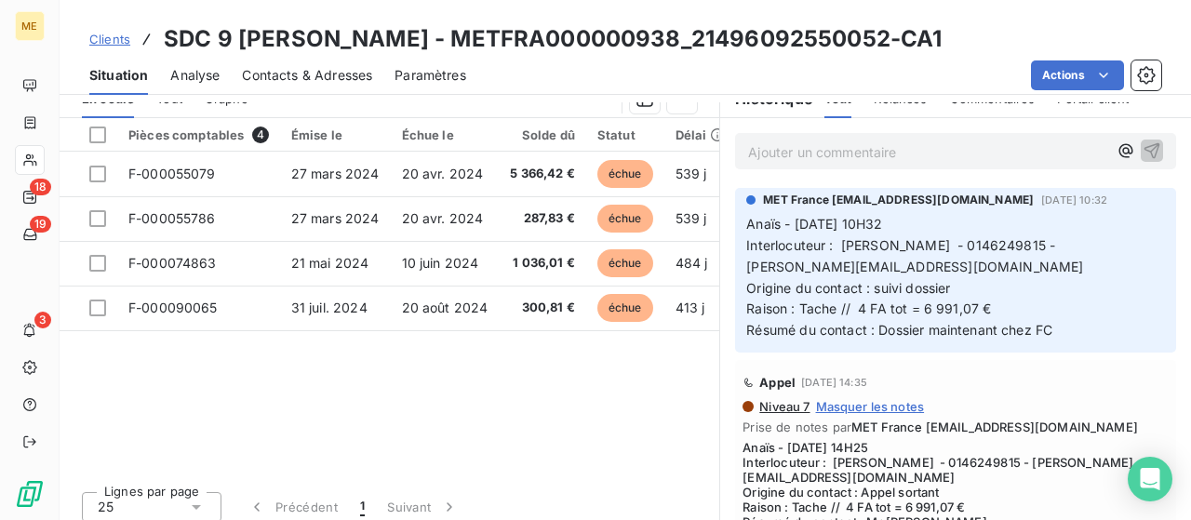
scroll to position [93, 0]
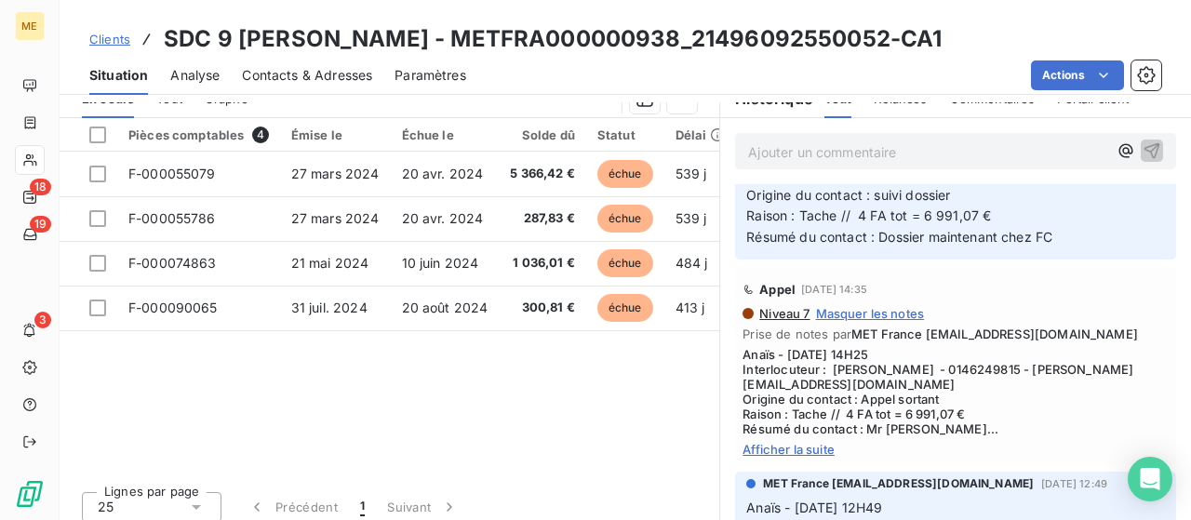
click at [784, 446] on span "Afficher la suite" at bounding box center [956, 449] width 426 height 15
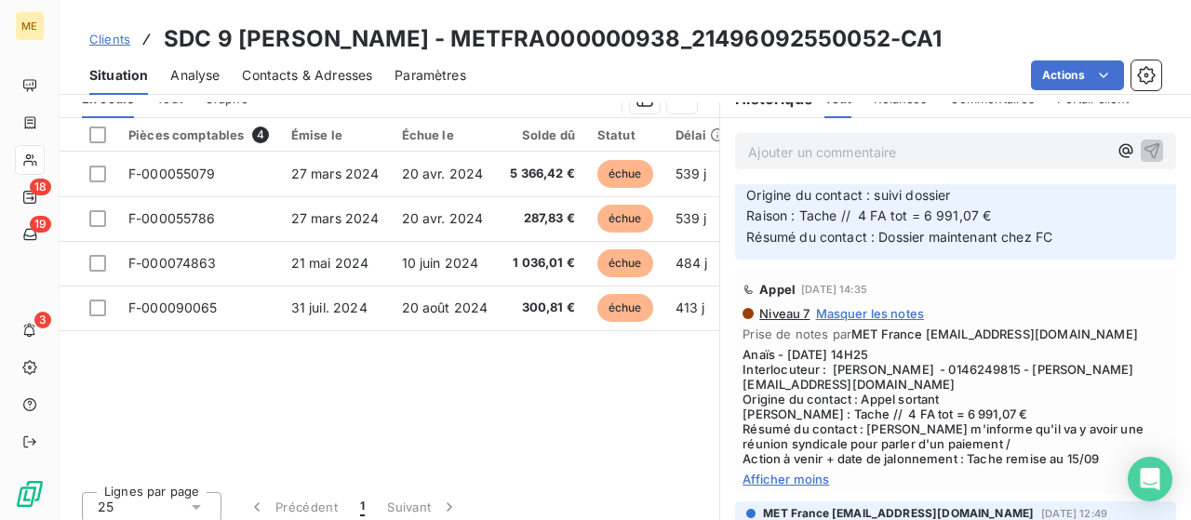
scroll to position [476, 0]
